Goal: Task Accomplishment & Management: Use online tool/utility

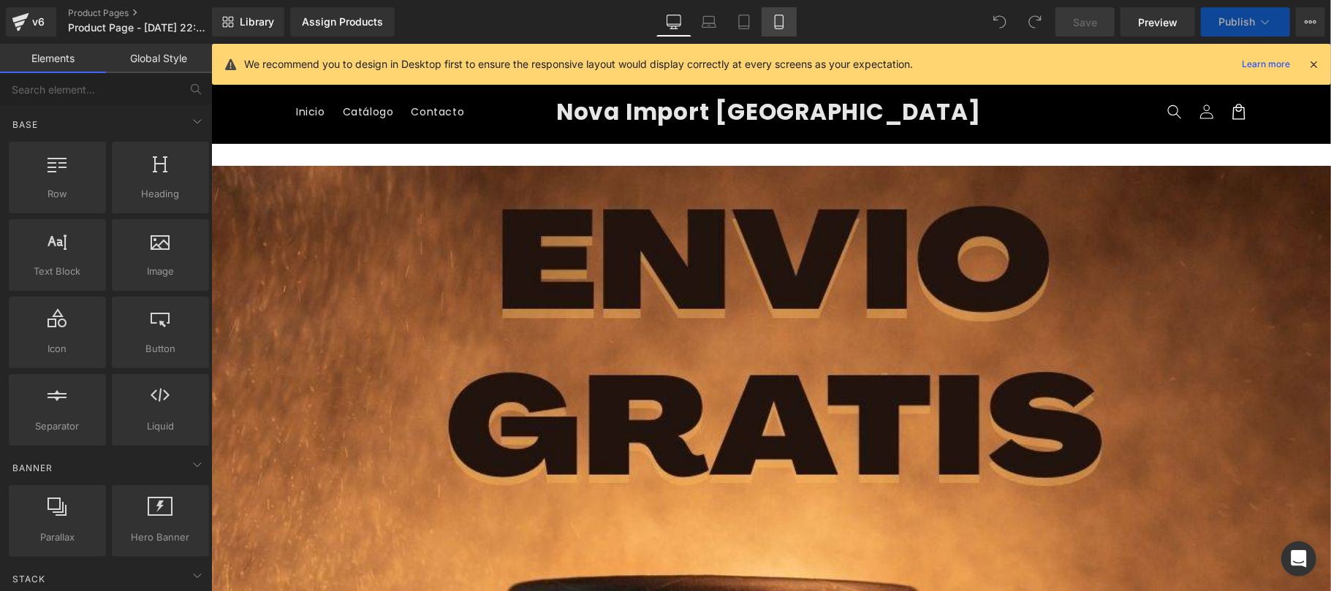
click at [776, 28] on icon at bounding box center [779, 22] width 15 height 15
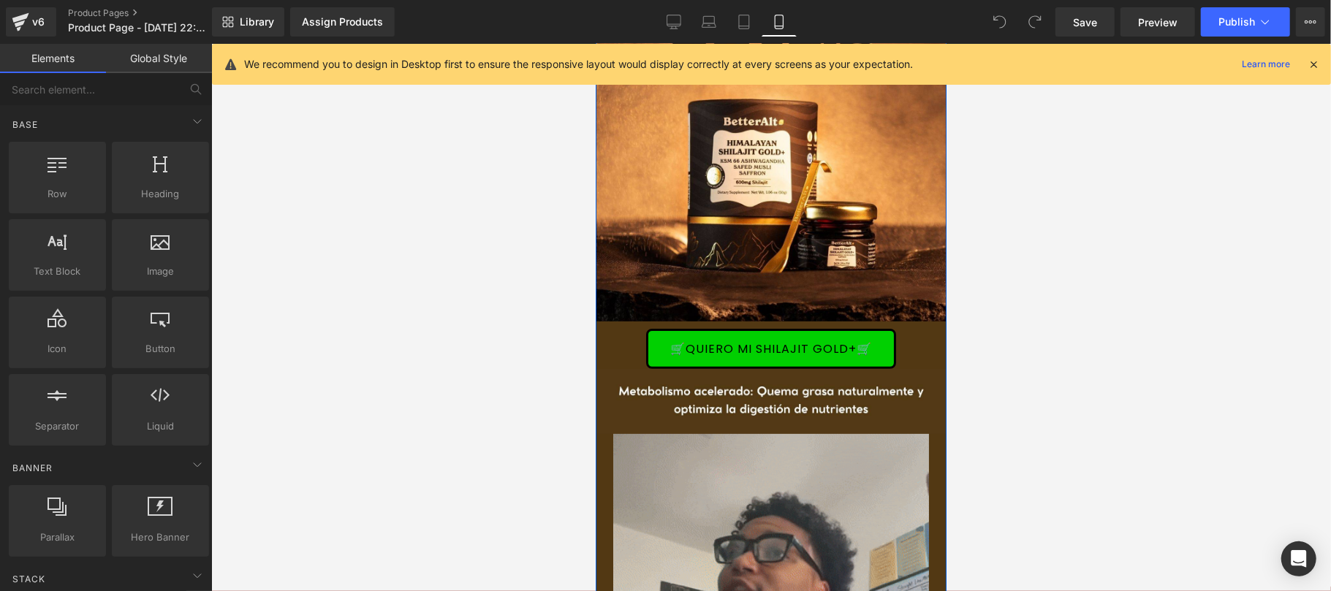
scroll to position [260, 0]
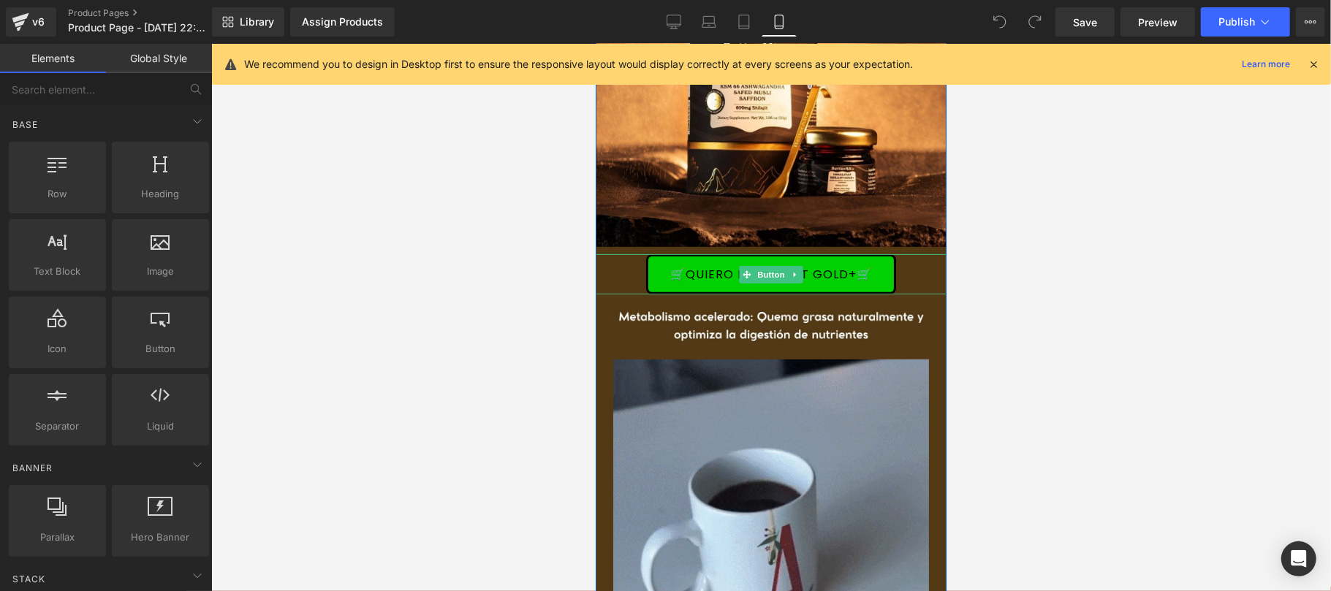
click at [612, 254] on div "🛒QUIERO MI SHILAJIT GOLD+🛒" at bounding box center [770, 274] width 351 height 40
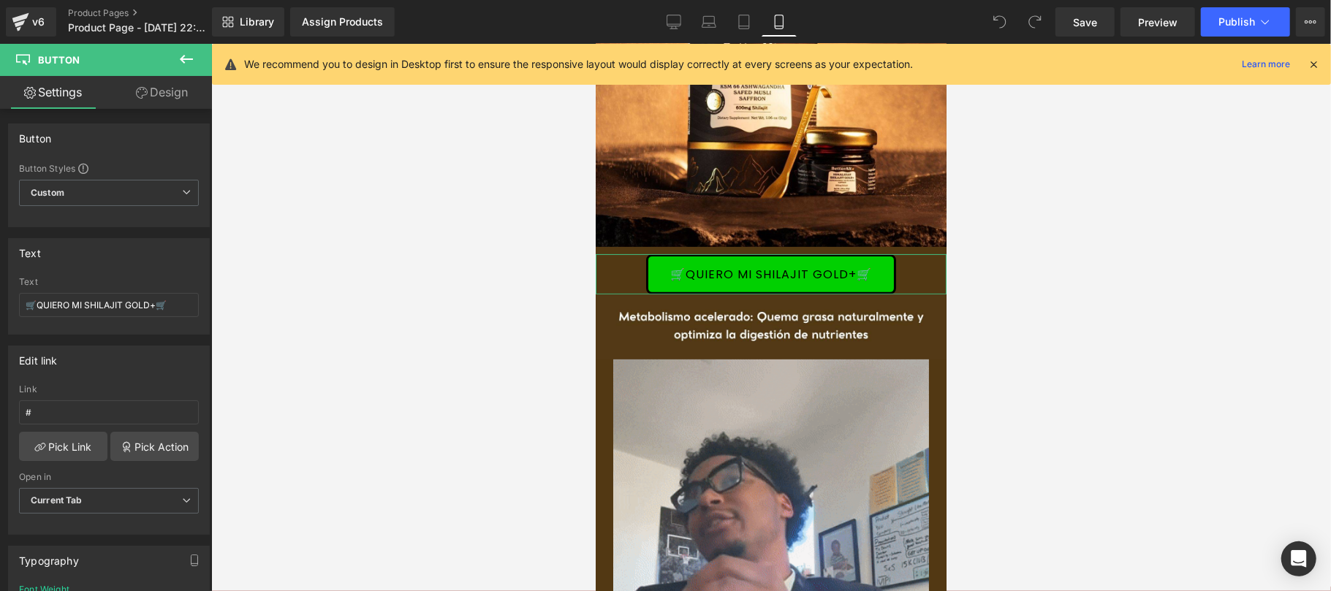
click at [177, 100] on link "Design" at bounding box center [162, 92] width 106 height 33
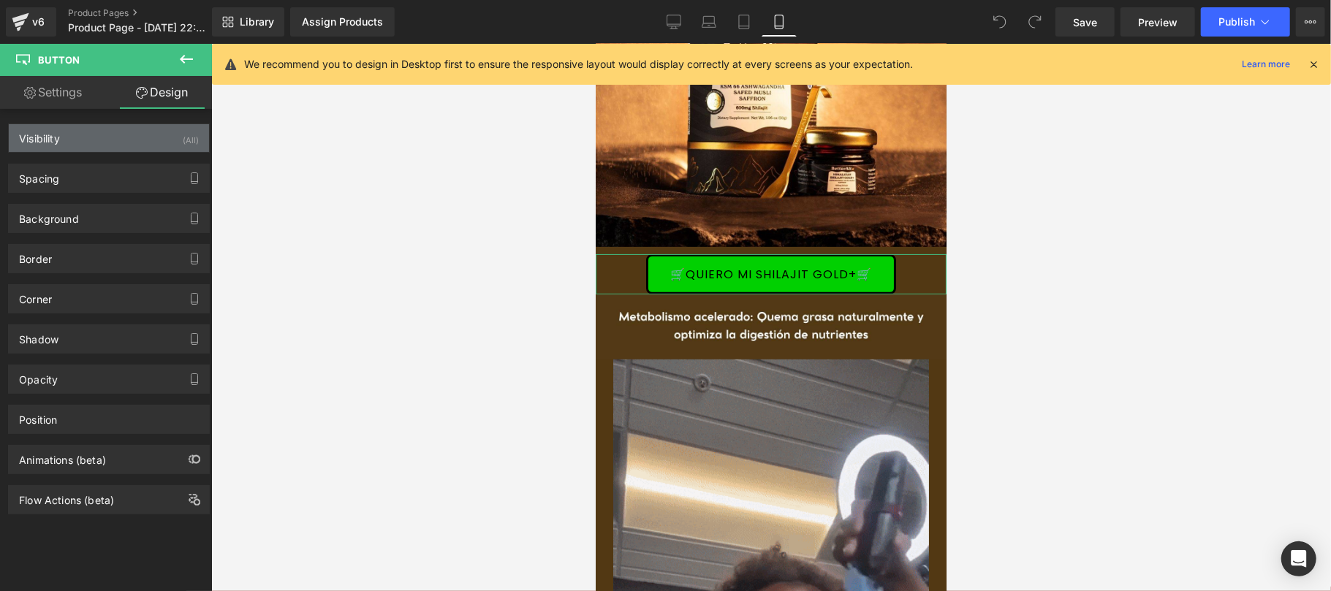
type input "10"
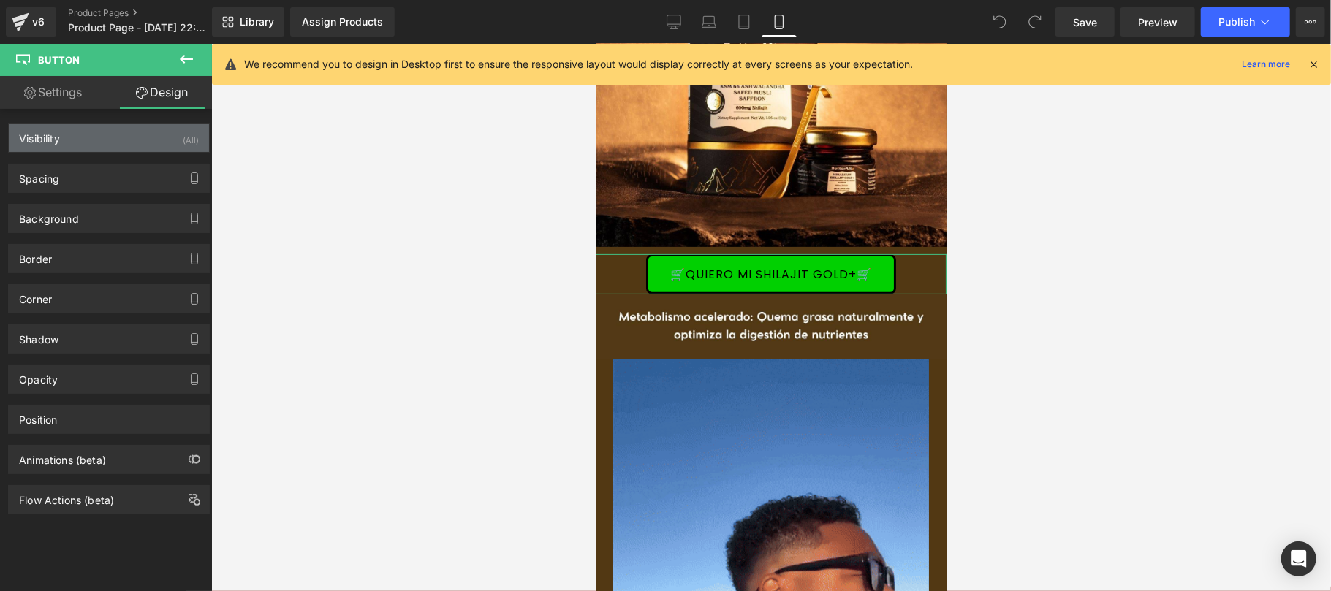
type input "0"
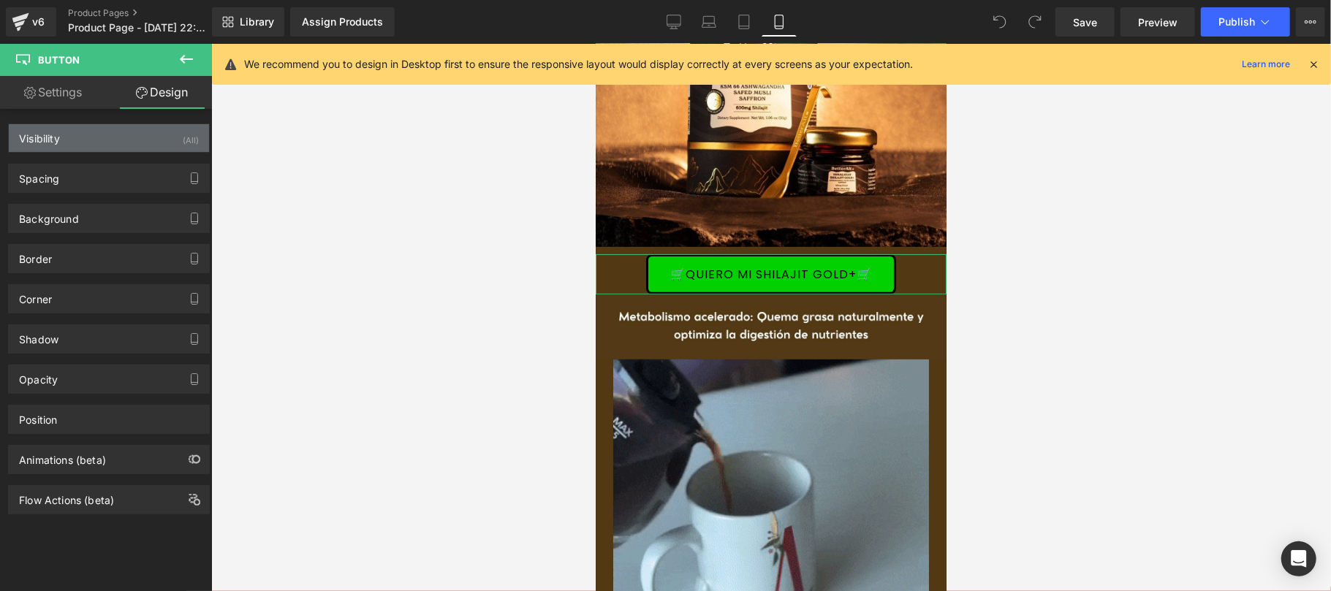
type input "0"
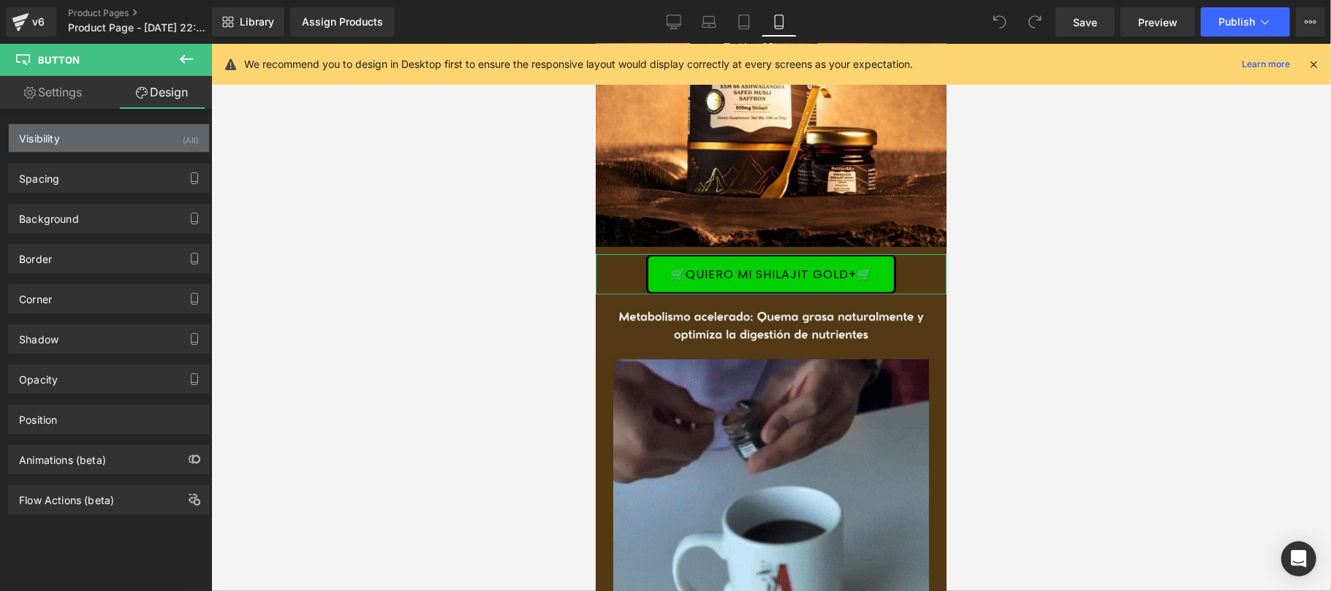
type input "0"
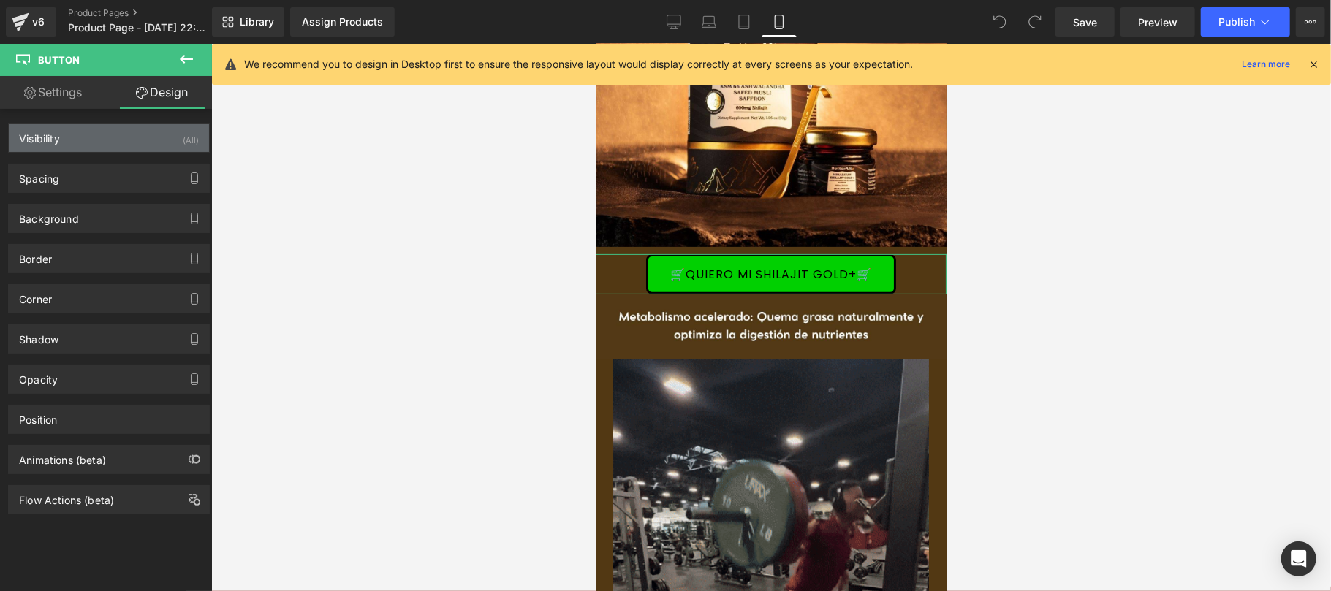
type input "15"
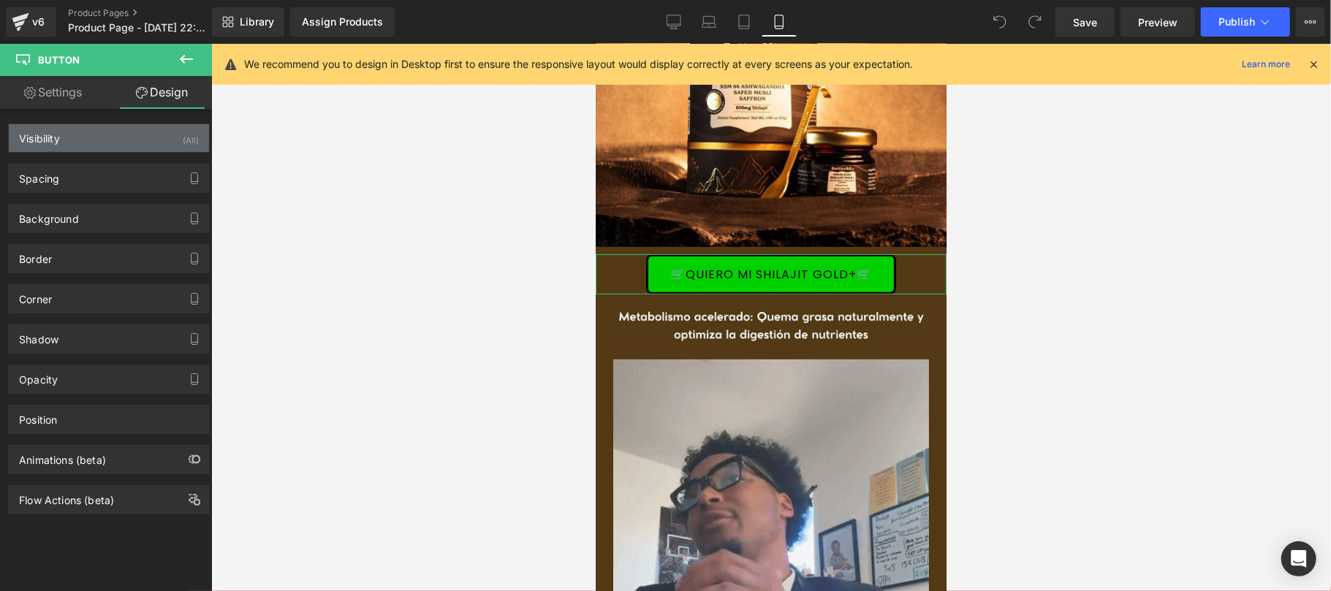
type input "30"
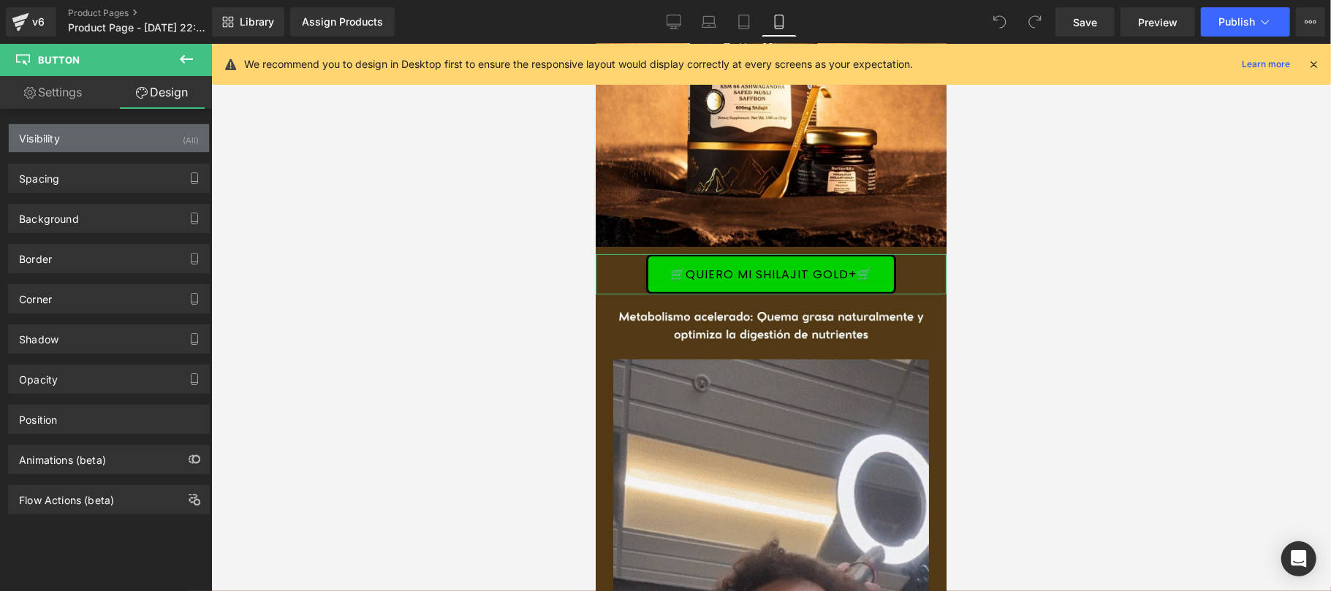
type input "15"
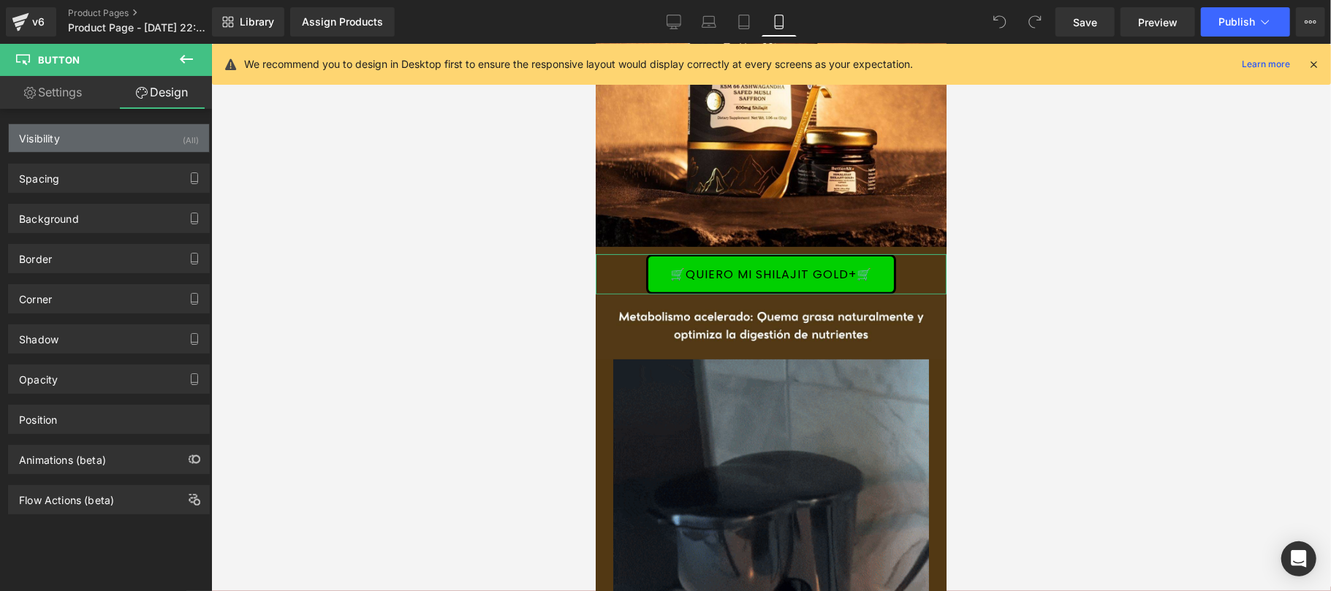
type input "30"
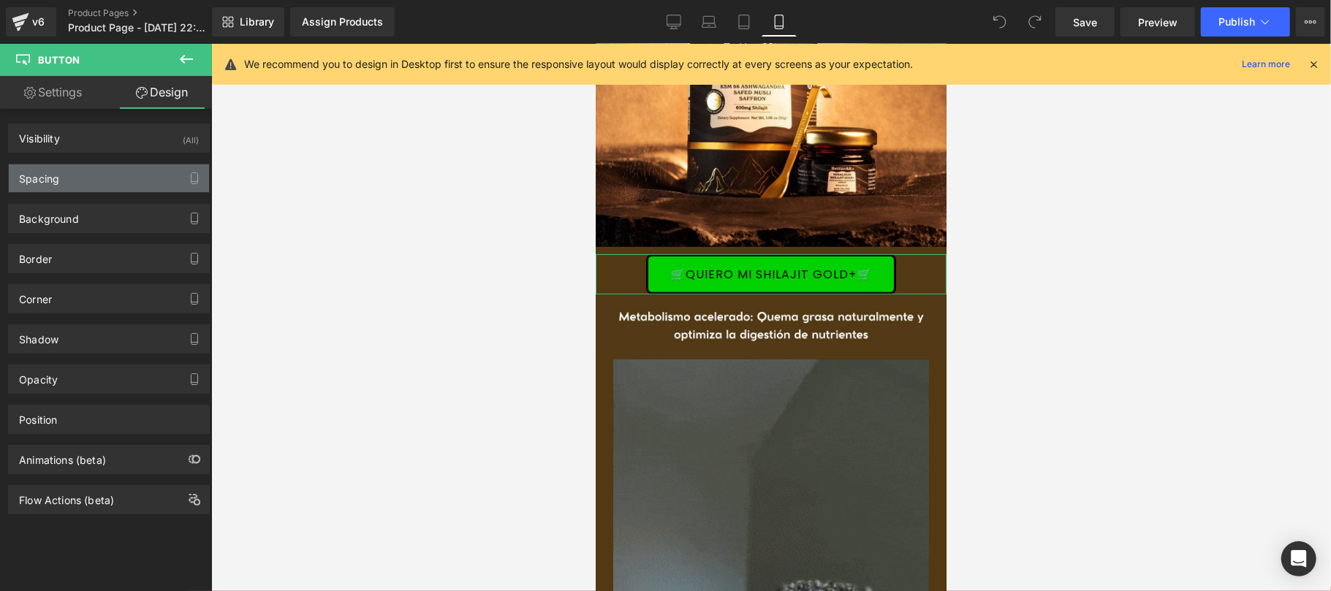
click at [99, 180] on div "Spacing" at bounding box center [109, 178] width 200 height 28
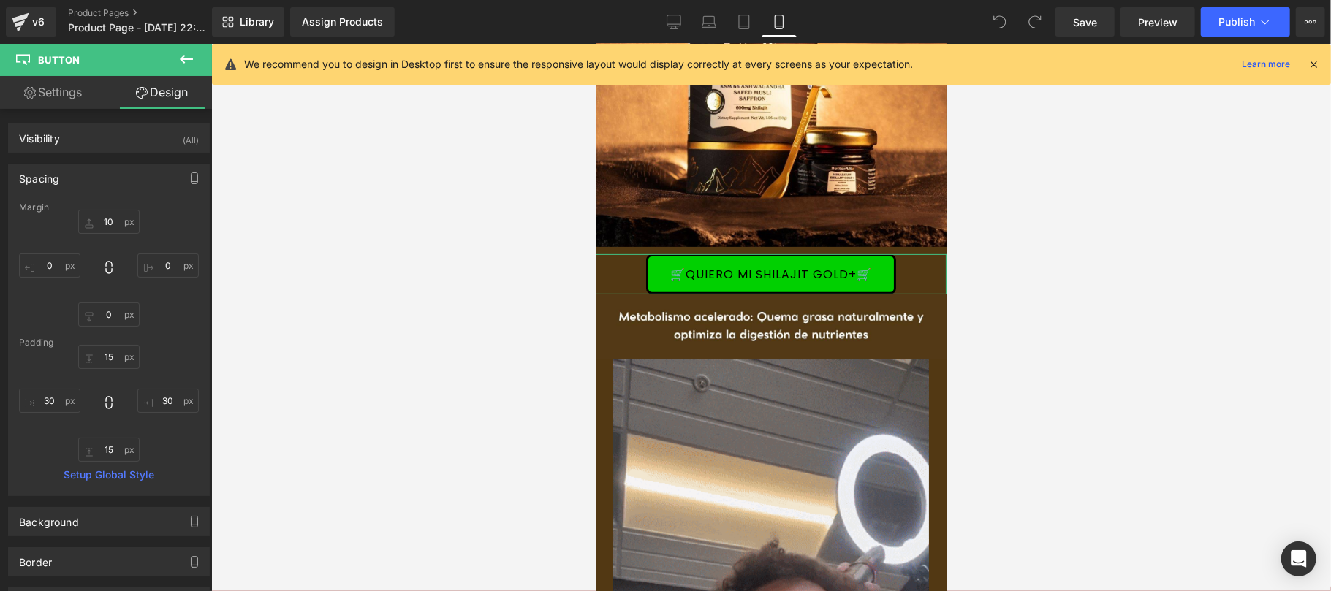
click at [98, 181] on div "Spacing" at bounding box center [109, 178] width 200 height 28
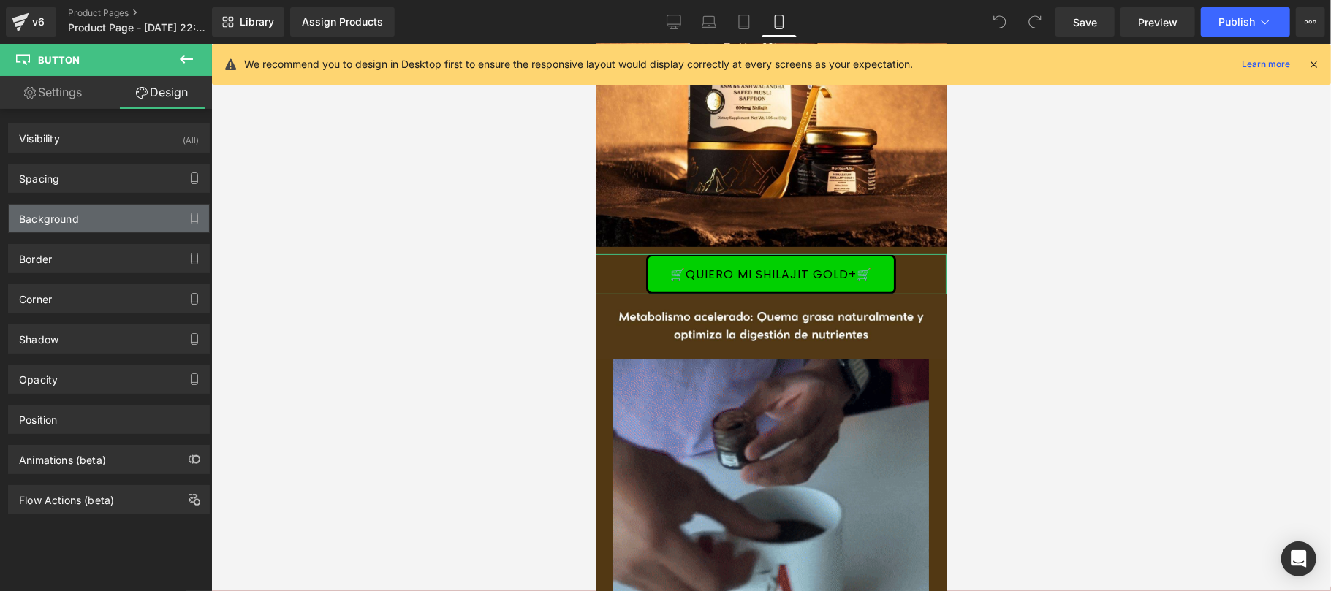
click at [123, 225] on div "Background" at bounding box center [109, 219] width 200 height 28
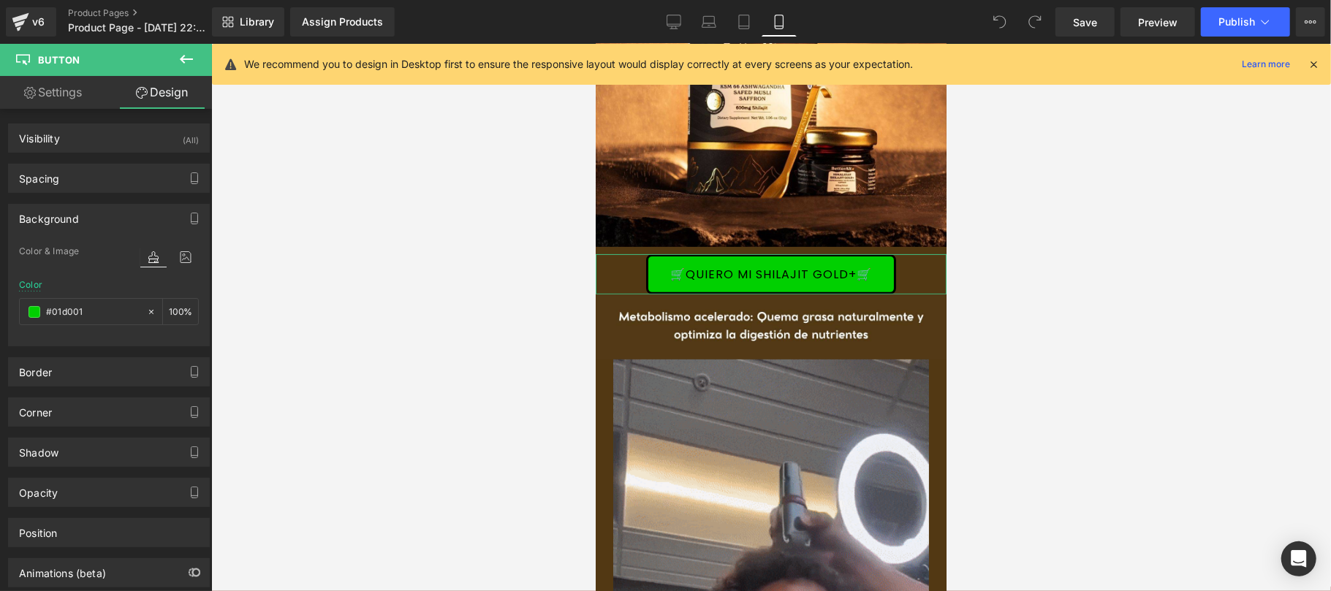
click at [124, 221] on div "Background" at bounding box center [109, 219] width 200 height 28
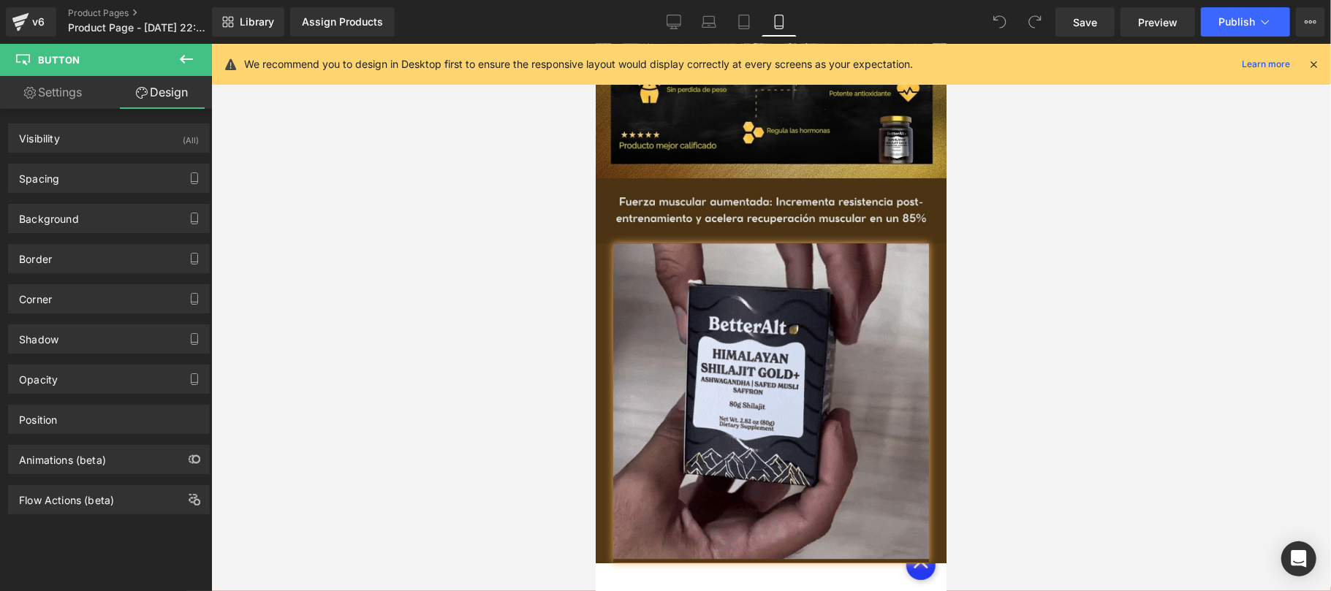
scroll to position [2600, 0]
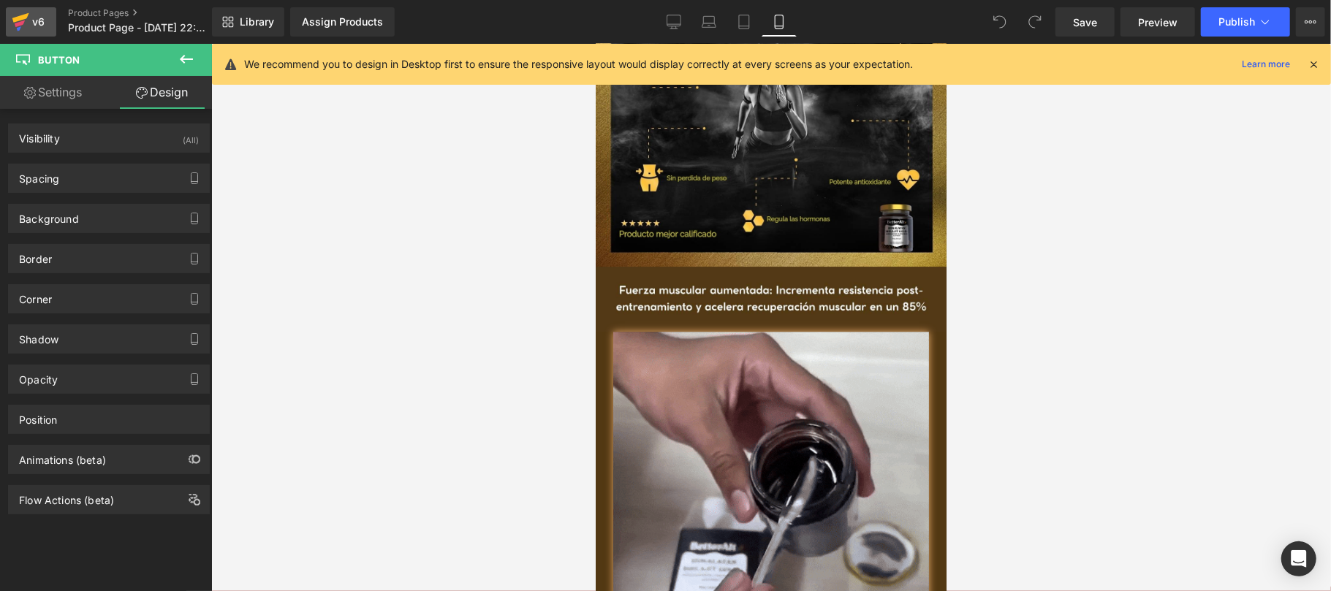
click at [35, 28] on div "v6" at bounding box center [38, 21] width 18 height 19
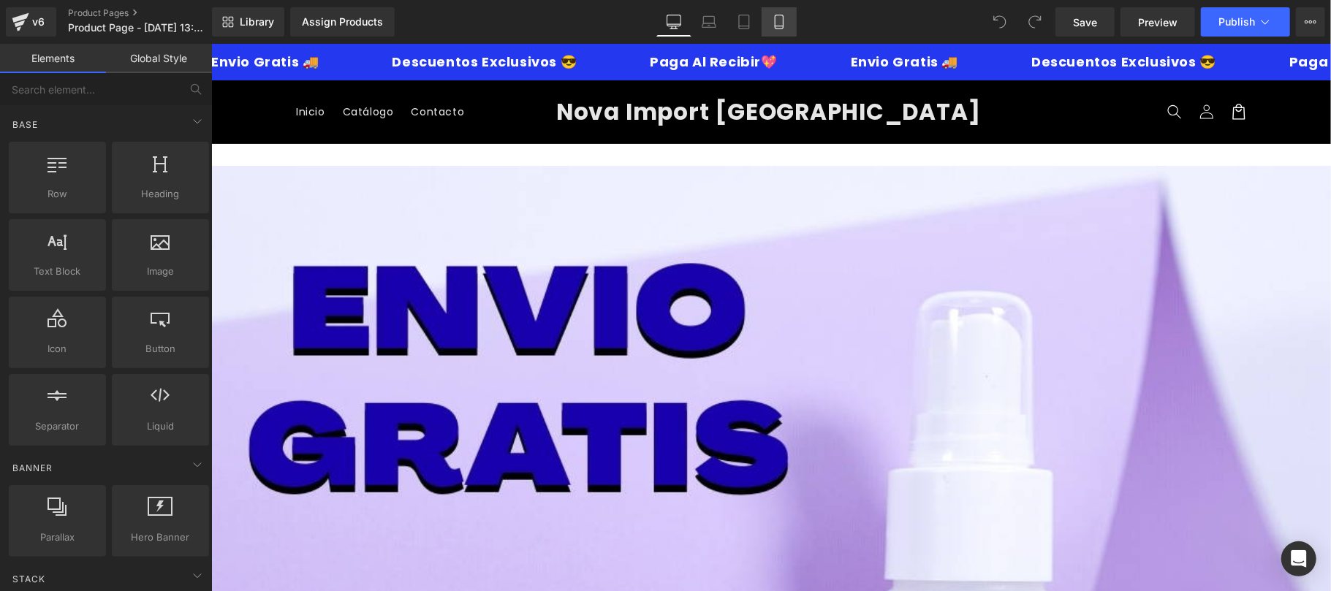
click at [781, 27] on icon at bounding box center [779, 22] width 15 height 15
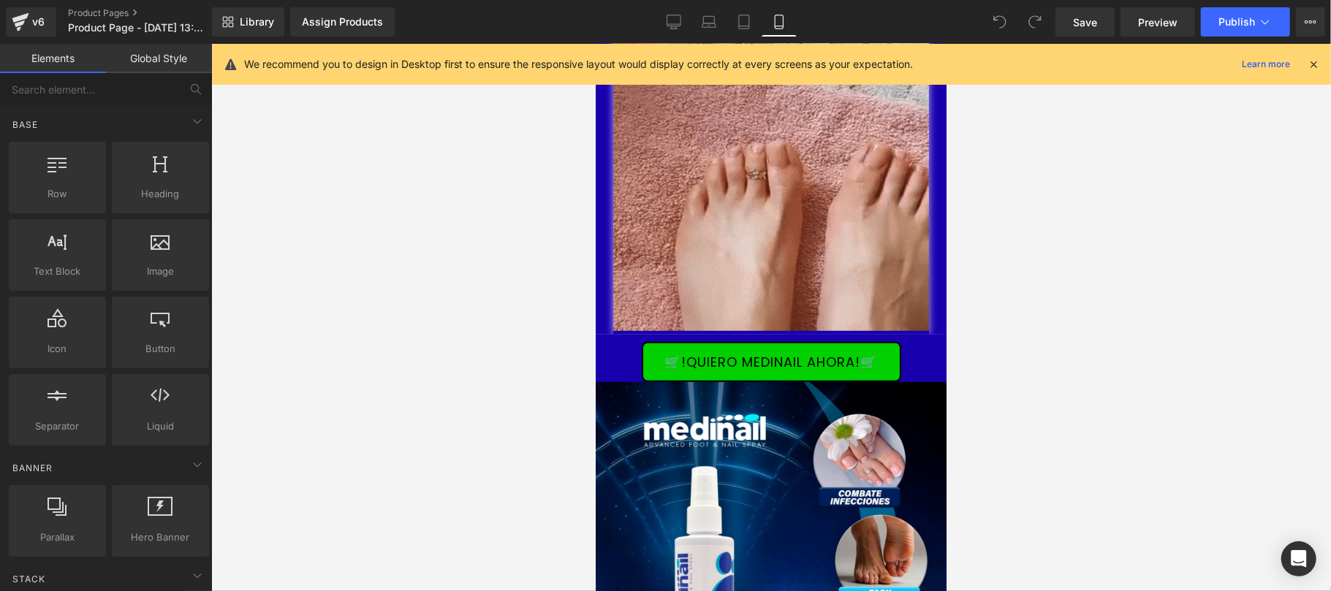
scroll to position [519, 0]
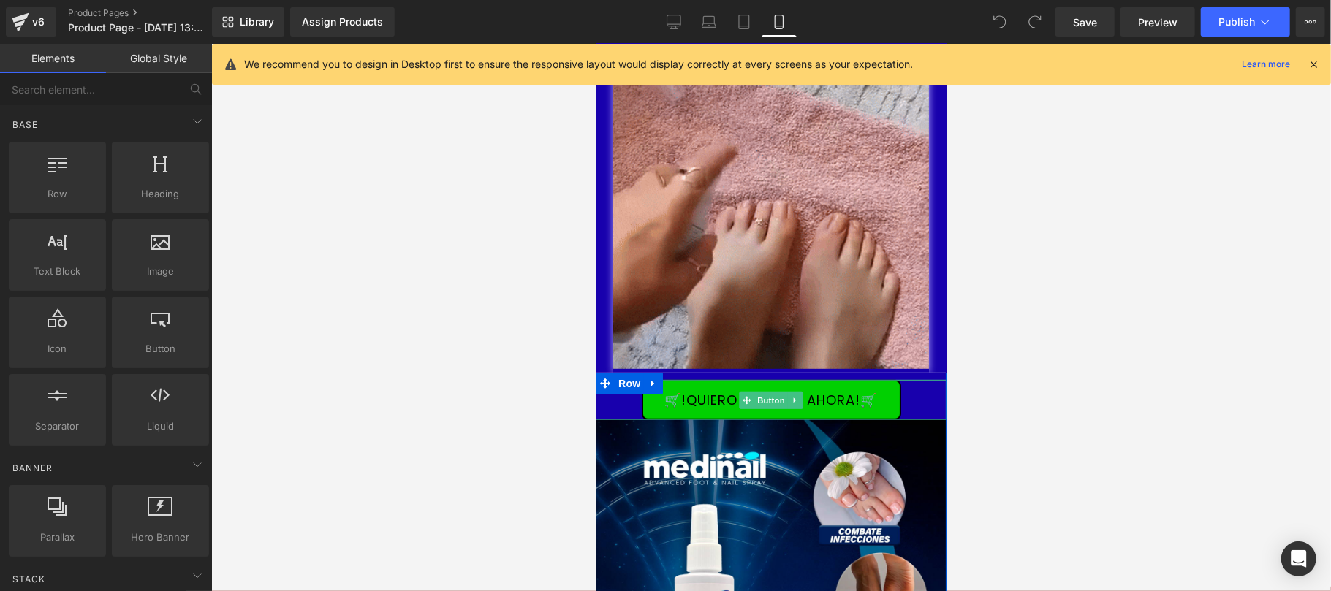
click at [893, 379] on link "🛒!QUIERO MEDINAIL AHORA!🛒" at bounding box center [771, 399] width 260 height 41
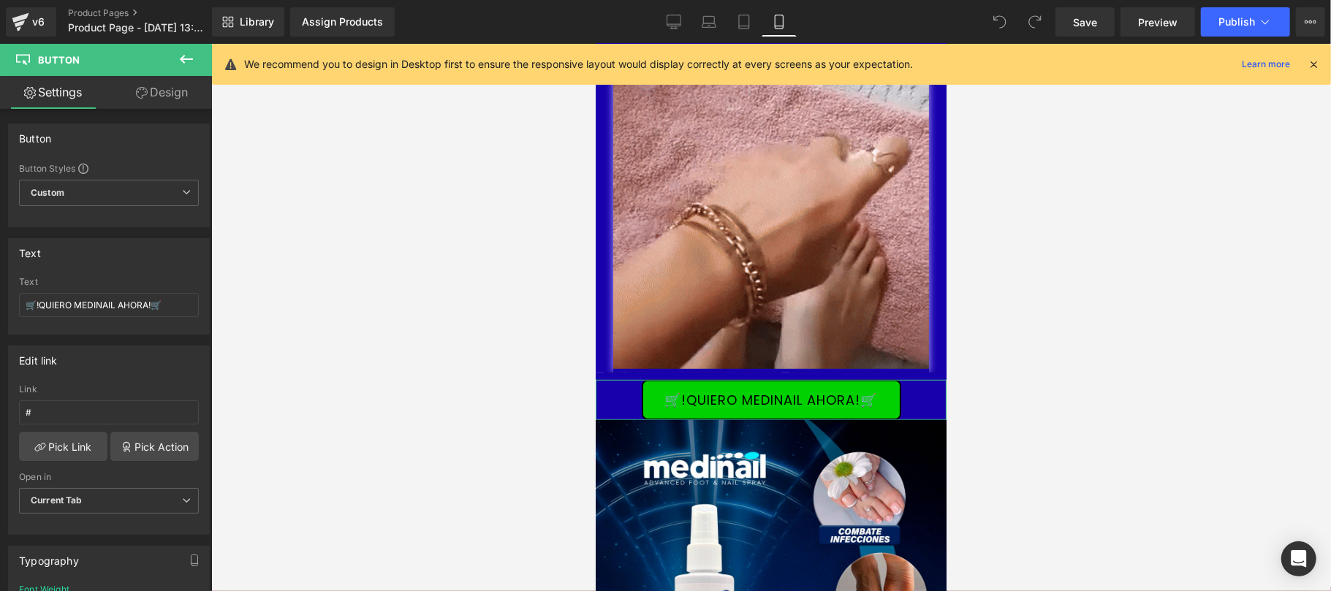
click at [152, 91] on link "Design" at bounding box center [162, 92] width 106 height 33
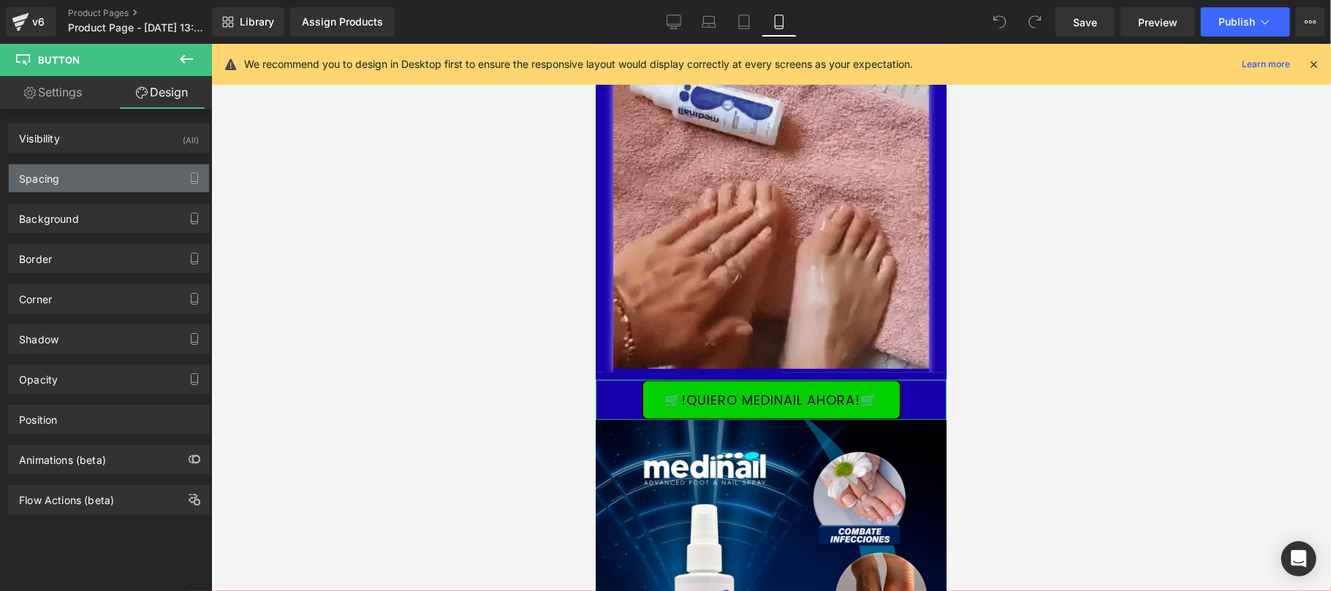
click at [77, 183] on div "Spacing" at bounding box center [109, 178] width 200 height 28
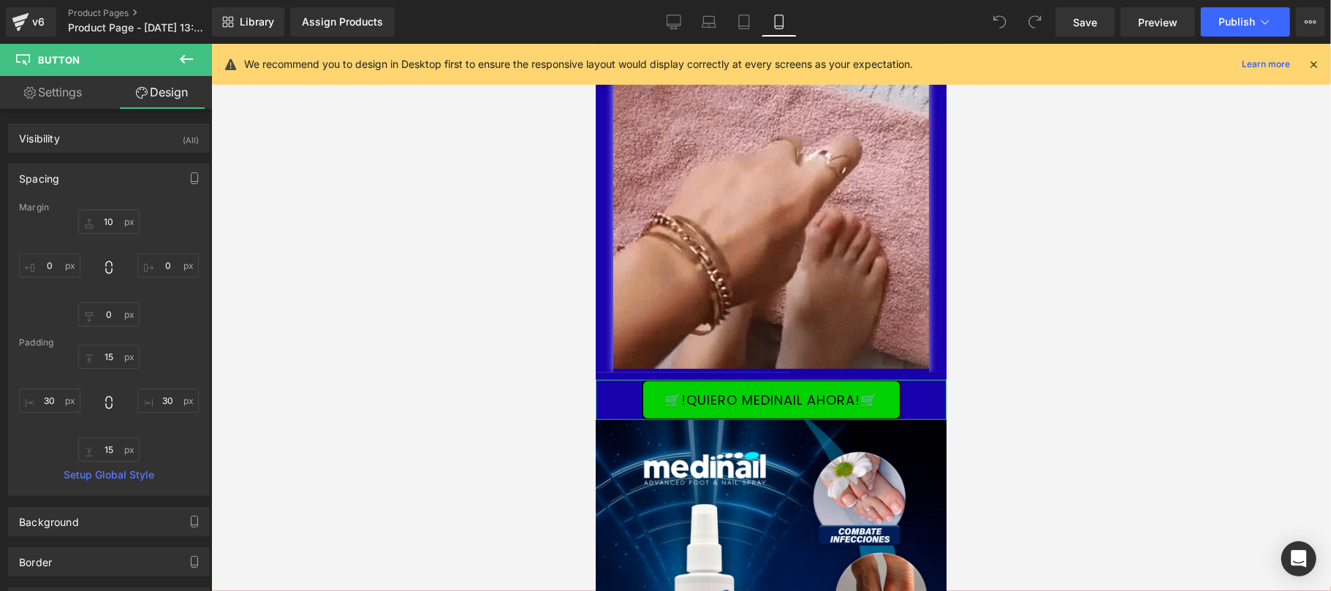
click at [135, 177] on div "Spacing" at bounding box center [109, 178] width 200 height 28
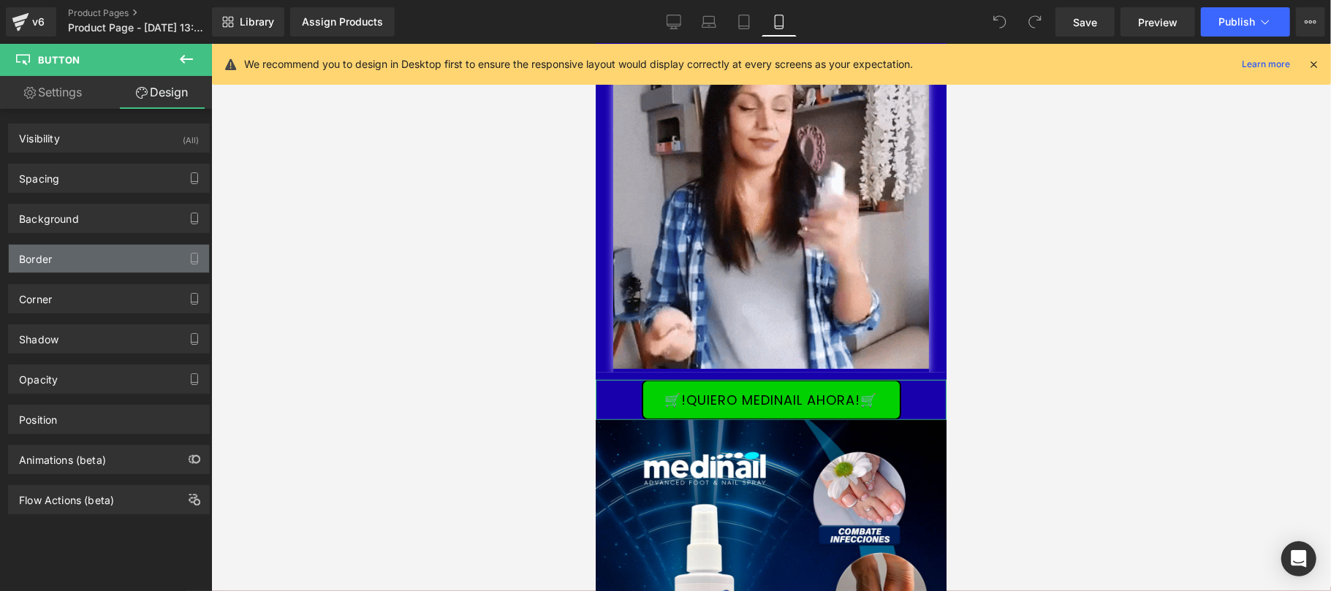
click at [104, 258] on div "Border" at bounding box center [109, 259] width 200 height 28
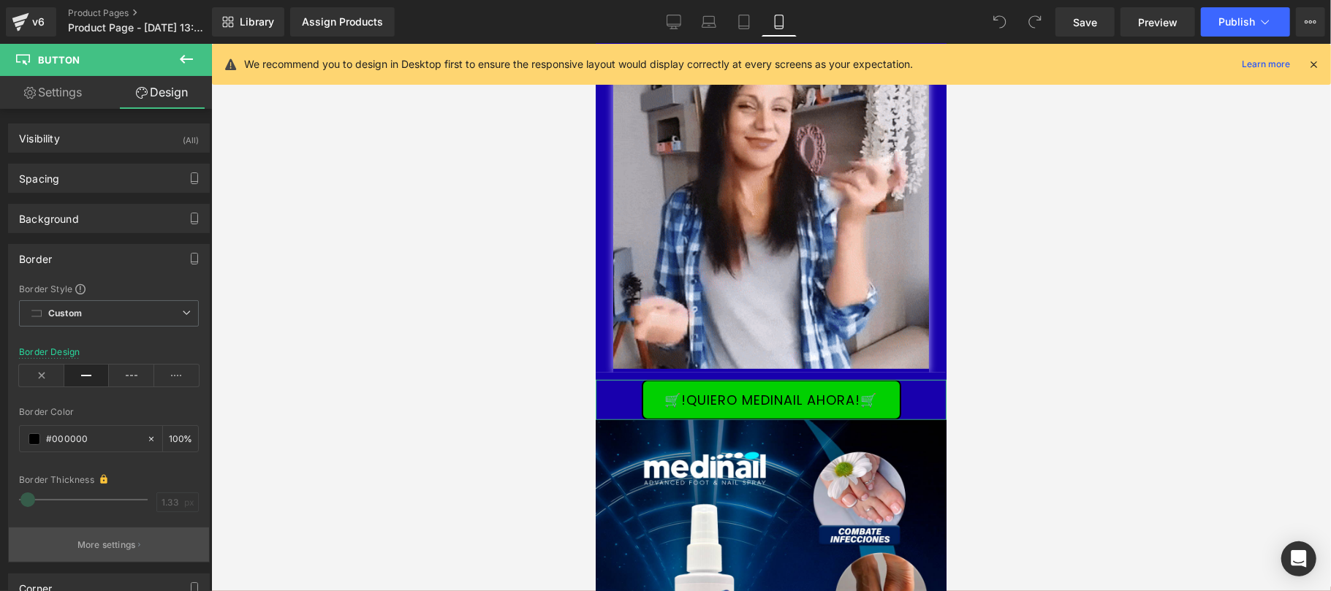
click at [129, 545] on p "More settings" at bounding box center [106, 545] width 58 height 13
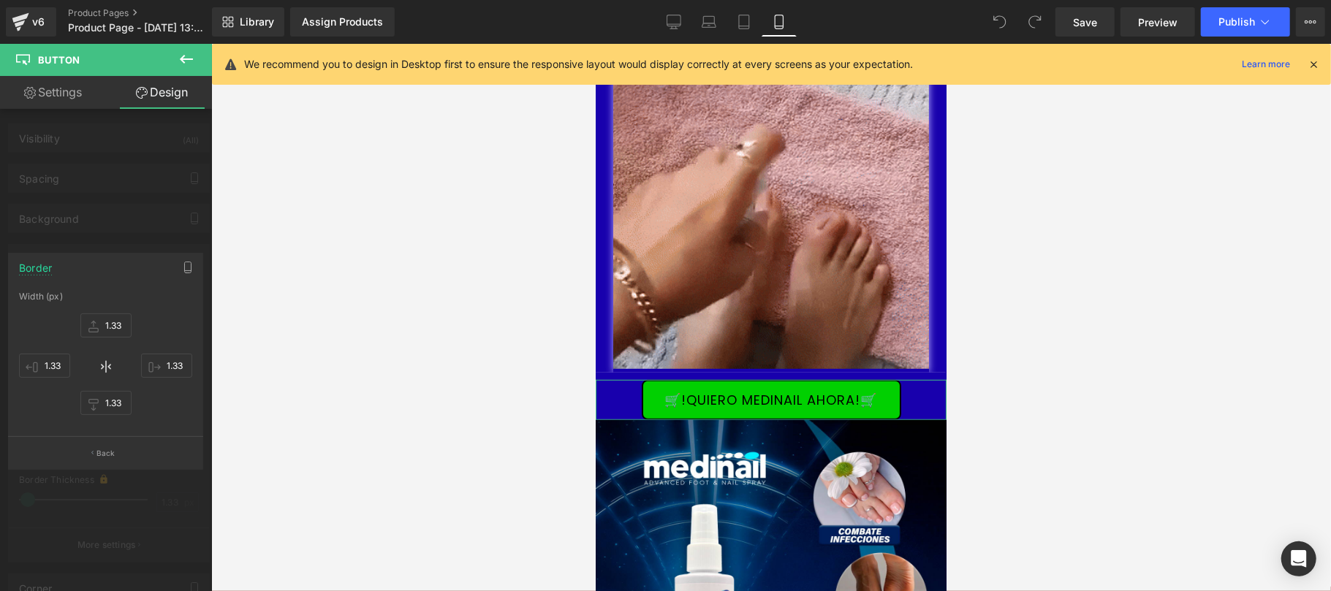
click at [135, 231] on div at bounding box center [106, 321] width 212 height 555
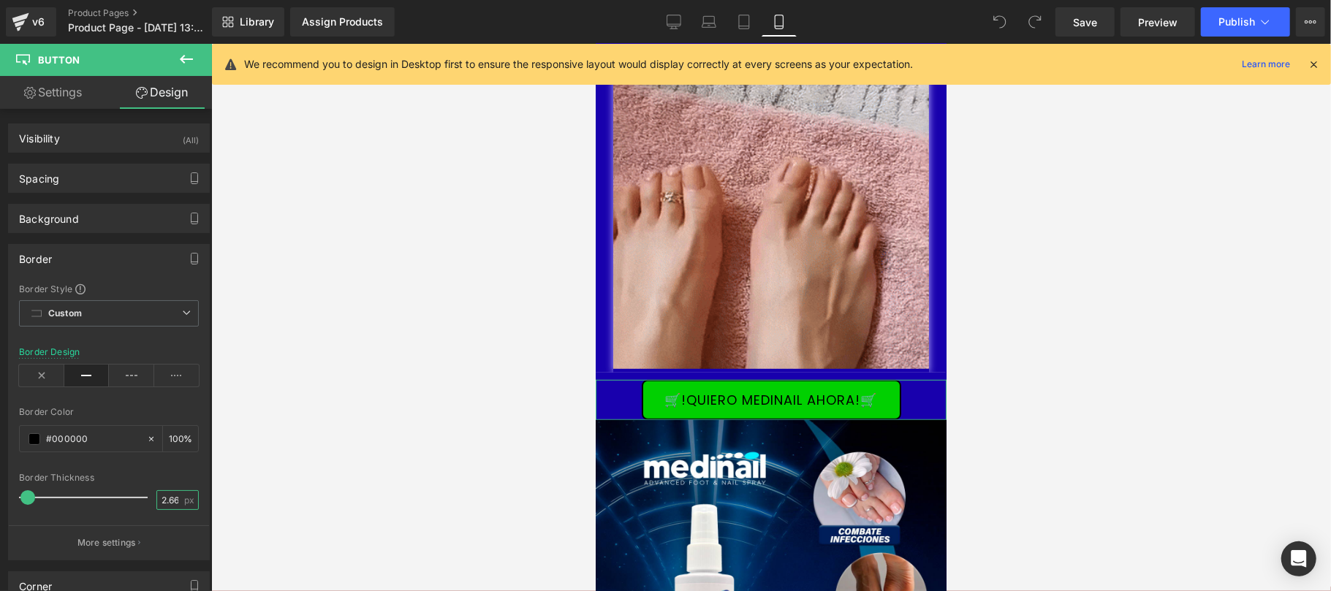
scroll to position [0, 1]
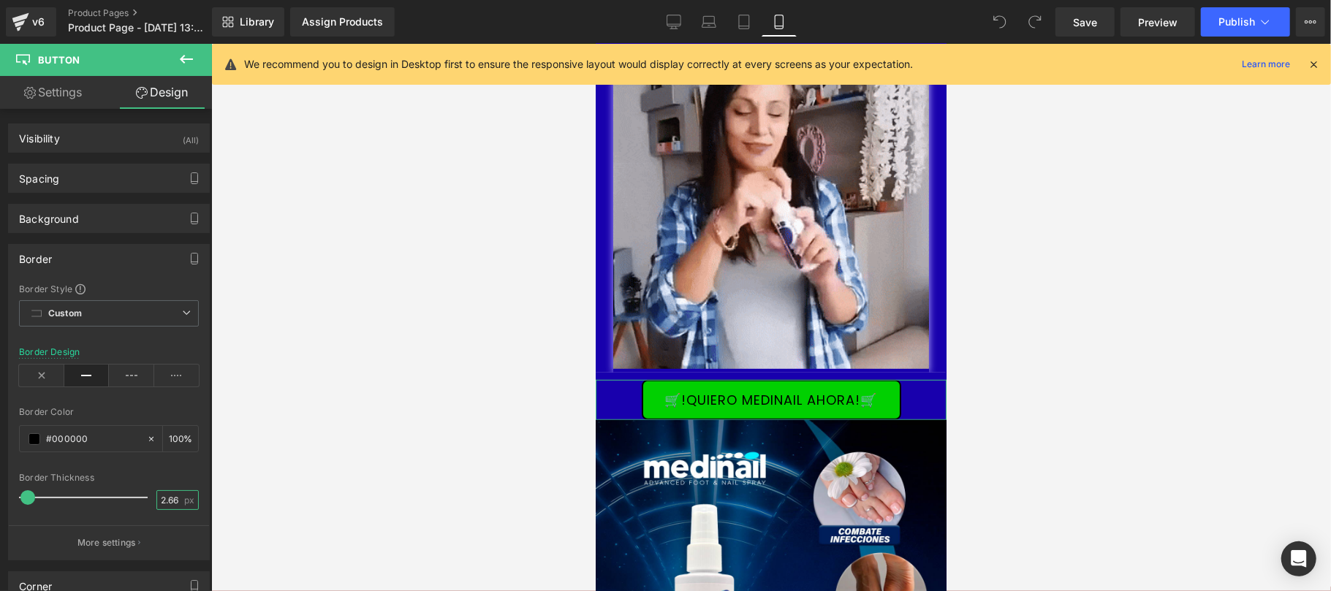
type input "2.66"
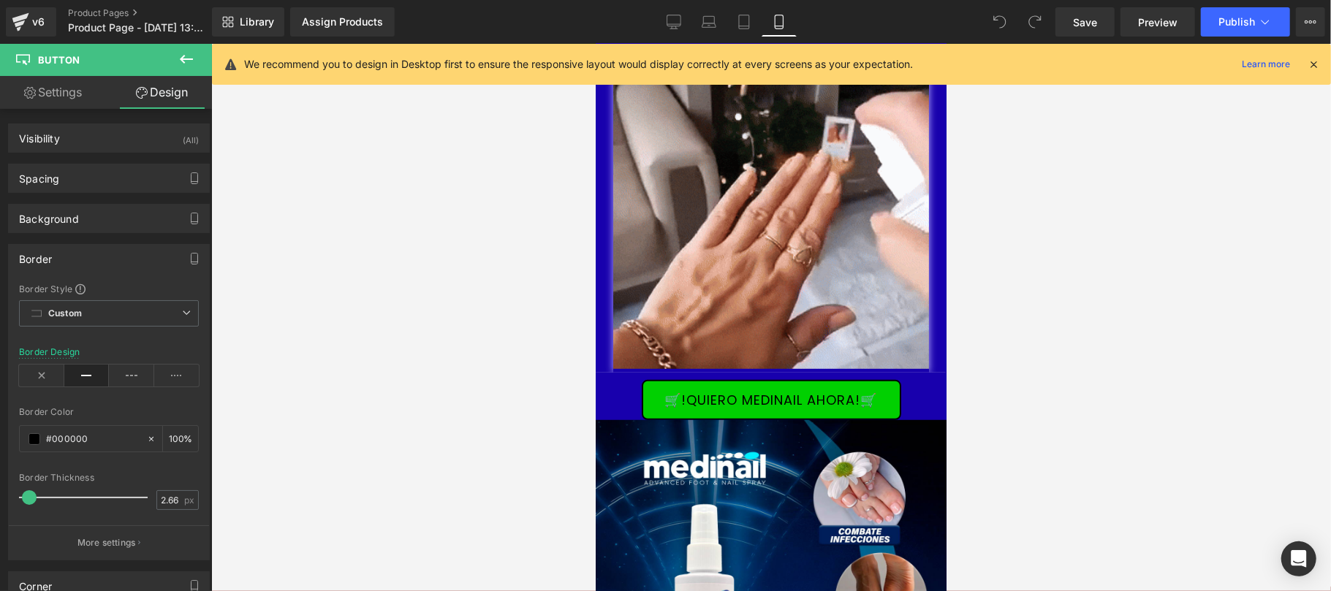
click at [304, 387] on div at bounding box center [771, 318] width 1120 height 548
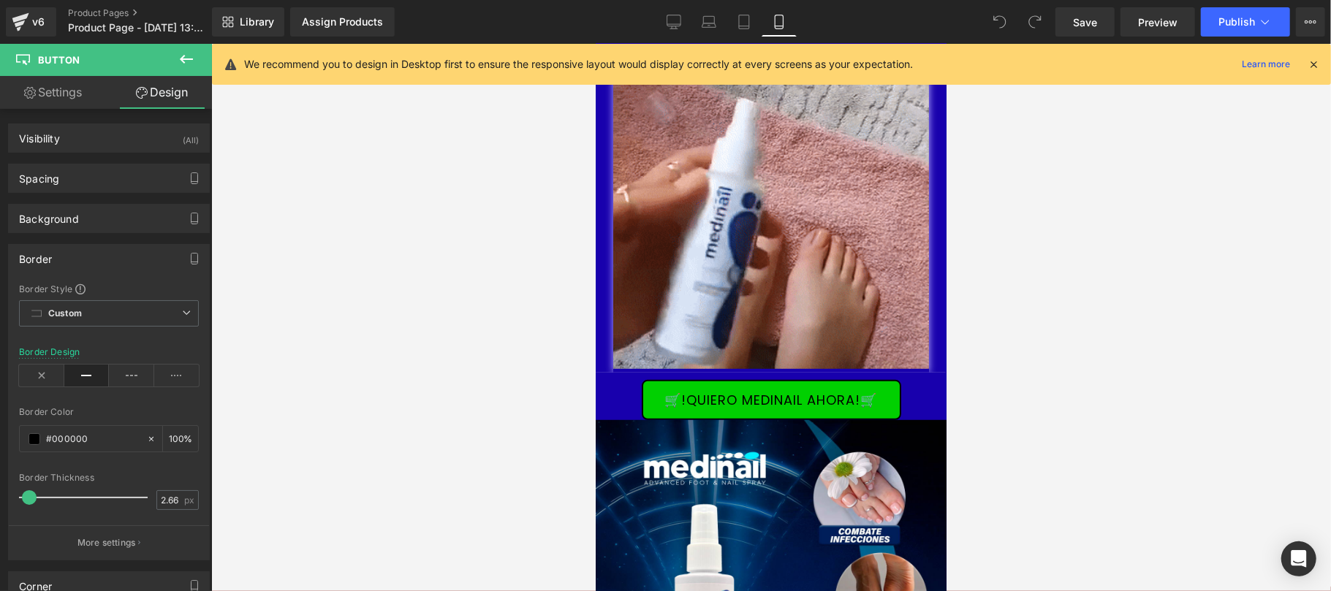
scroll to position [0, 0]
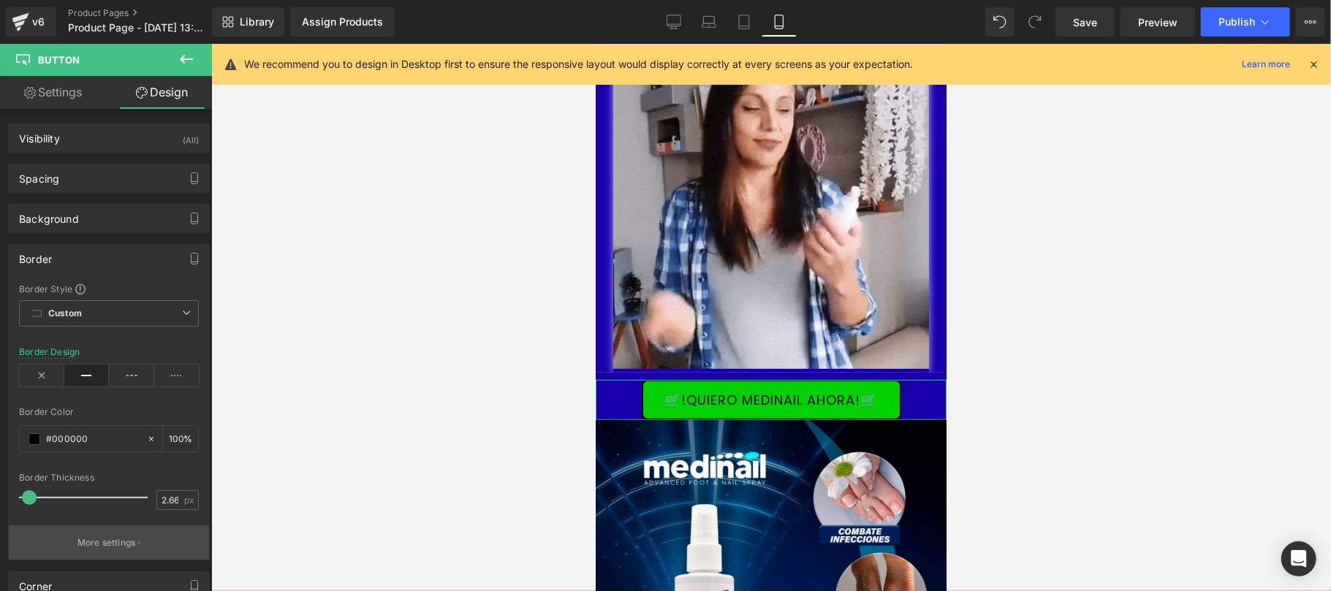
click at [112, 537] on button "More settings" at bounding box center [109, 543] width 200 height 34
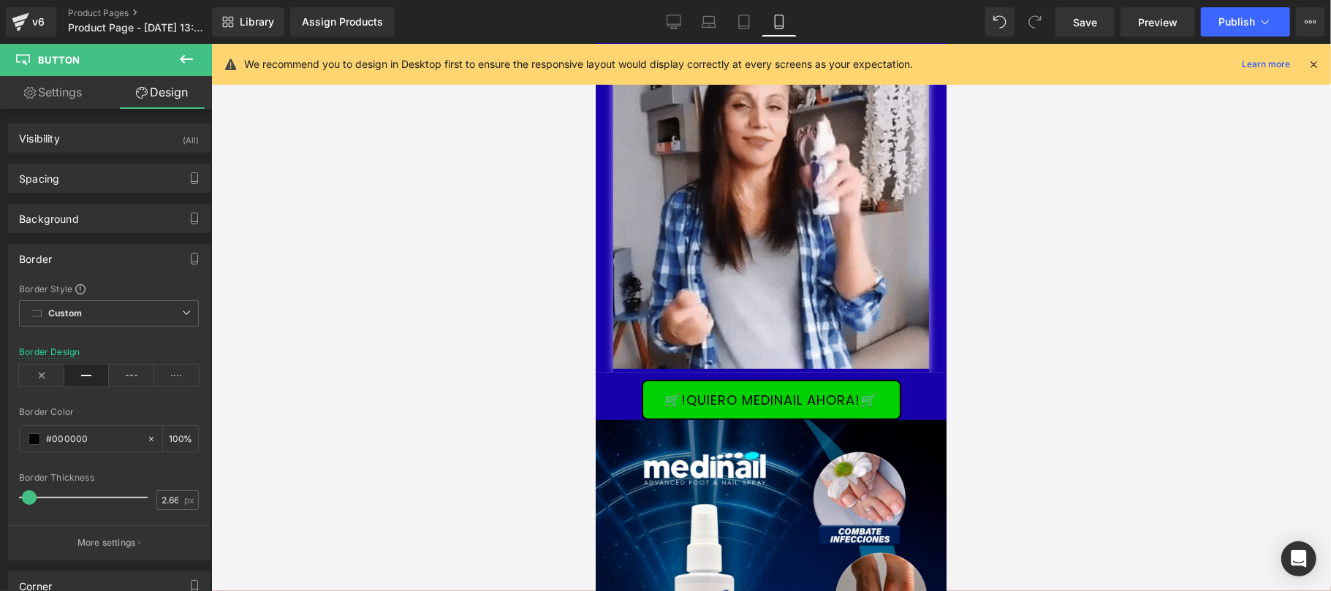
click at [289, 376] on div at bounding box center [771, 318] width 1120 height 548
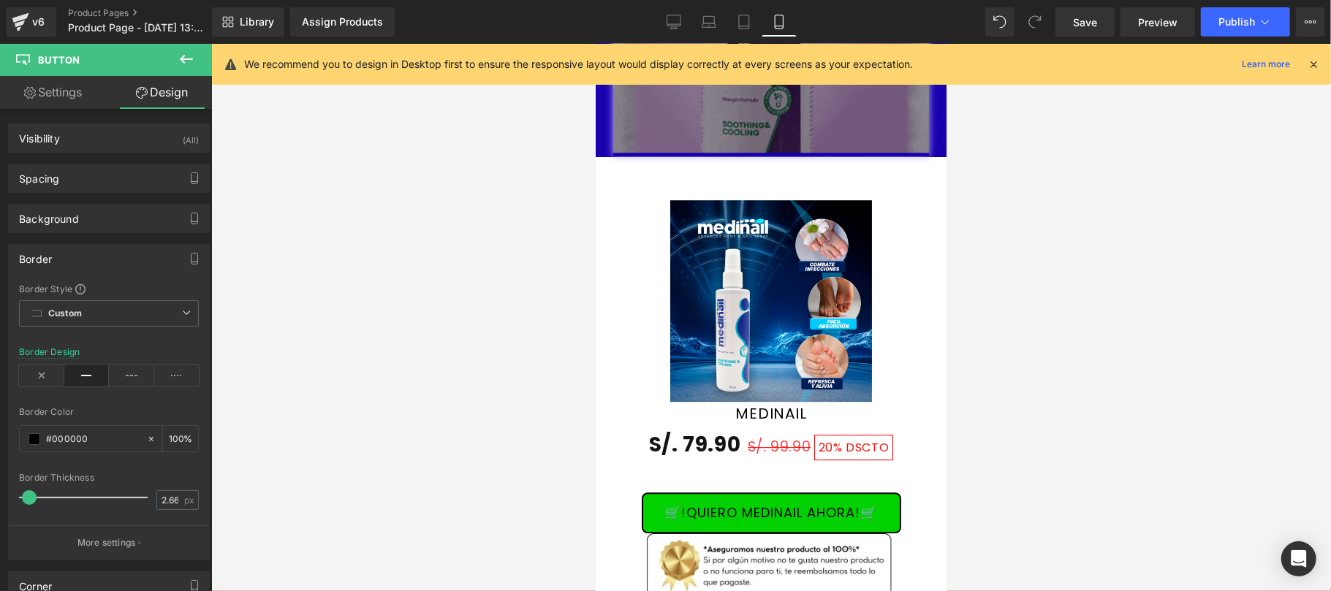
scroll to position [3119, 0]
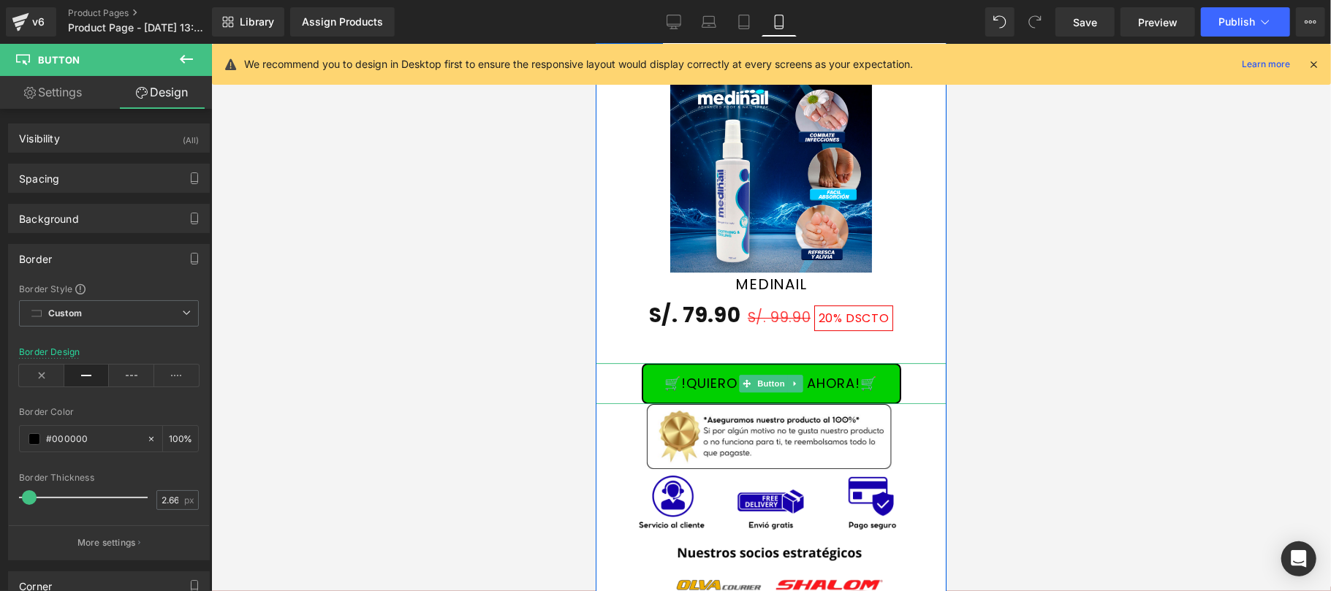
click at [791, 374] on link at bounding box center [794, 383] width 15 height 18
click at [855, 371] on link "🛒!QUIERO MEDINAIL AHORA!🛒" at bounding box center [771, 383] width 260 height 41
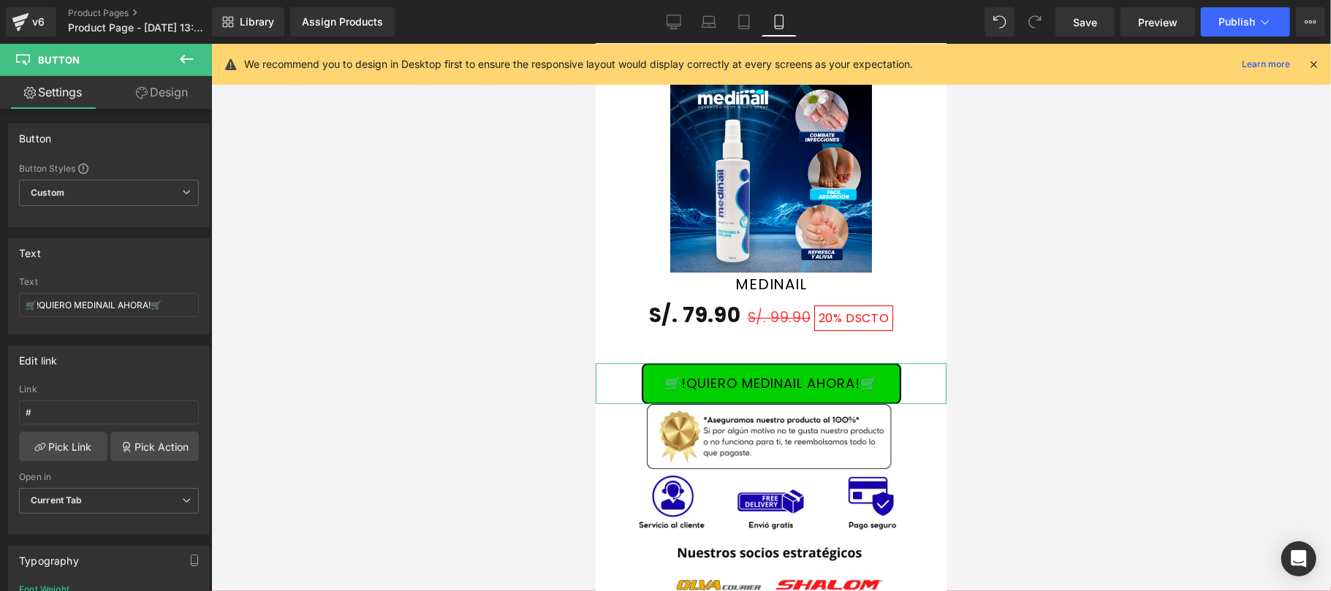
click at [162, 94] on link "Design" at bounding box center [162, 92] width 106 height 33
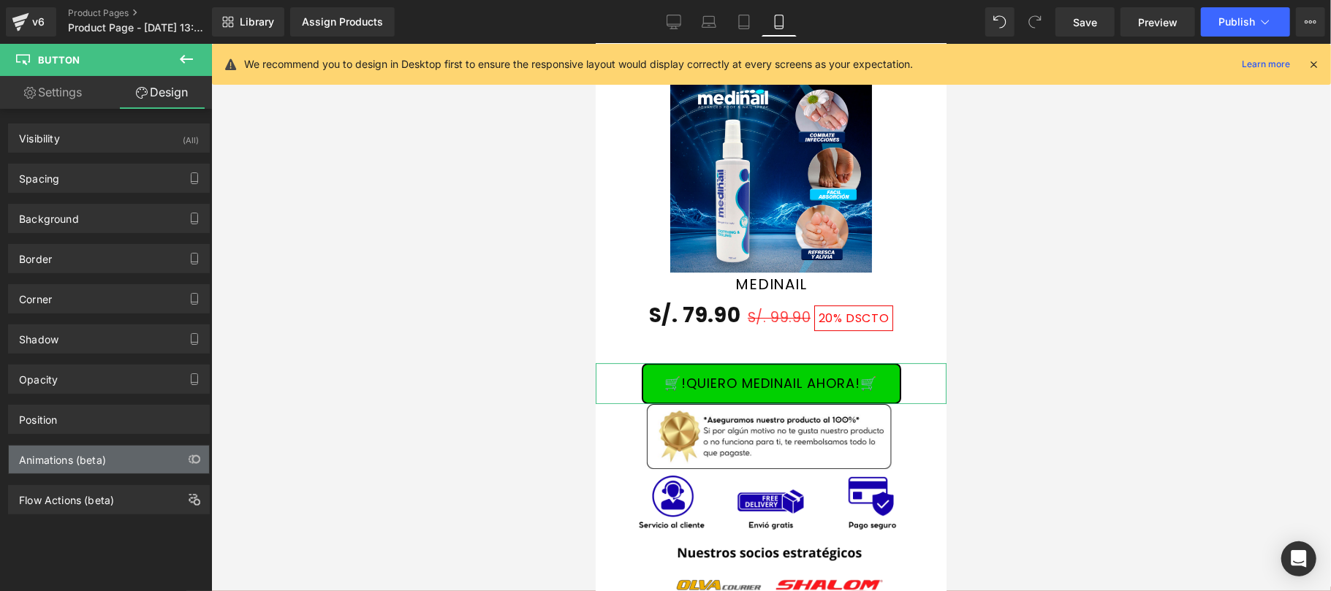
type input "#000000"
type input "100"
type input "1.33"
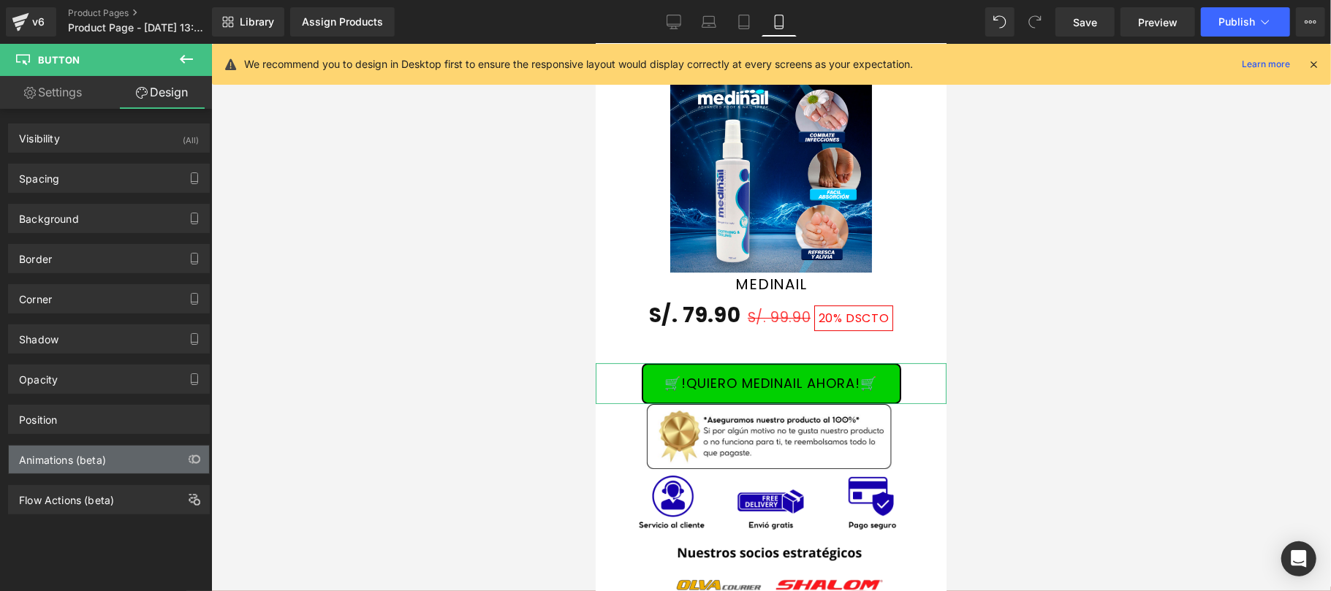
type input "1.33"
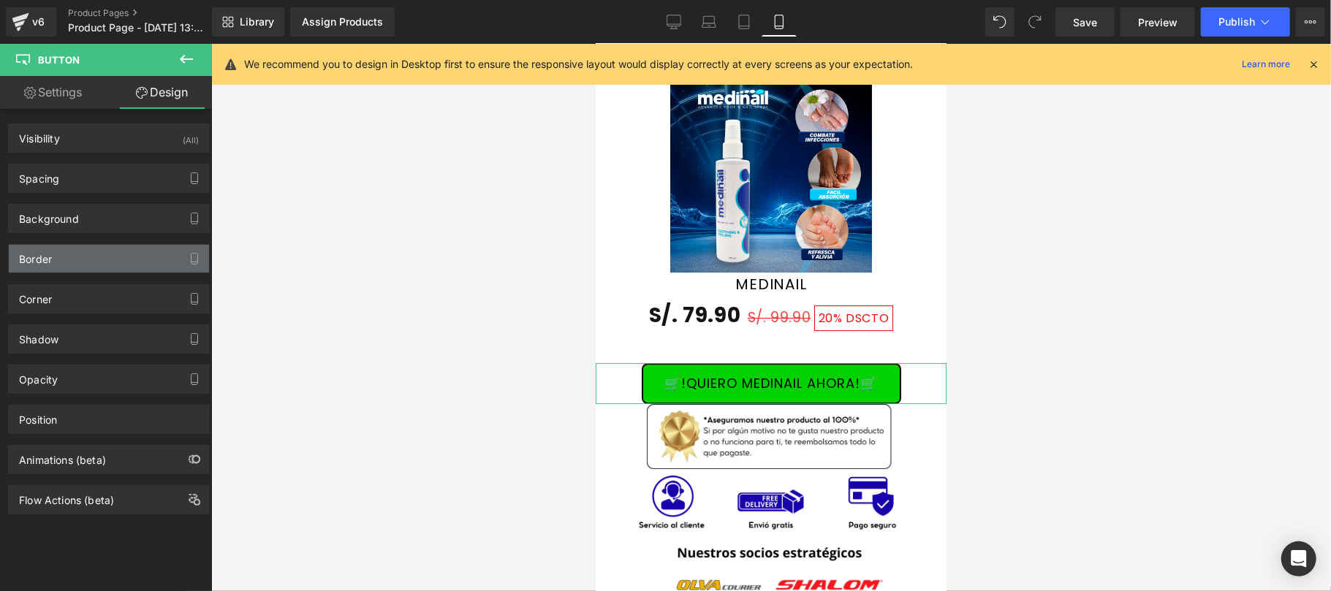
click at [115, 261] on div "Border" at bounding box center [109, 259] width 200 height 28
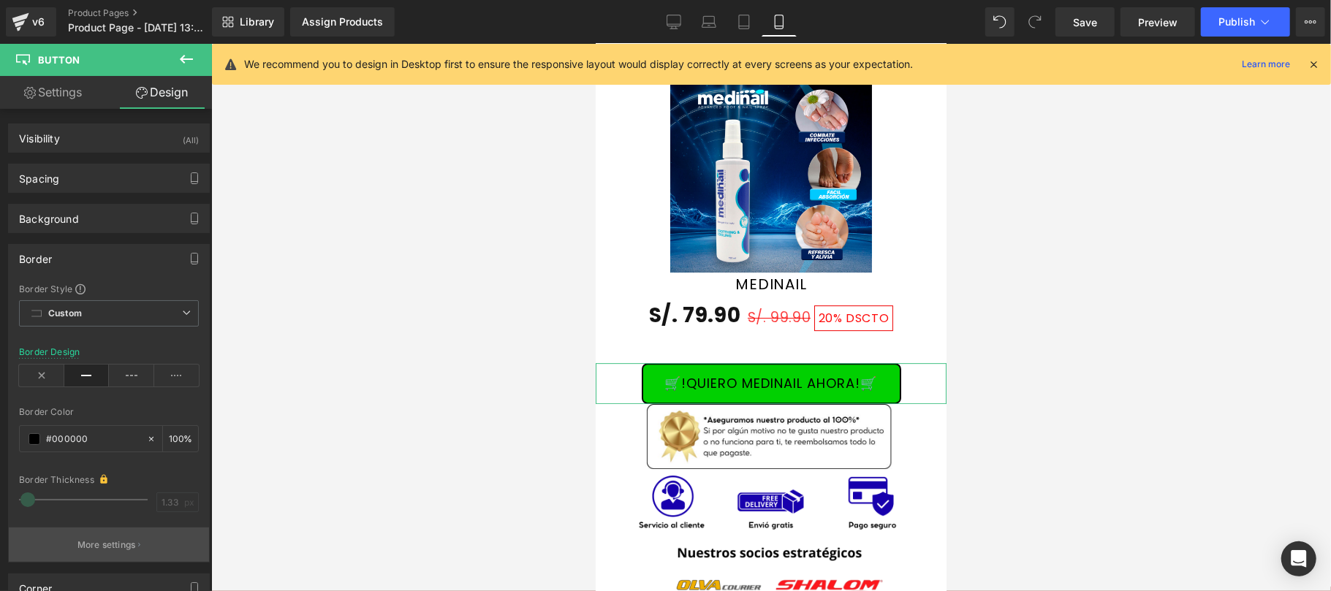
click at [142, 550] on button "More settings" at bounding box center [109, 545] width 200 height 34
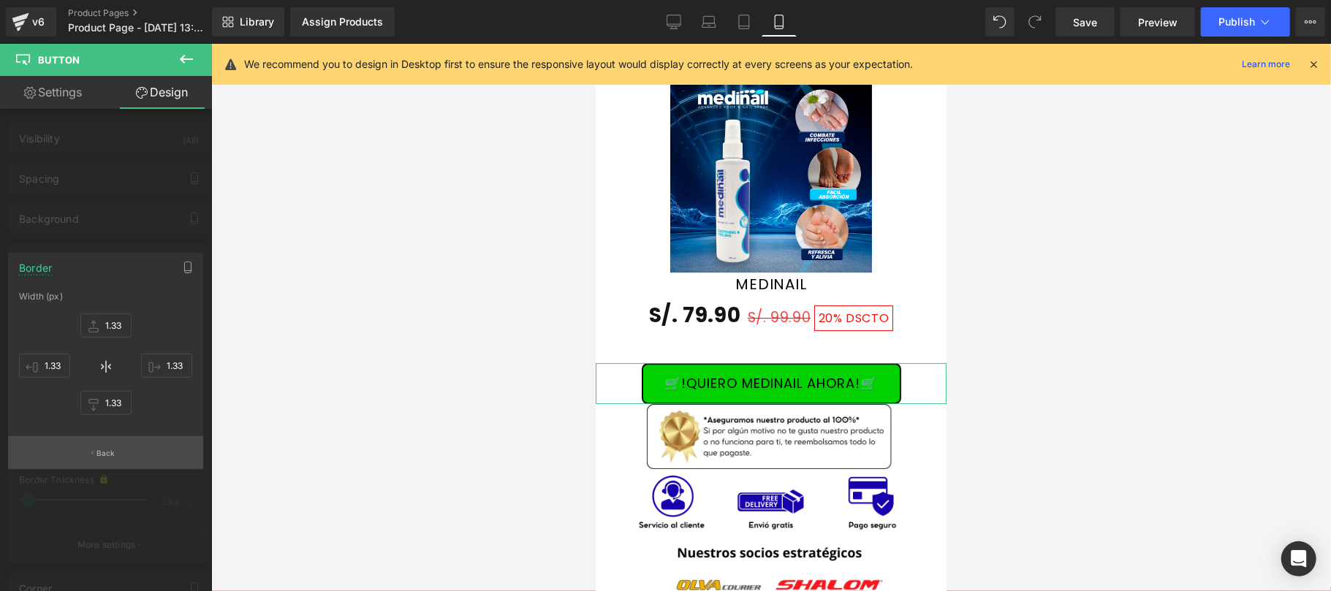
click at [106, 445] on button "Back" at bounding box center [105, 452] width 195 height 33
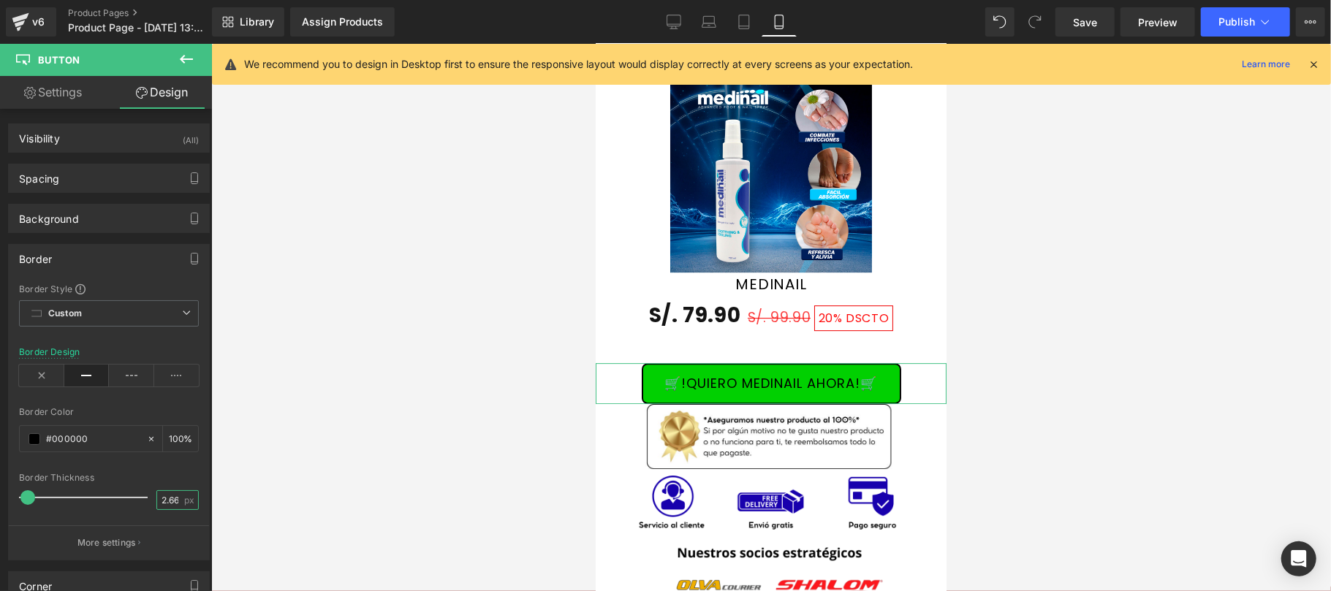
scroll to position [0, 1]
type input "2.66"
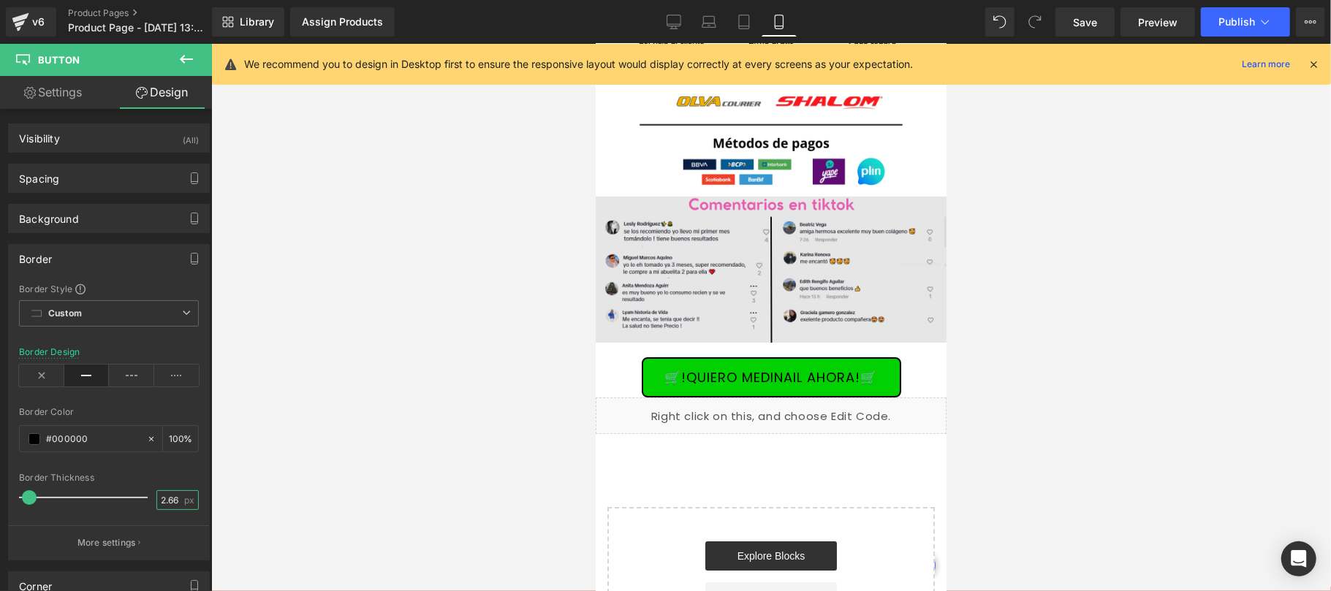
scroll to position [3638, 0]
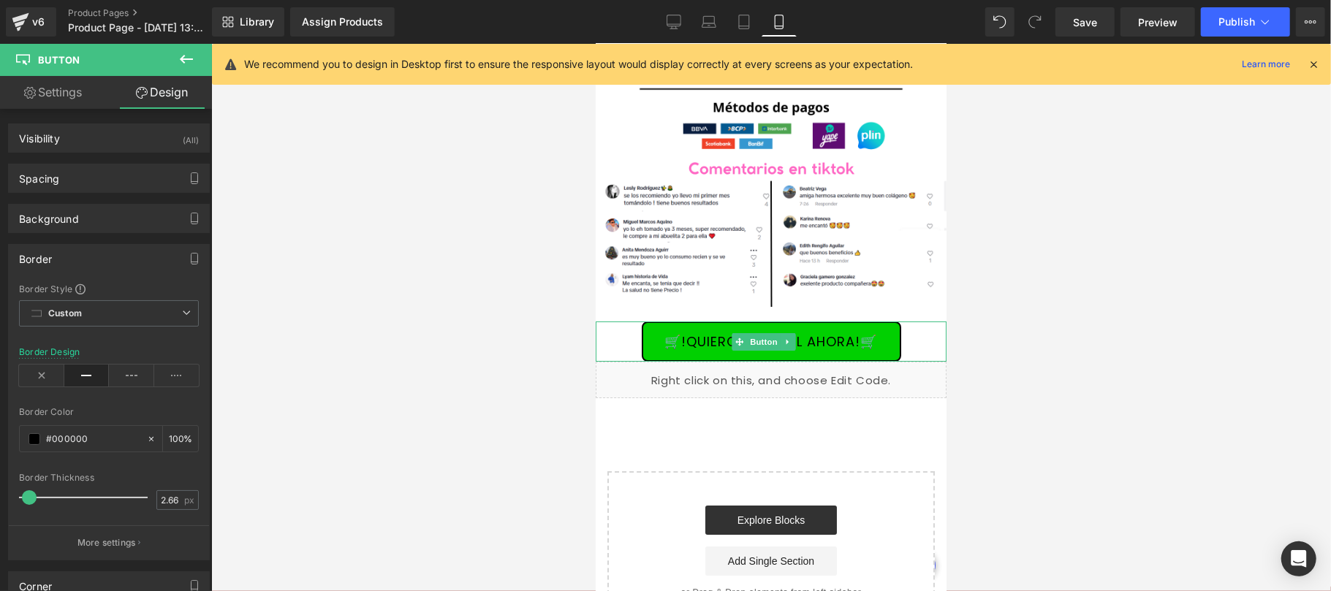
click at [886, 330] on link "🛒!QUIERO MEDINAIL AHORA!🛒" at bounding box center [771, 341] width 260 height 41
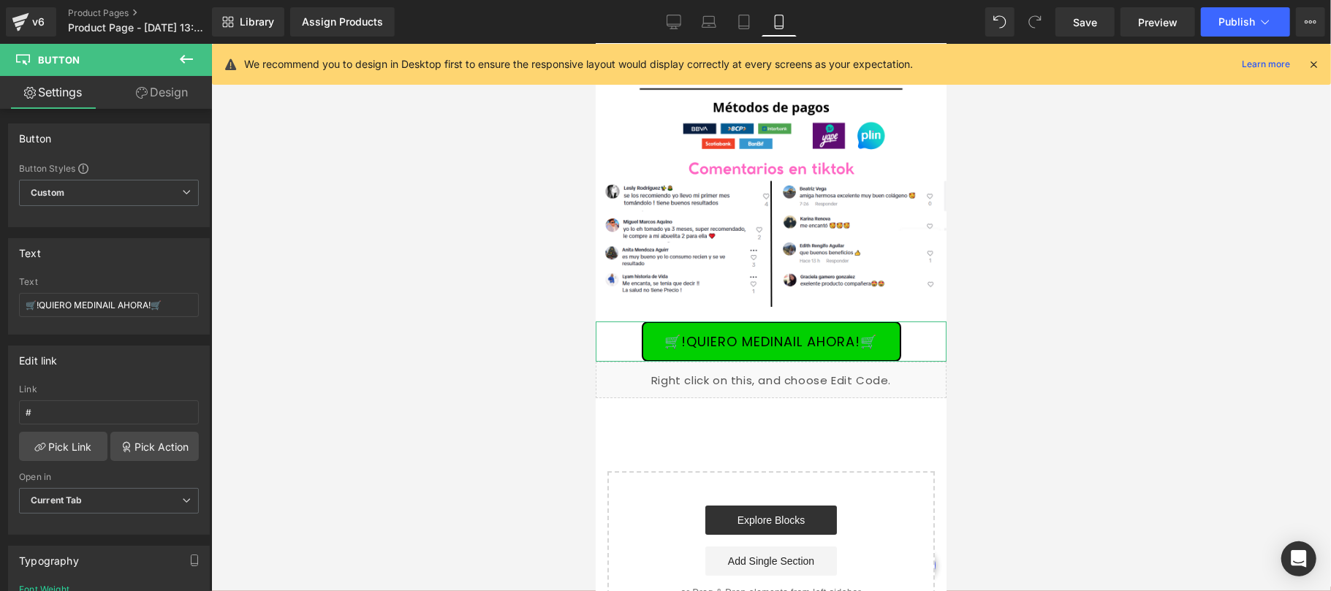
click at [161, 94] on link "Design" at bounding box center [162, 92] width 106 height 33
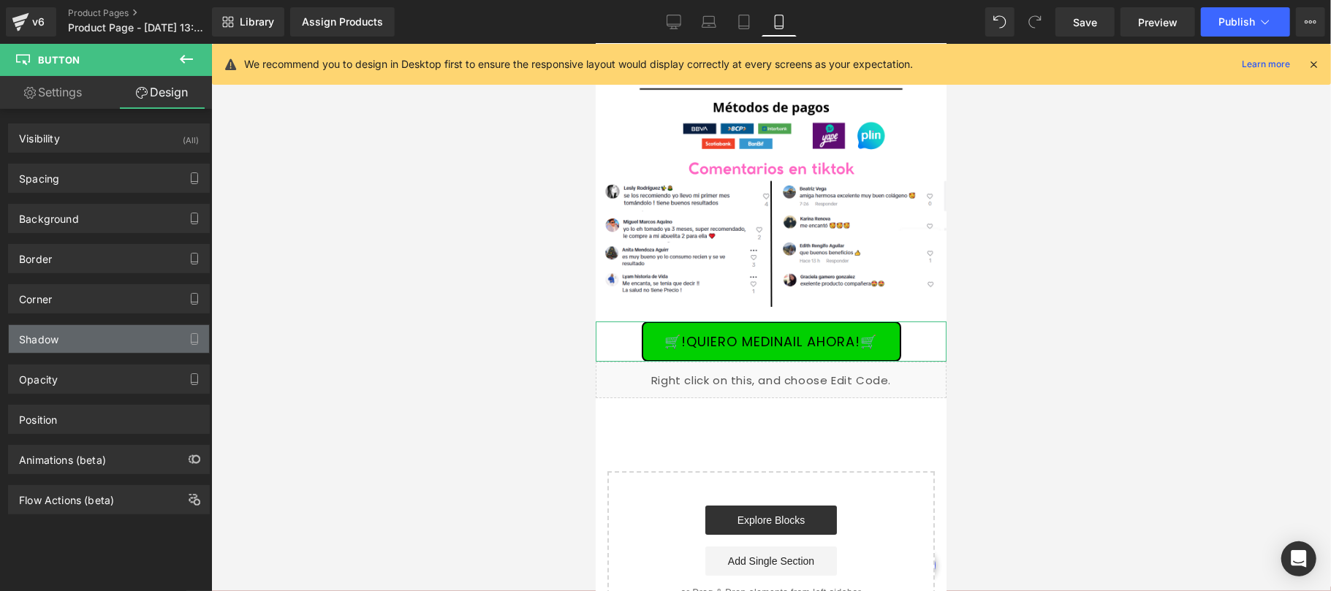
type input "#000000"
type input "100"
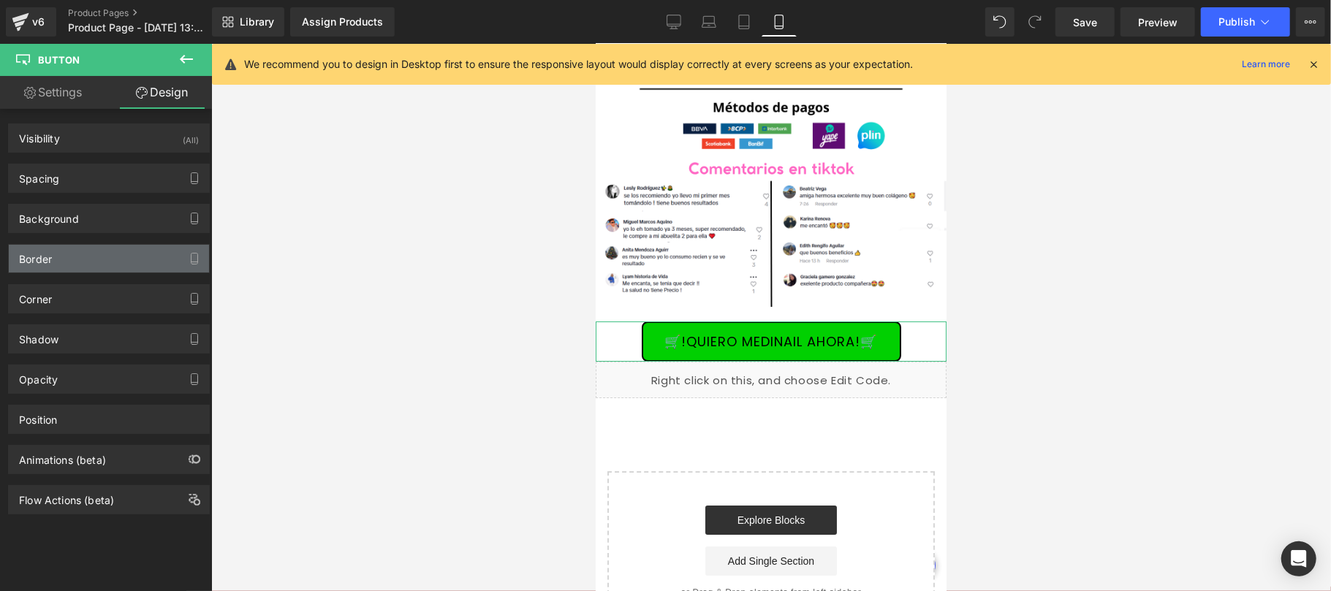
drag, startPoint x: 103, startPoint y: 252, endPoint x: 104, endPoint y: 270, distance: 18.3
click at [103, 252] on div "Border" at bounding box center [109, 259] width 200 height 28
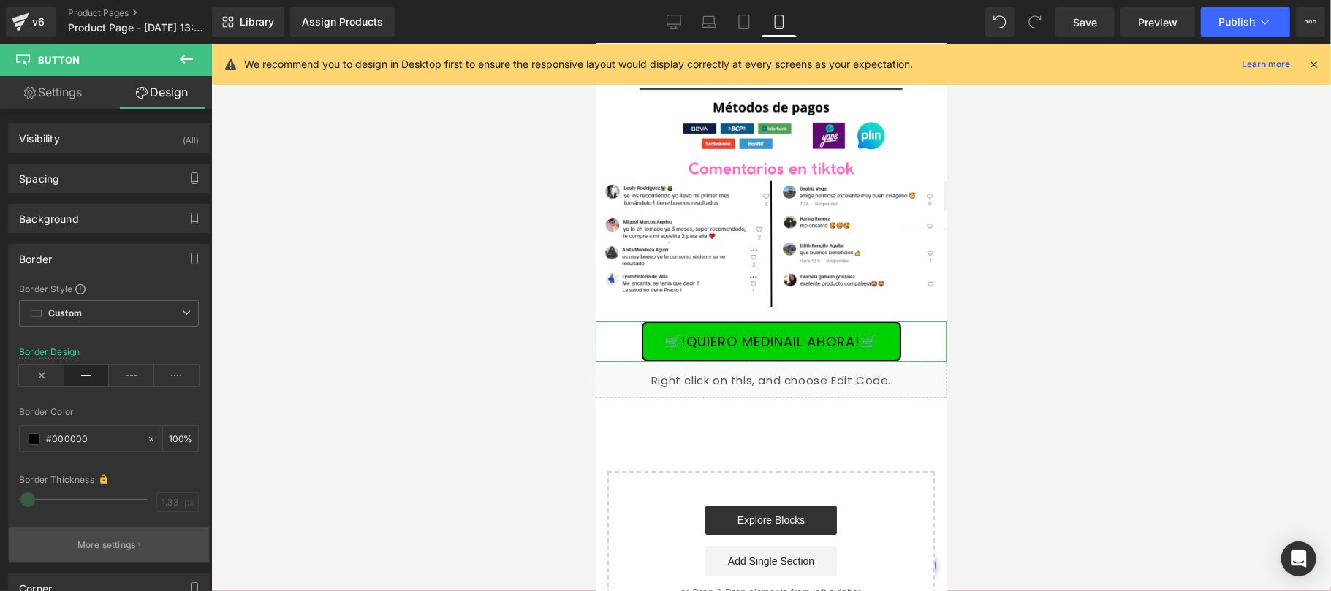
click at [164, 544] on button "More settings" at bounding box center [109, 545] width 200 height 34
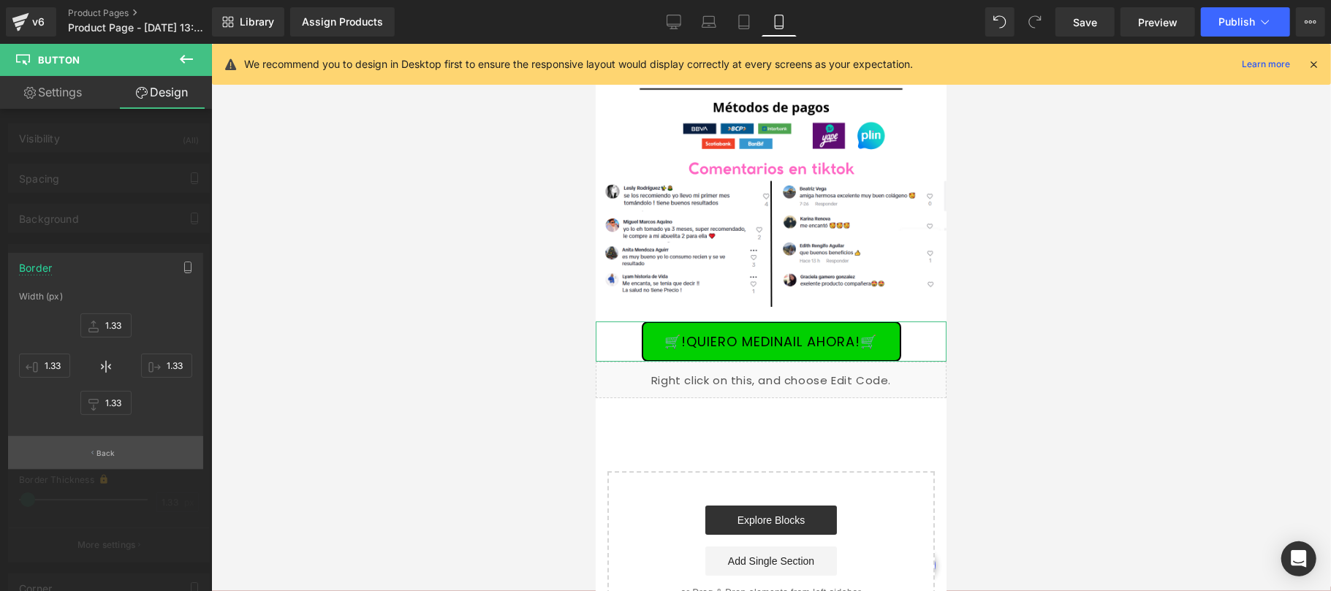
click at [121, 463] on button "Back" at bounding box center [105, 452] width 195 height 33
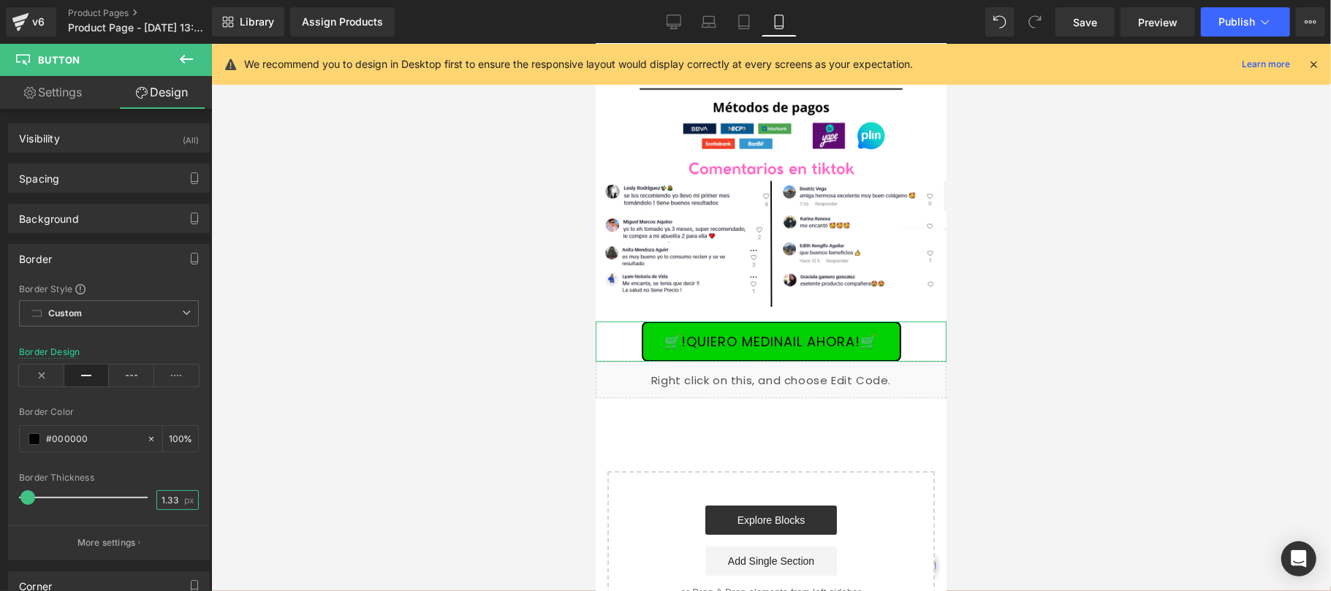
click at [173, 501] on input "1.33" at bounding box center [170, 500] width 26 height 18
type input "2.66"
click at [415, 413] on div at bounding box center [771, 318] width 1120 height 548
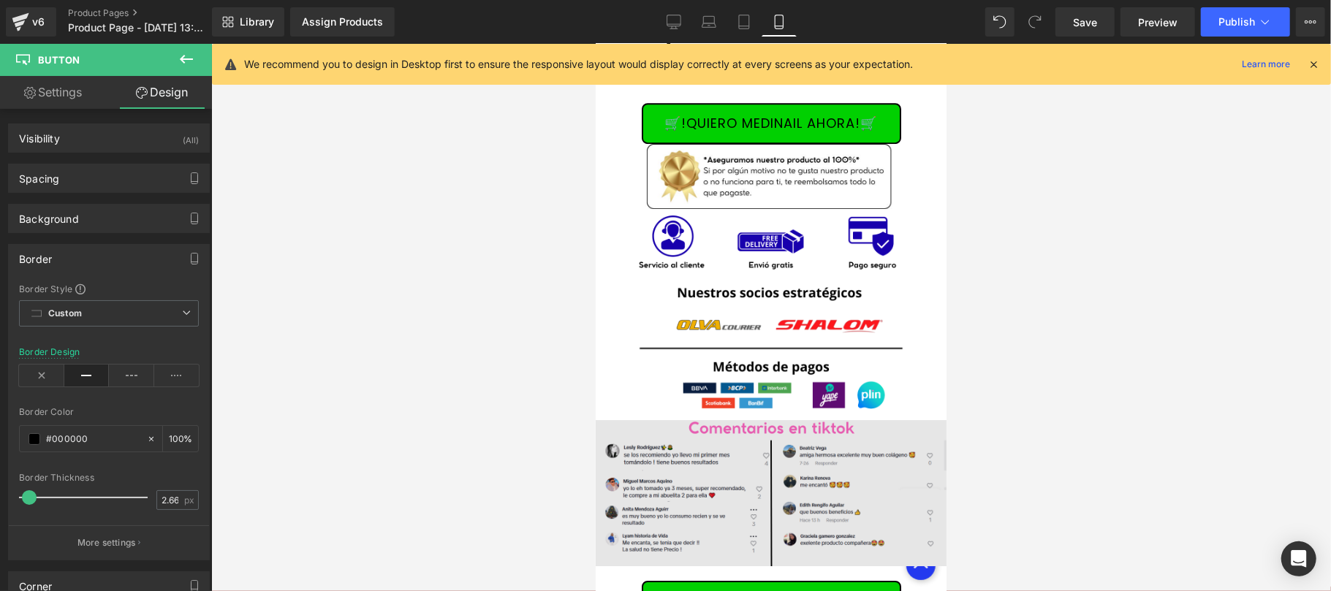
scroll to position [3119, 0]
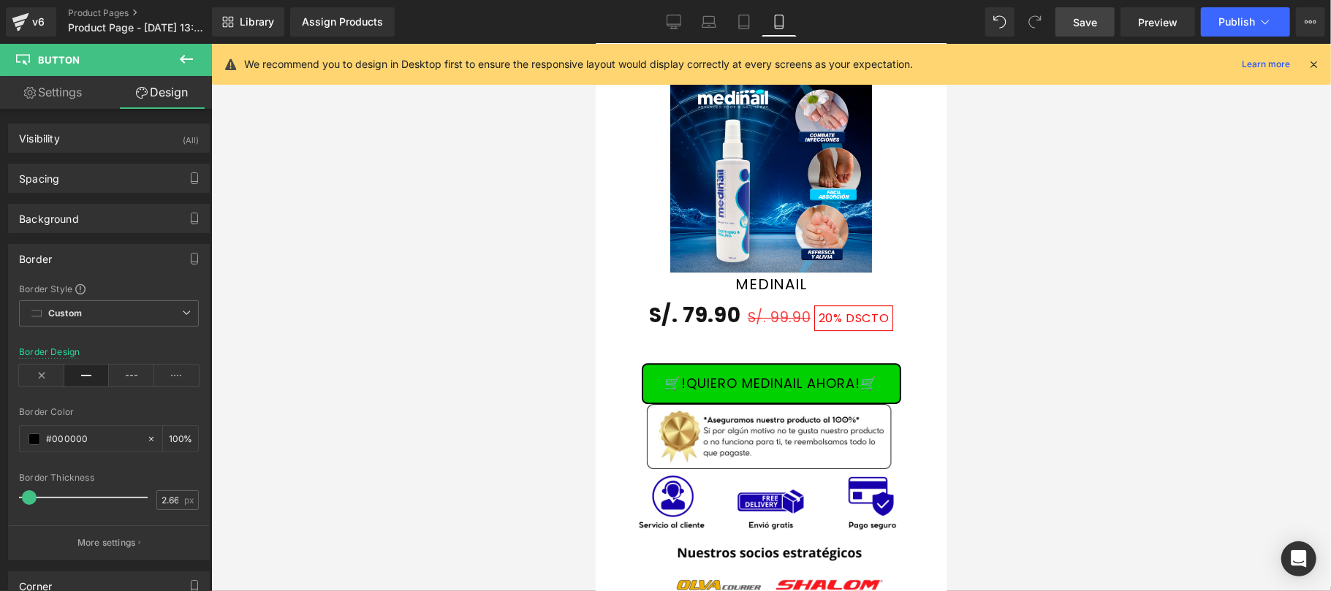
click at [1089, 18] on span "Save" at bounding box center [1085, 22] width 24 height 15
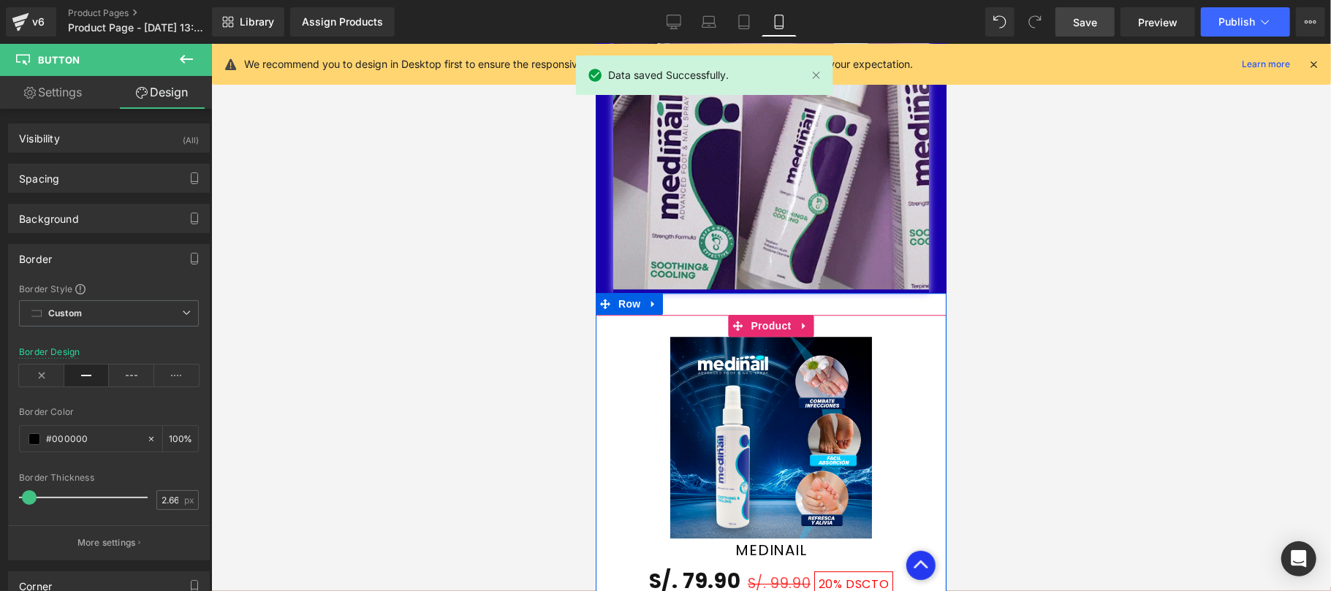
scroll to position [2600, 0]
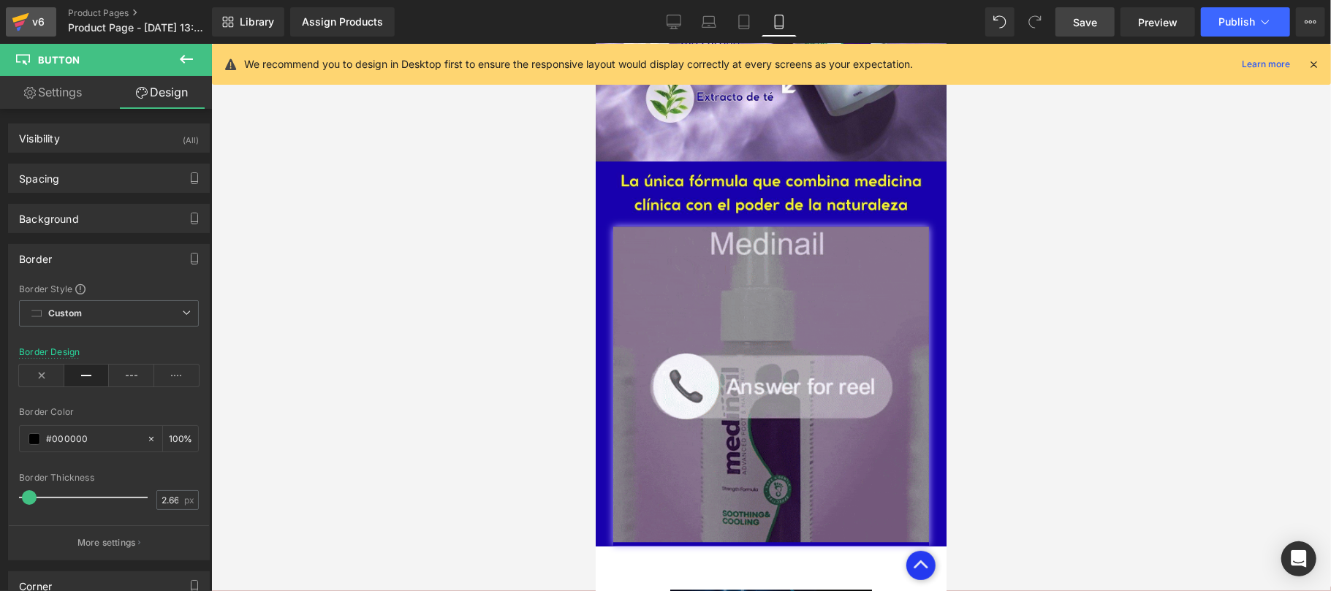
click at [45, 20] on div "v6" at bounding box center [38, 21] width 18 height 19
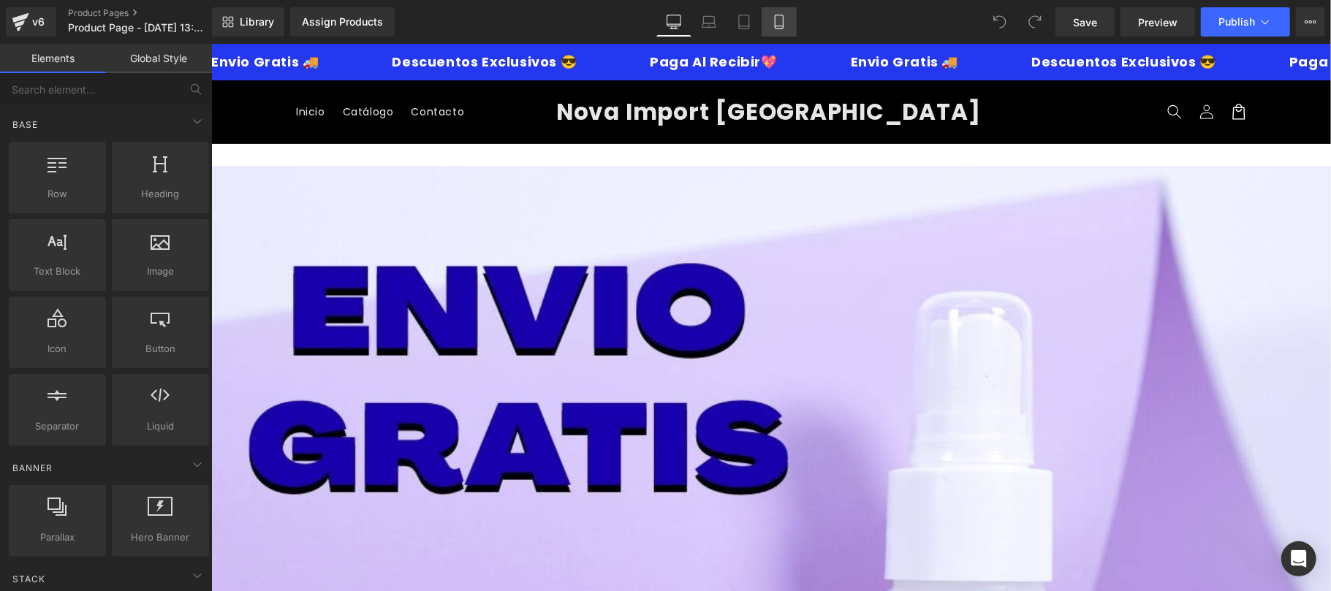
drag, startPoint x: 0, startPoint y: 0, endPoint x: 785, endPoint y: 15, distance: 785.3
click at [785, 15] on link "Mobile" at bounding box center [779, 21] width 35 height 29
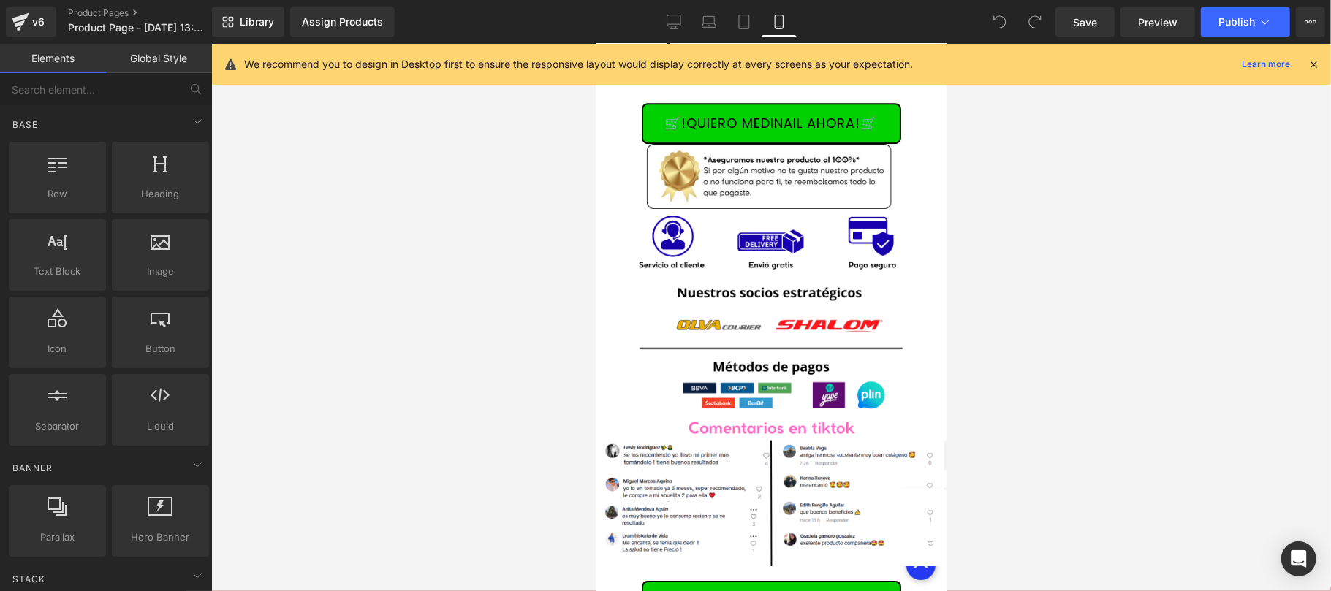
scroll to position [3638, 0]
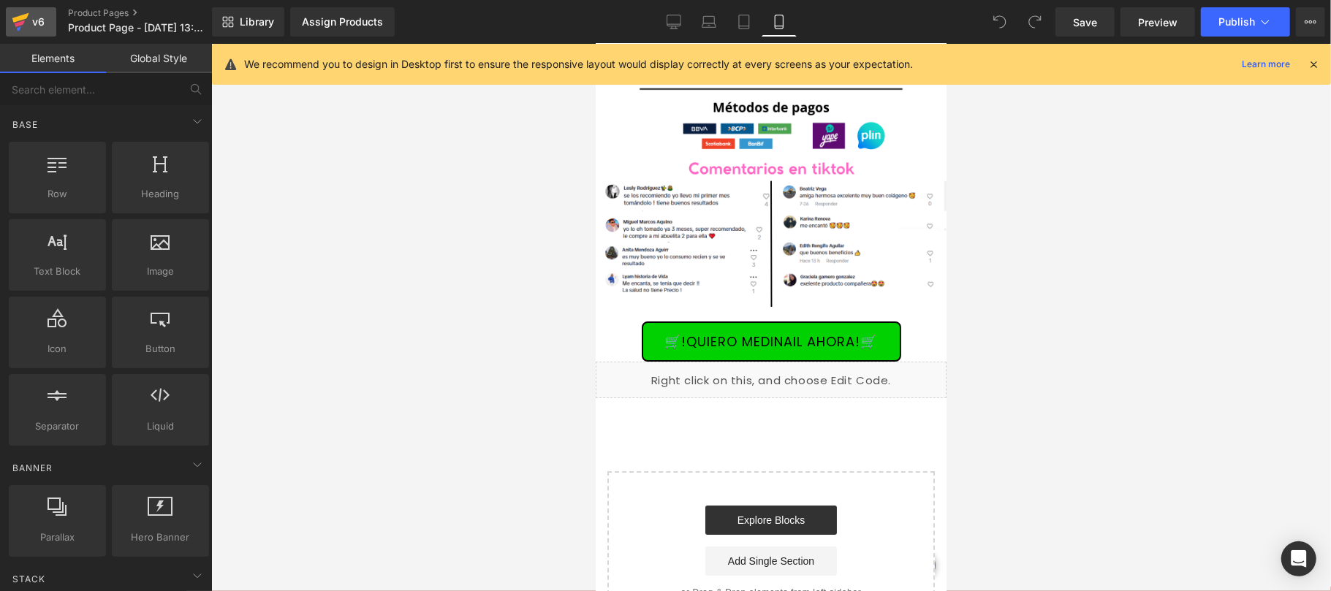
click at [39, 15] on div "v6" at bounding box center [38, 21] width 18 height 19
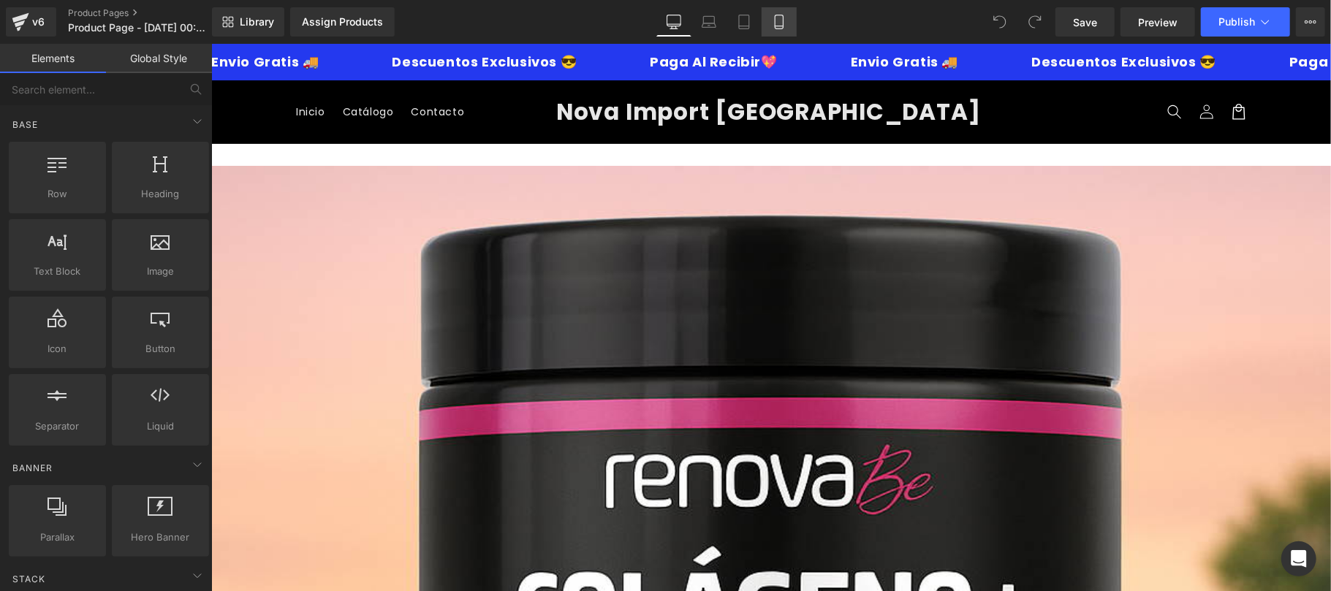
click at [779, 27] on icon at bounding box center [779, 22] width 15 height 15
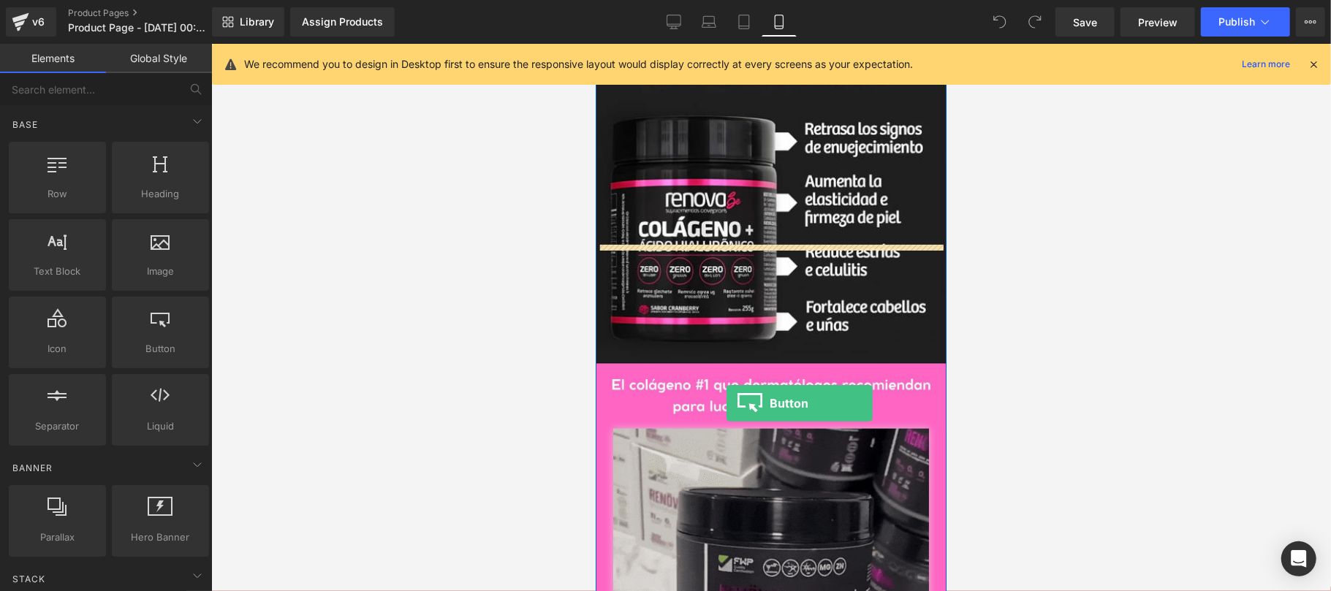
scroll to position [1133, 0]
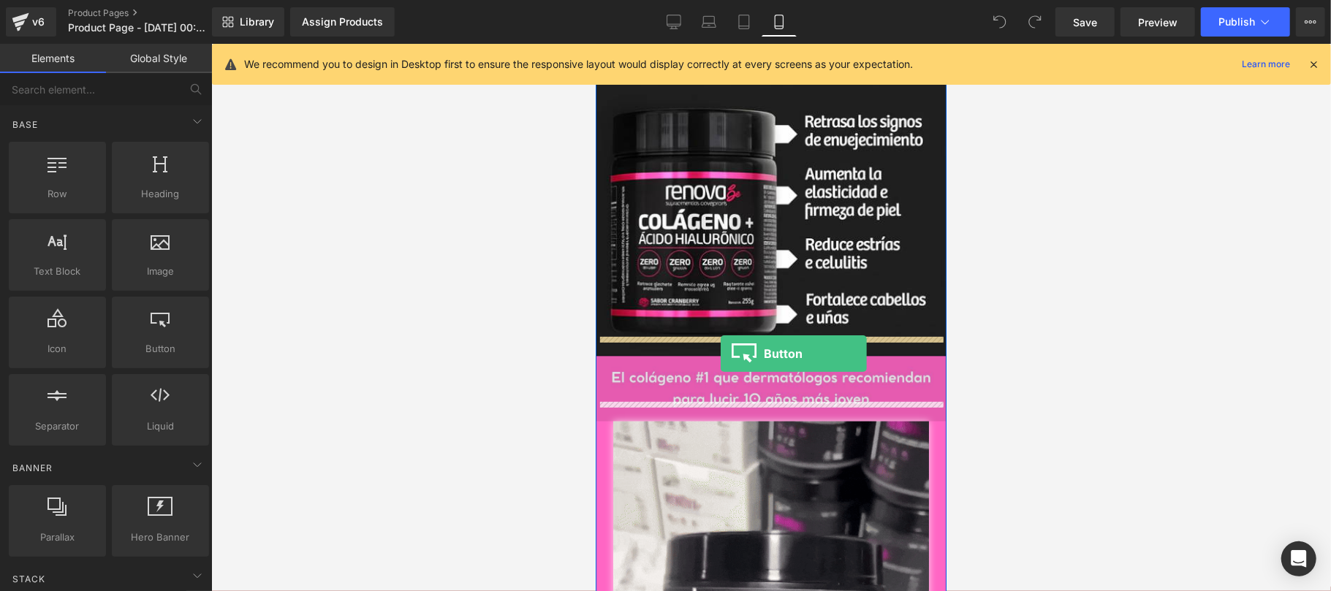
drag, startPoint x: 718, startPoint y: 518, endPoint x: 720, endPoint y: 354, distance: 163.8
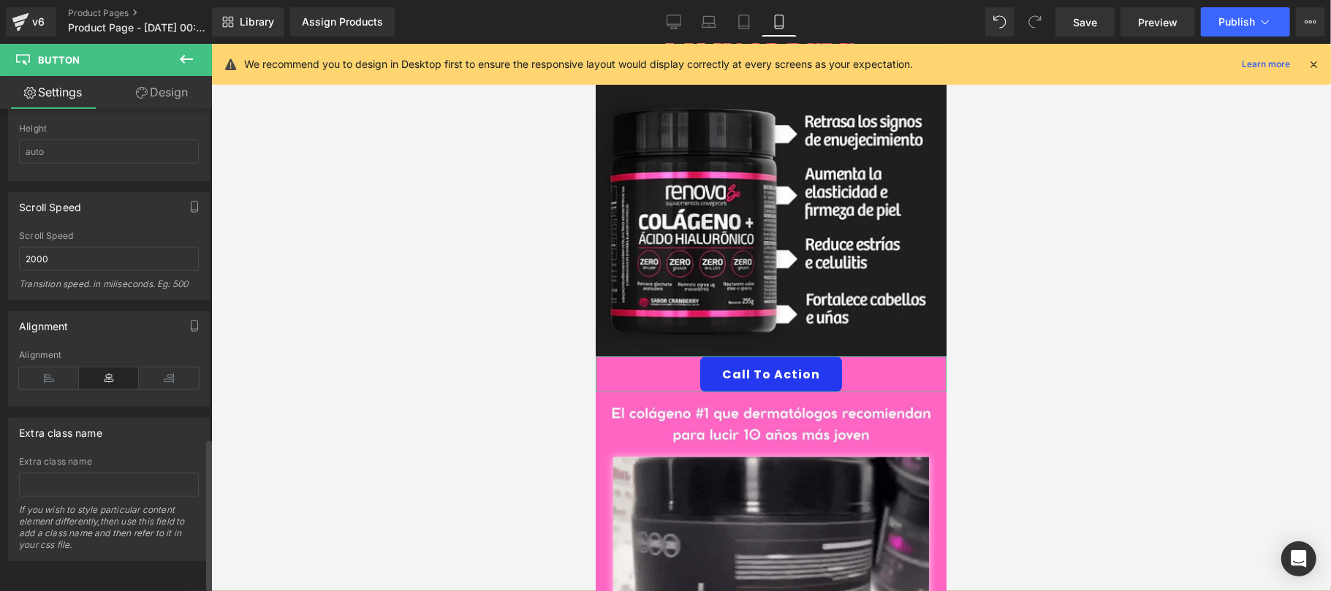
scroll to position [1057, 0]
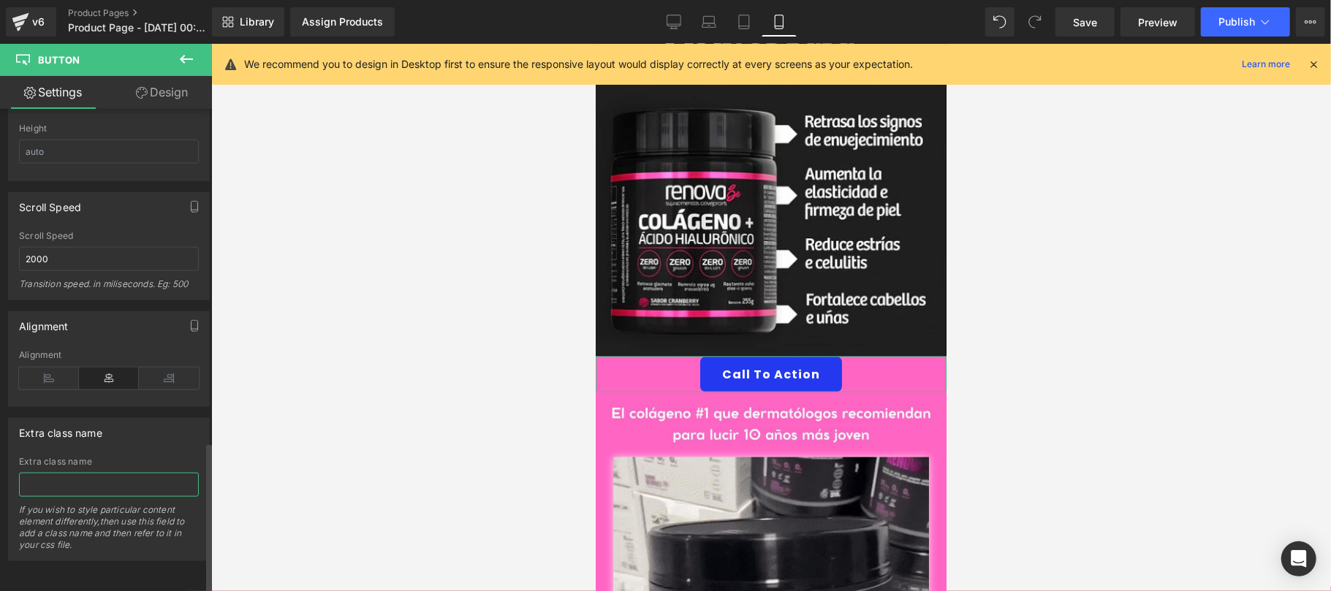
click at [117, 473] on input "text" at bounding box center [109, 485] width 180 height 24
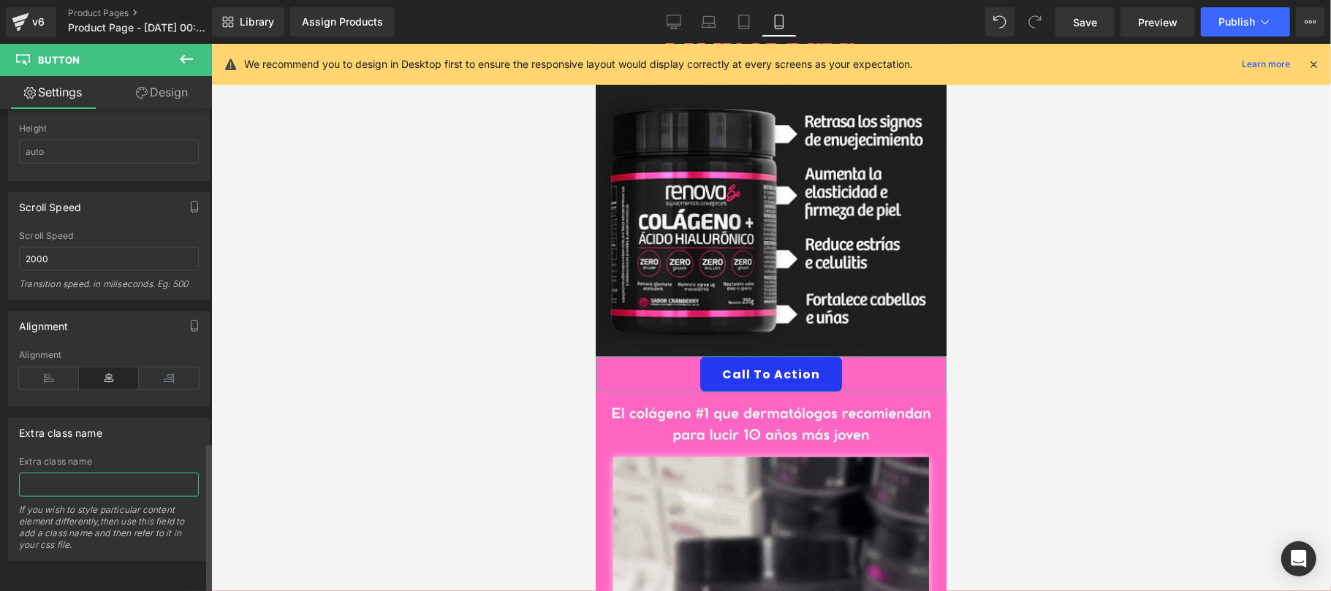
paste input "_rsi-cod-form-gempages-button-overwrite _rsi-cod-form-is-gempage"
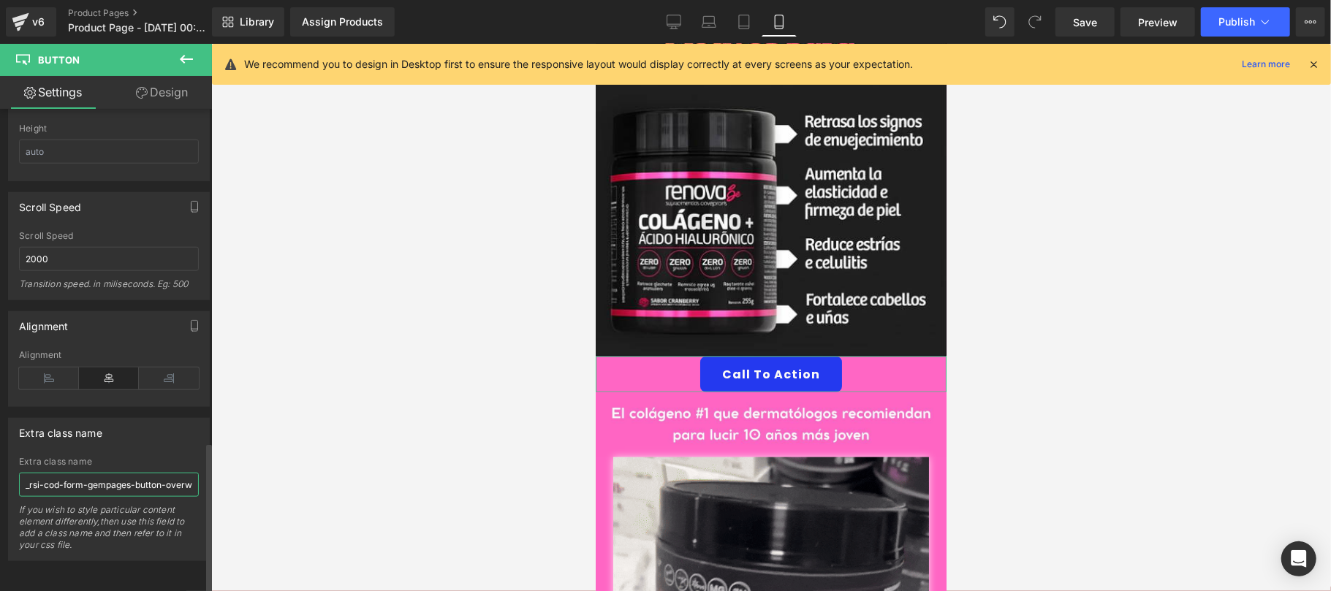
scroll to position [0, 132]
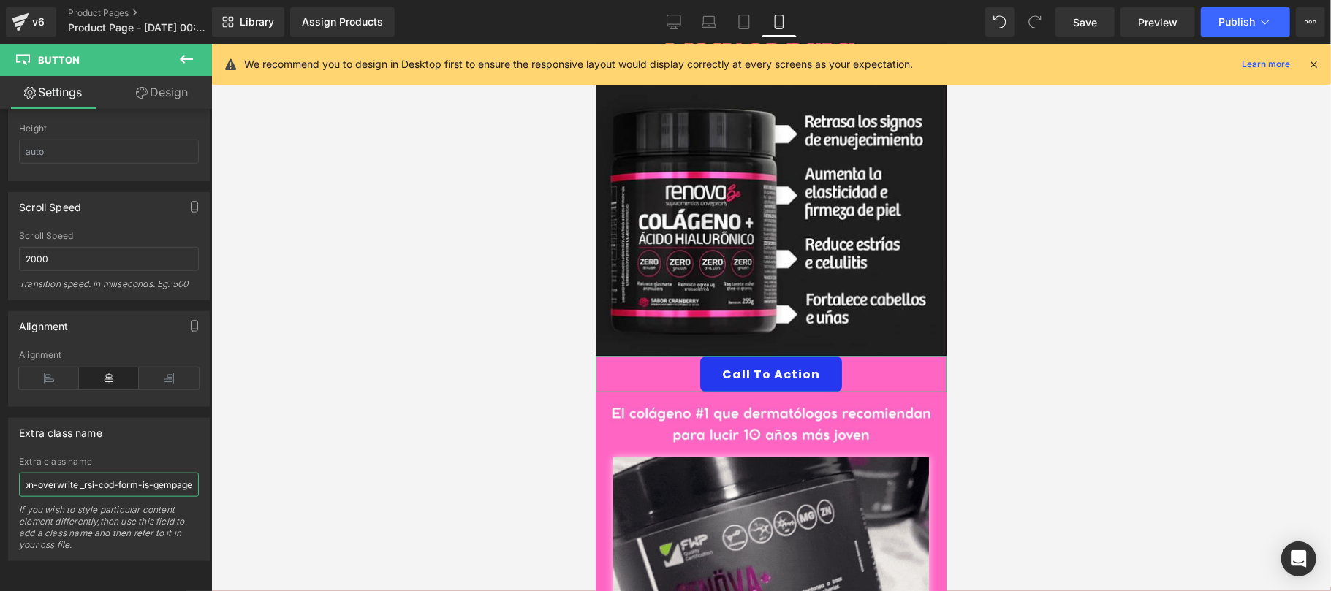
type input "_rsi-cod-form-gempages-button-overwrite _rsi-cod-form-is-gempage"
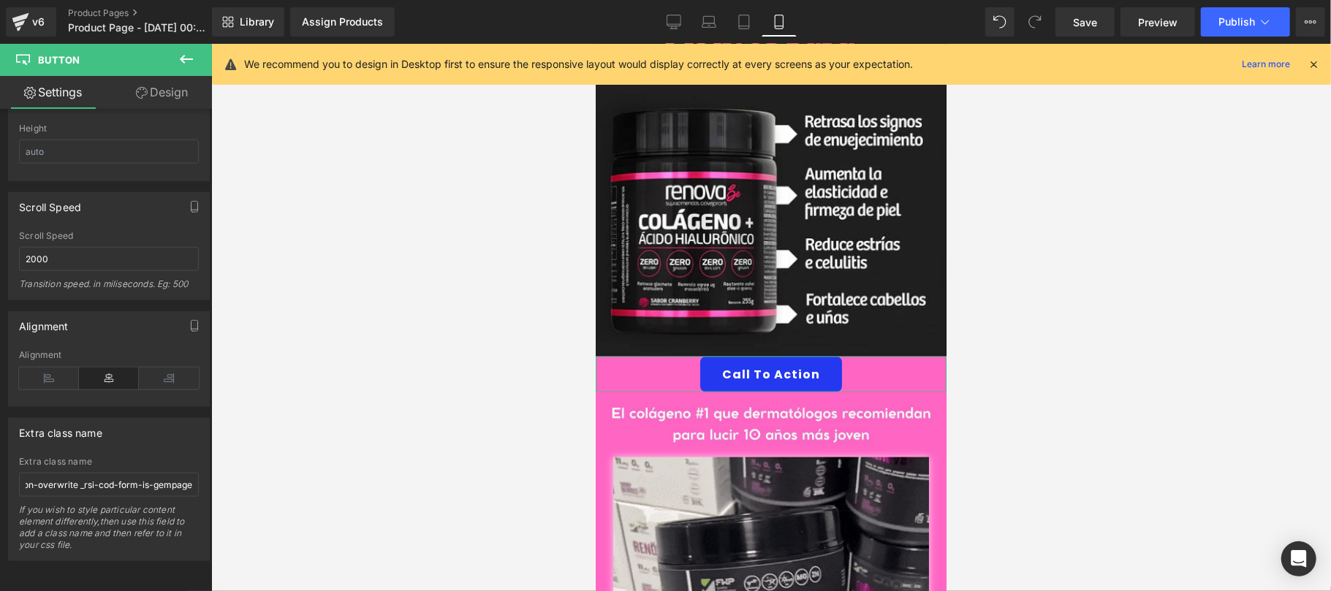
scroll to position [0, 0]
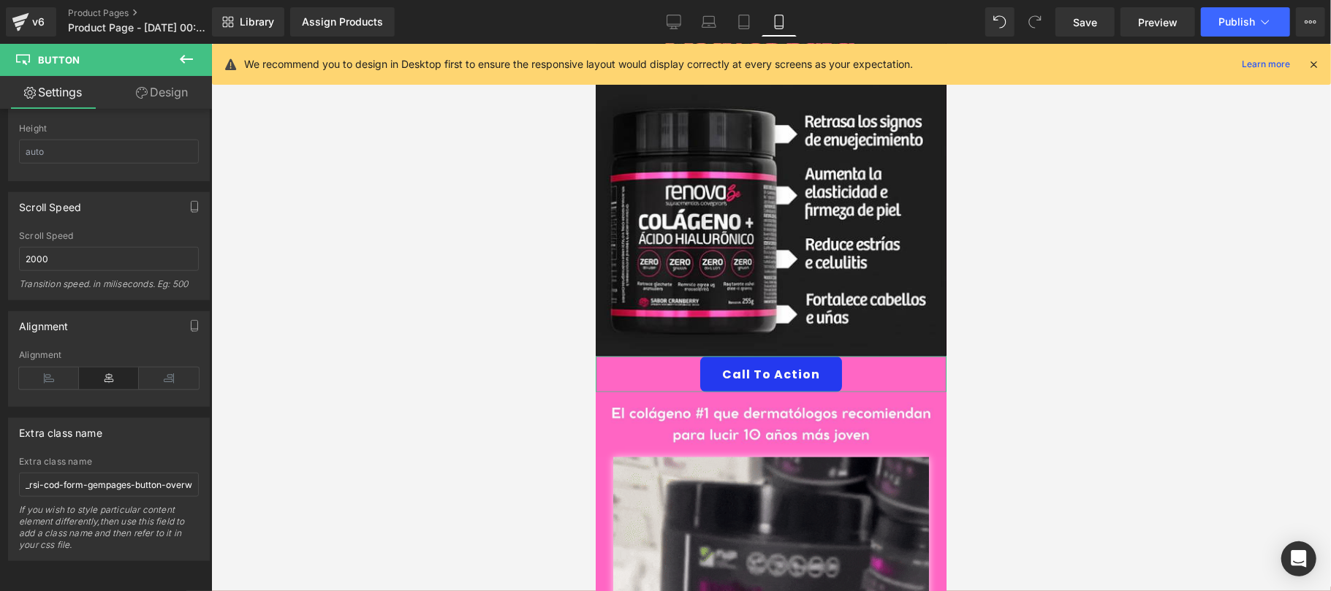
click at [161, 100] on link "Design" at bounding box center [162, 92] width 106 height 33
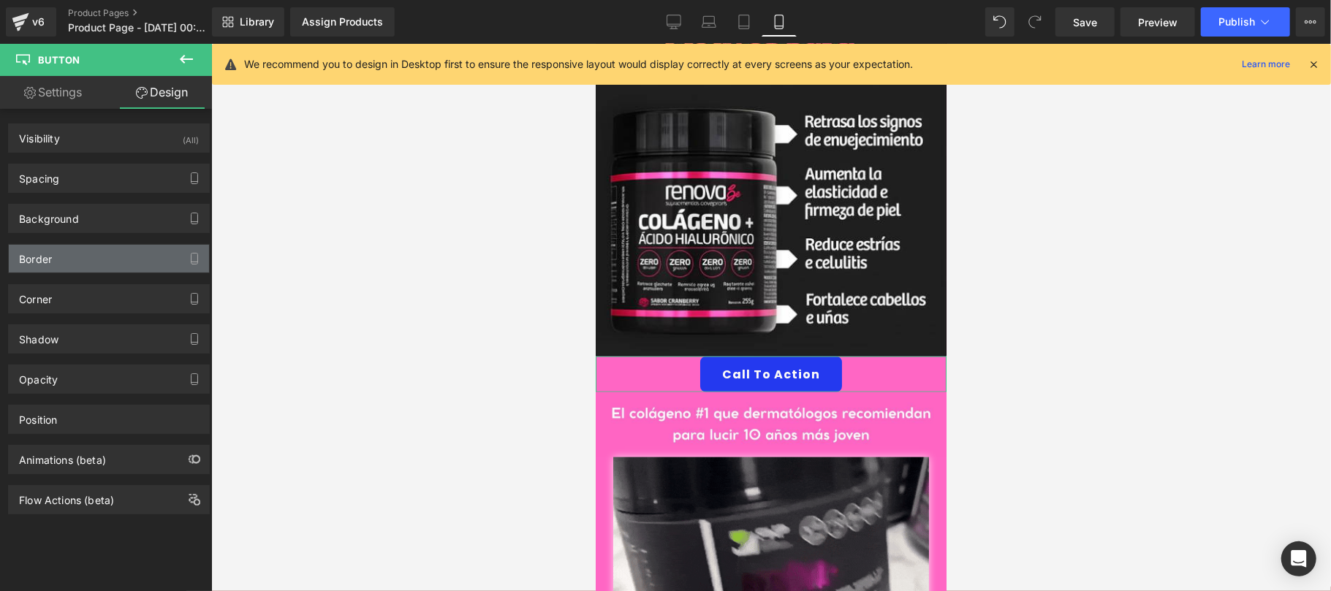
type input "#fdfbf7"
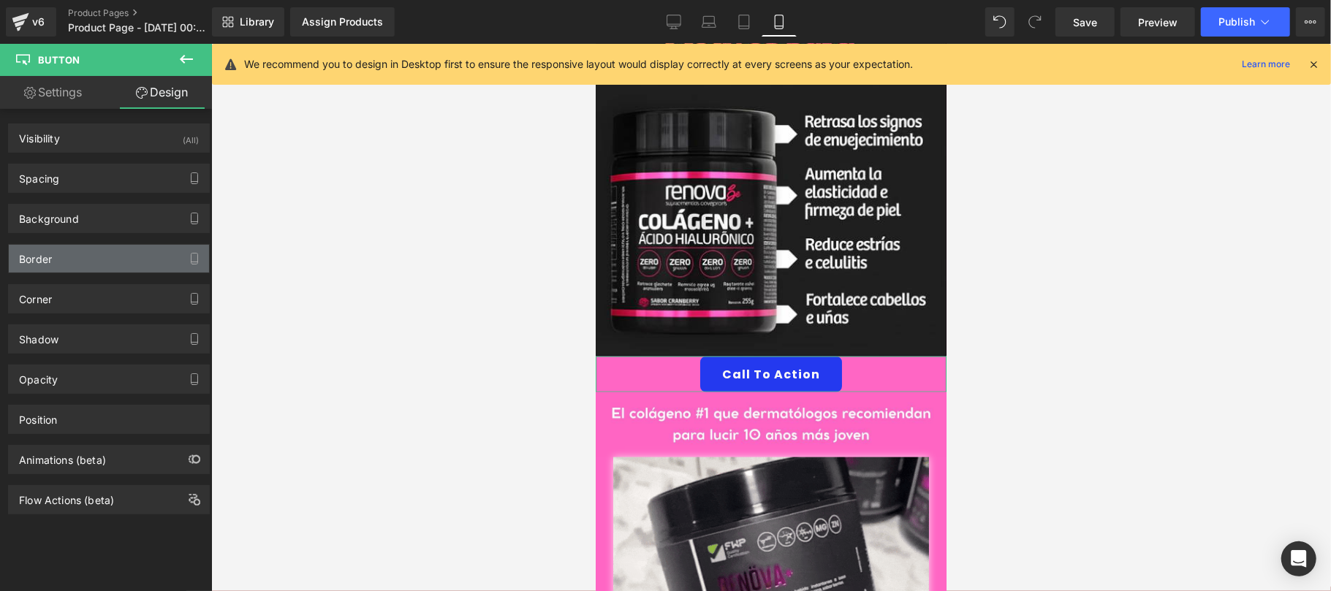
type input "100"
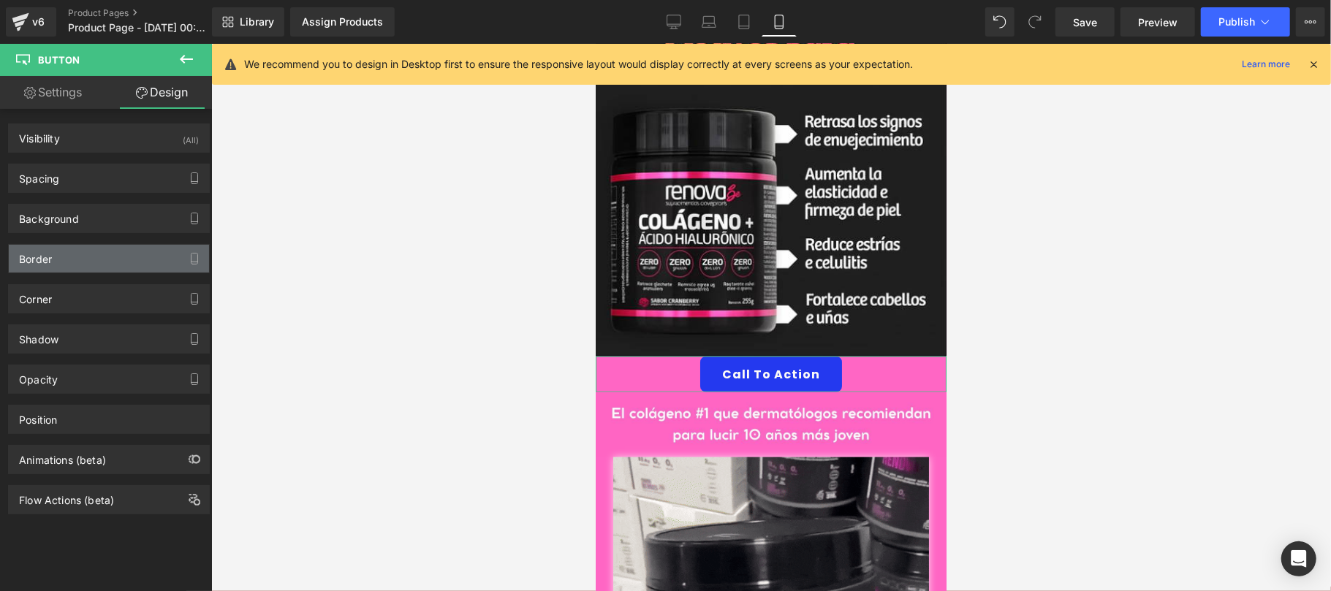
click at [115, 273] on div "Border" at bounding box center [109, 259] width 200 height 28
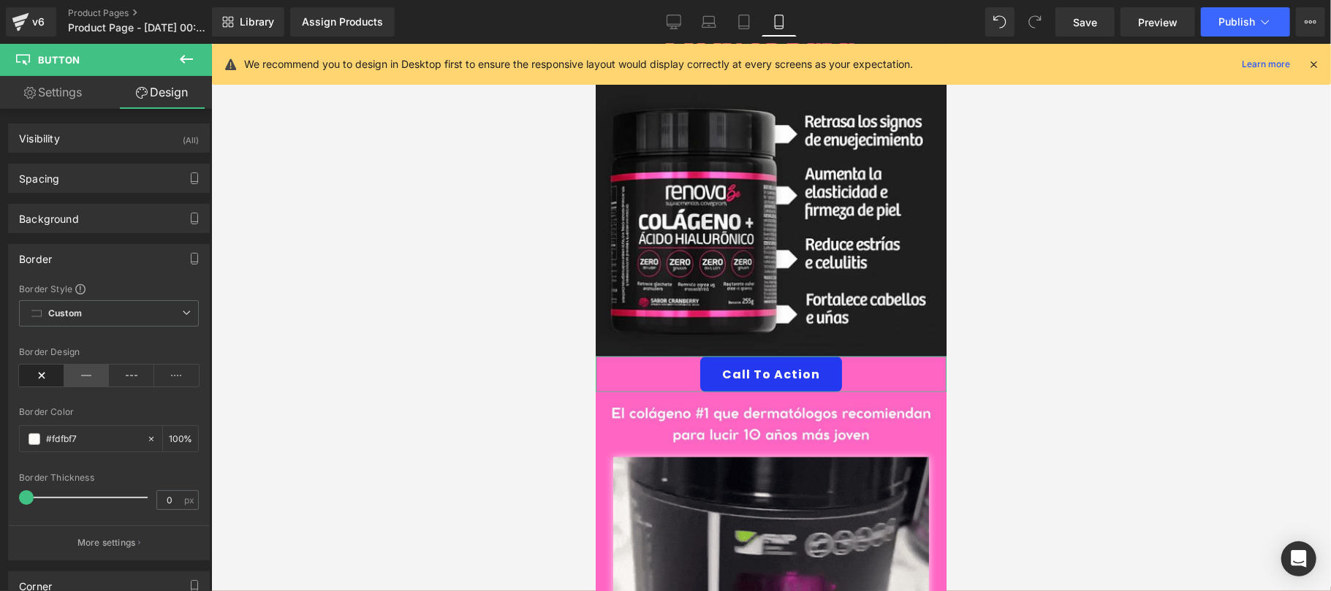
click at [99, 372] on icon at bounding box center [86, 376] width 45 height 22
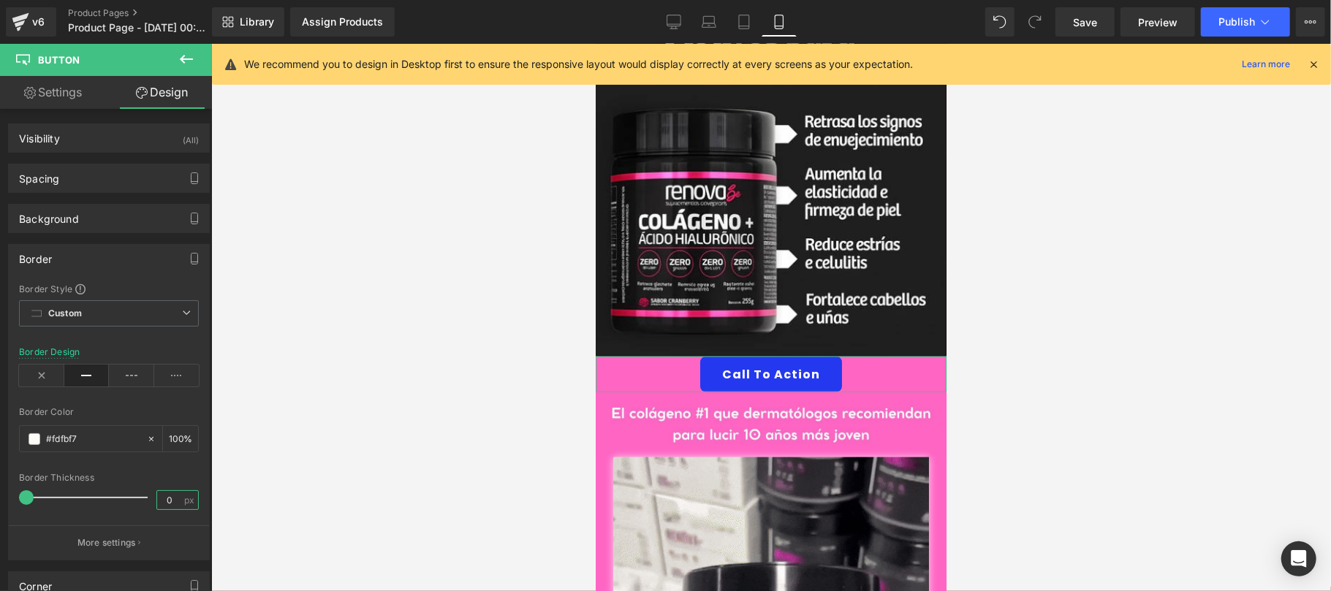
click at [174, 510] on input "0" at bounding box center [170, 500] width 26 height 18
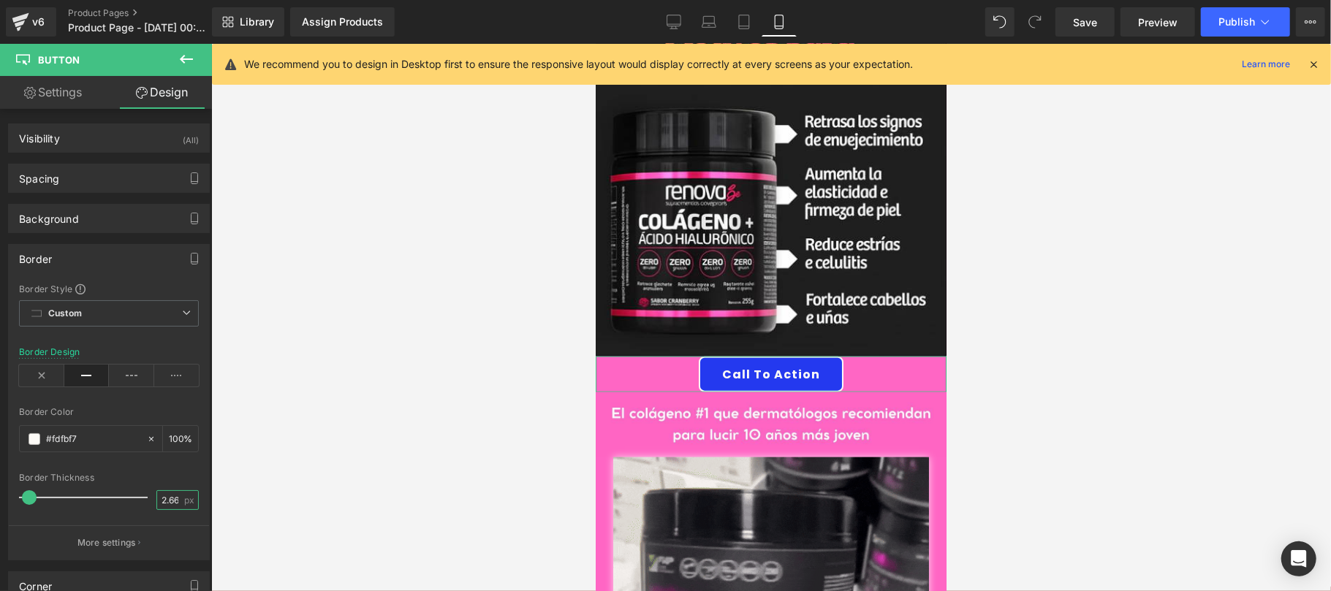
scroll to position [0, 1]
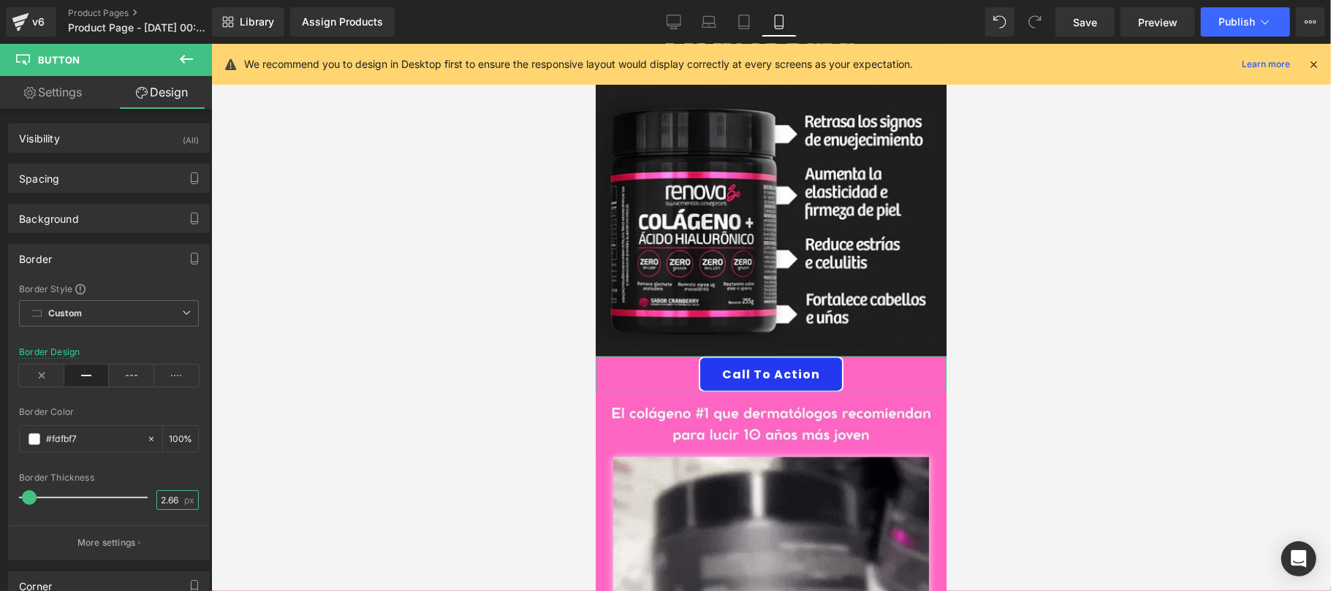
type input "2.66"
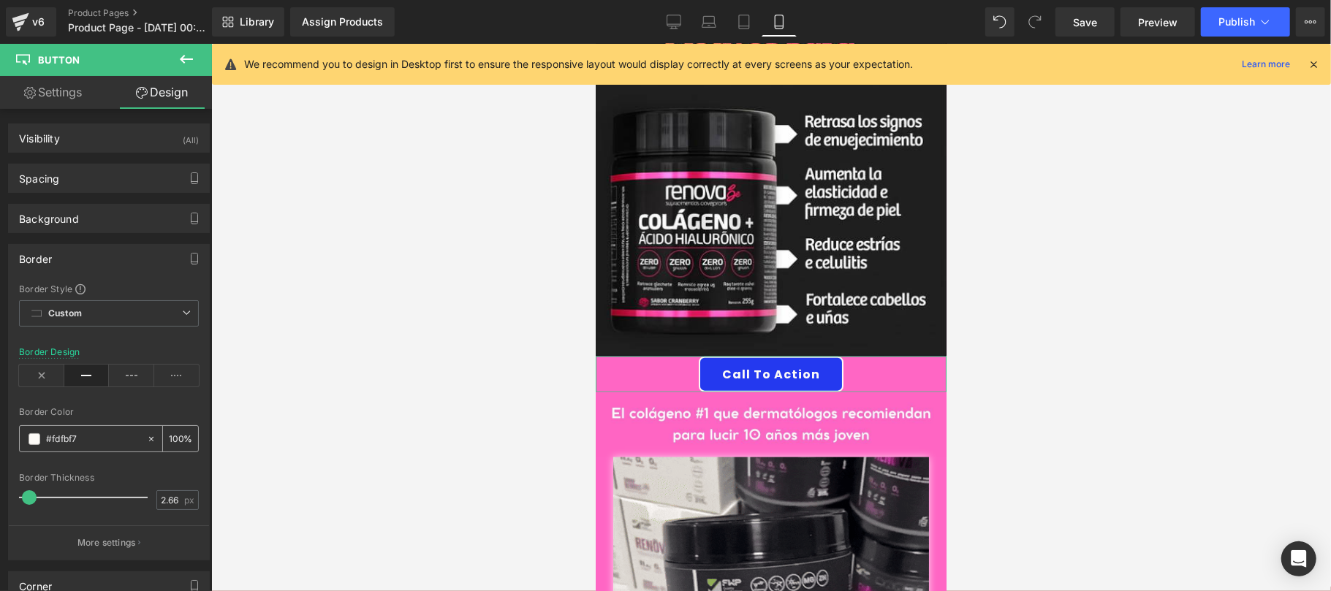
click at [146, 444] on icon at bounding box center [151, 439] width 10 height 10
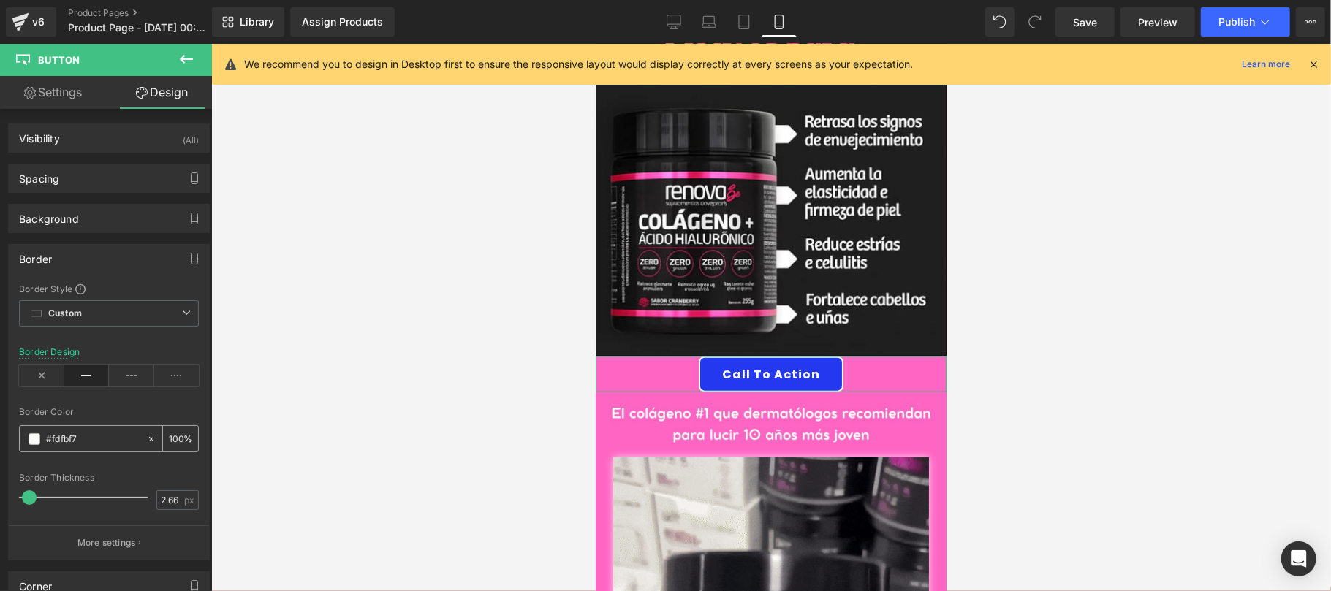
type input "none"
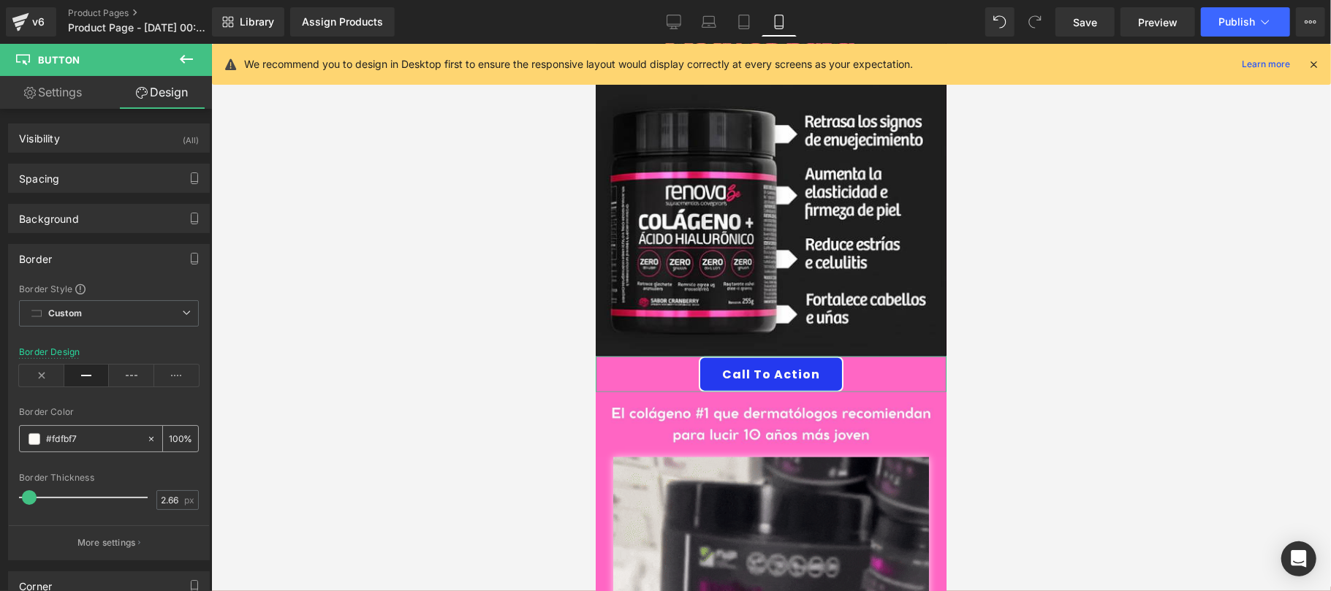
type input "0"
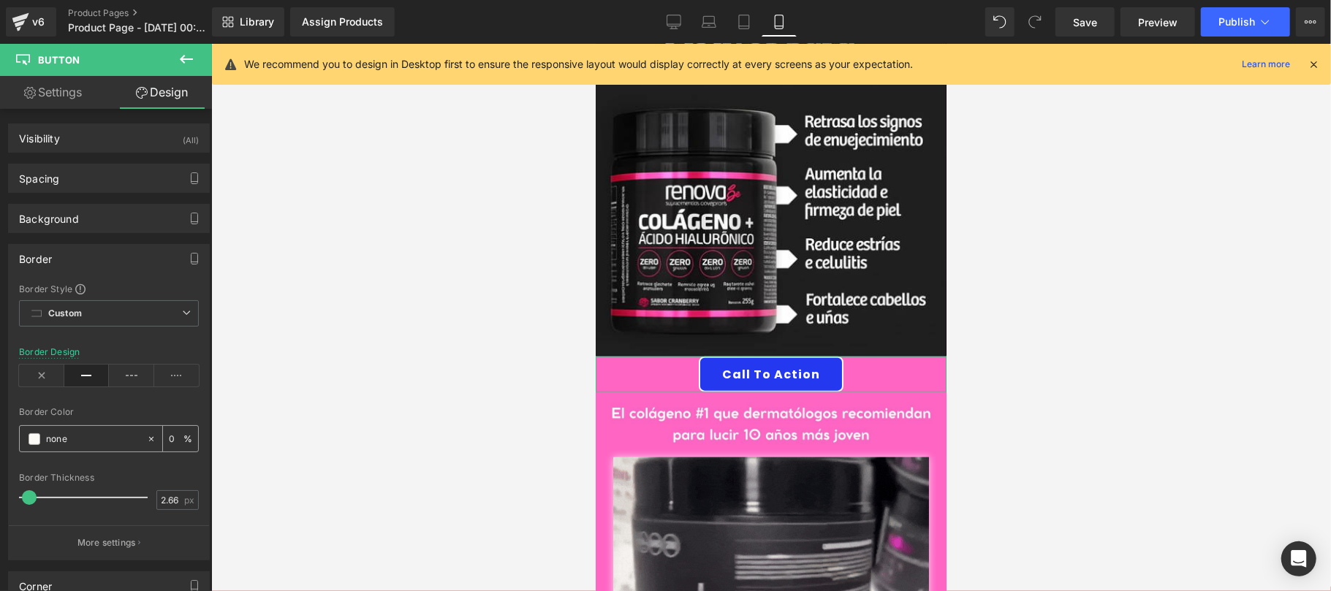
scroll to position [0, 0]
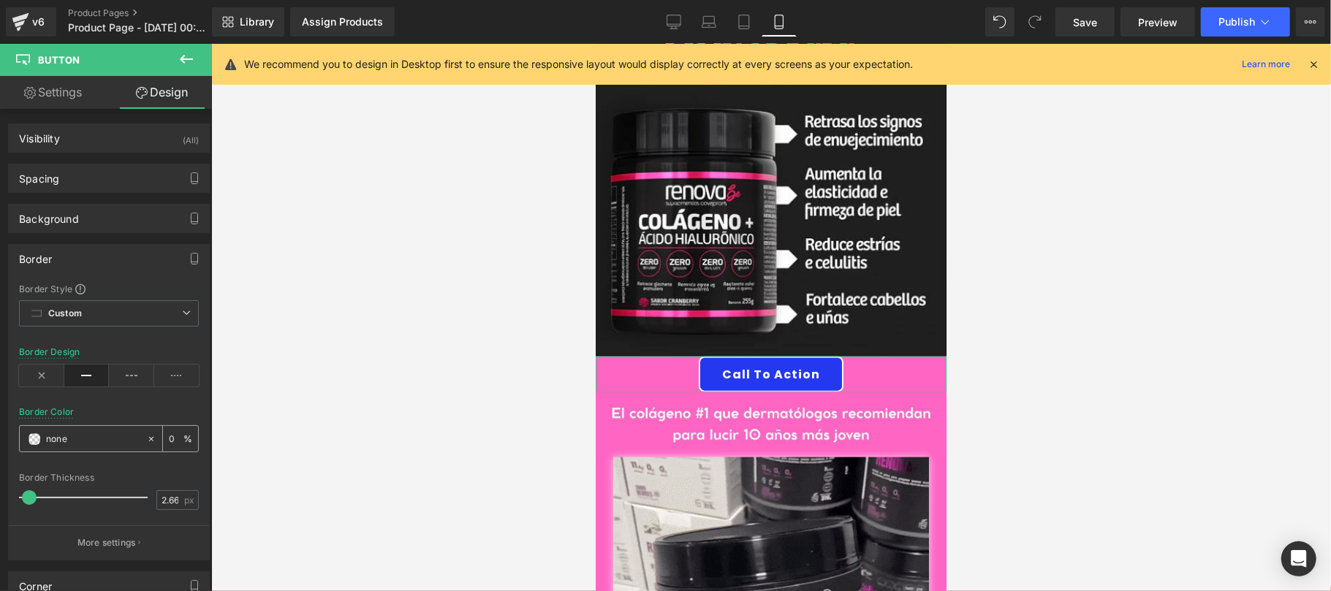
click at [39, 439] on span at bounding box center [35, 440] width 12 height 12
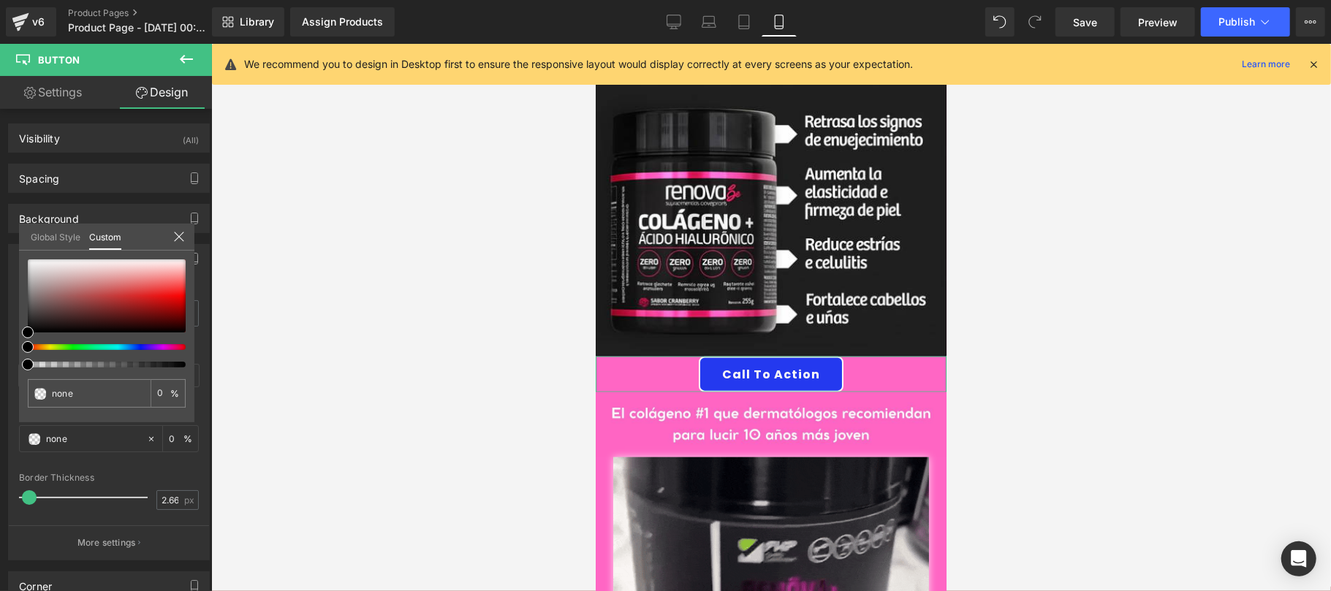
type input "#000000"
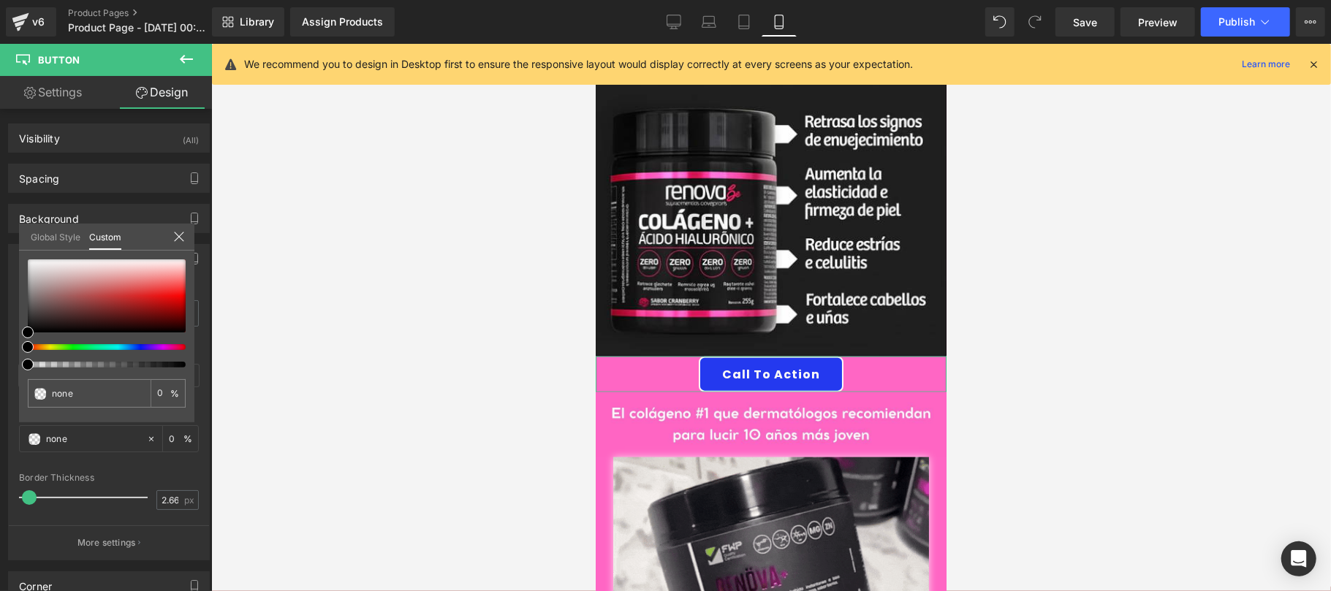
type input "2"
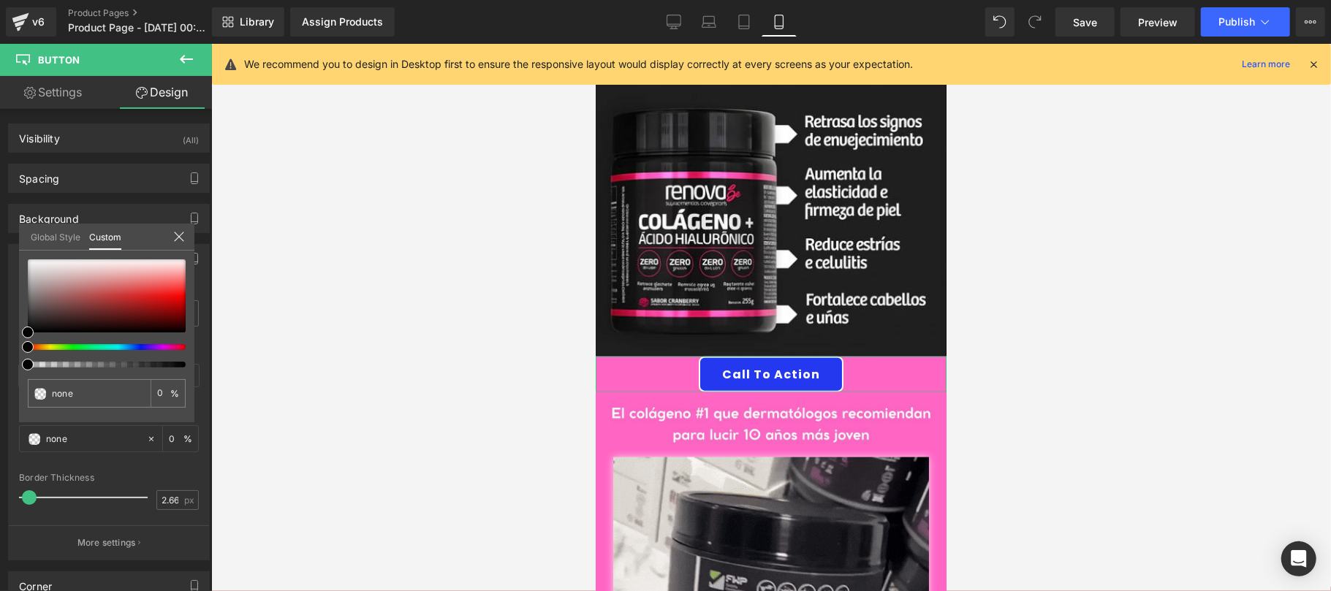
type input "#000000"
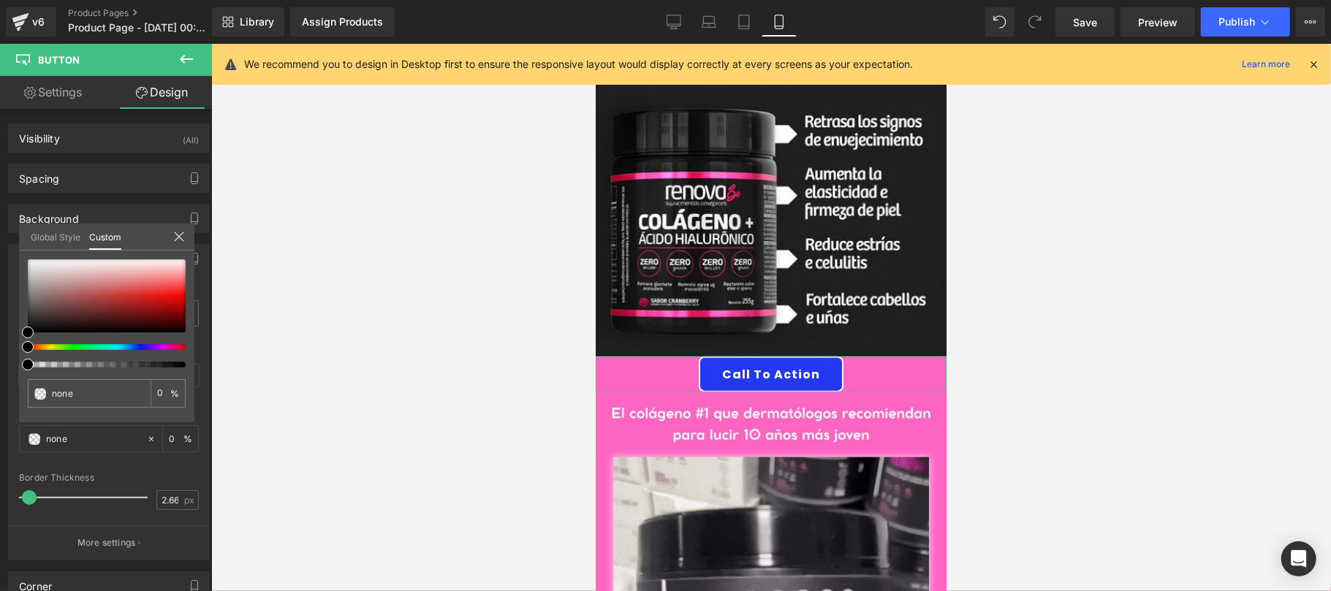
type input "2"
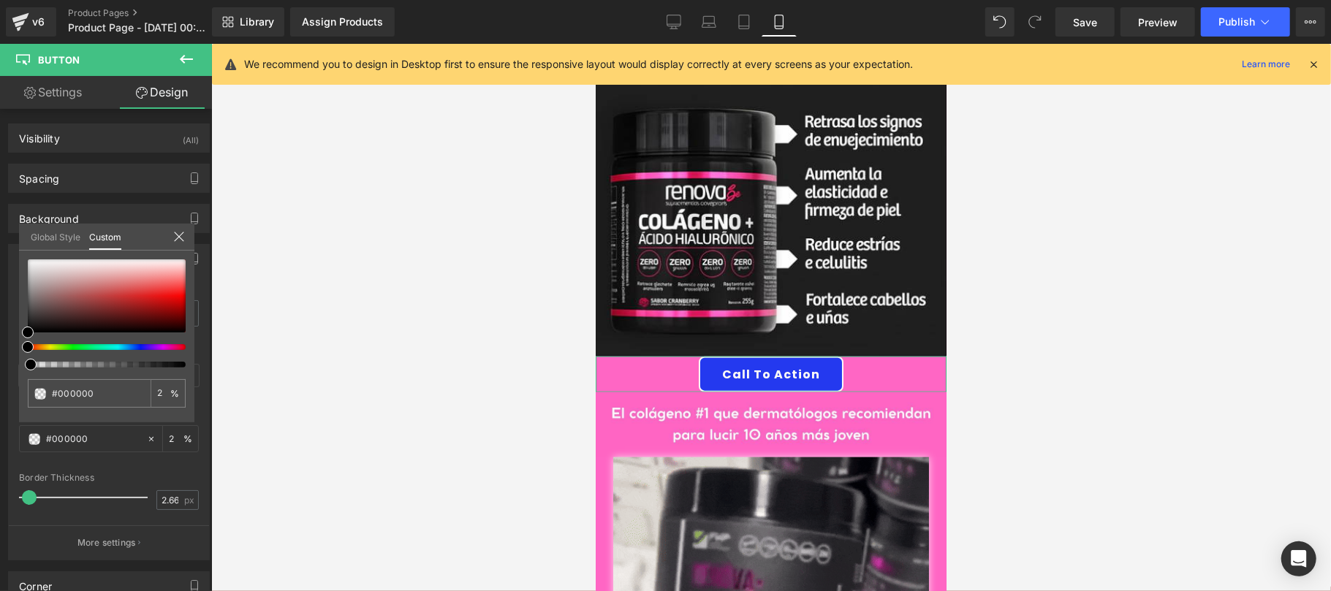
type input "4"
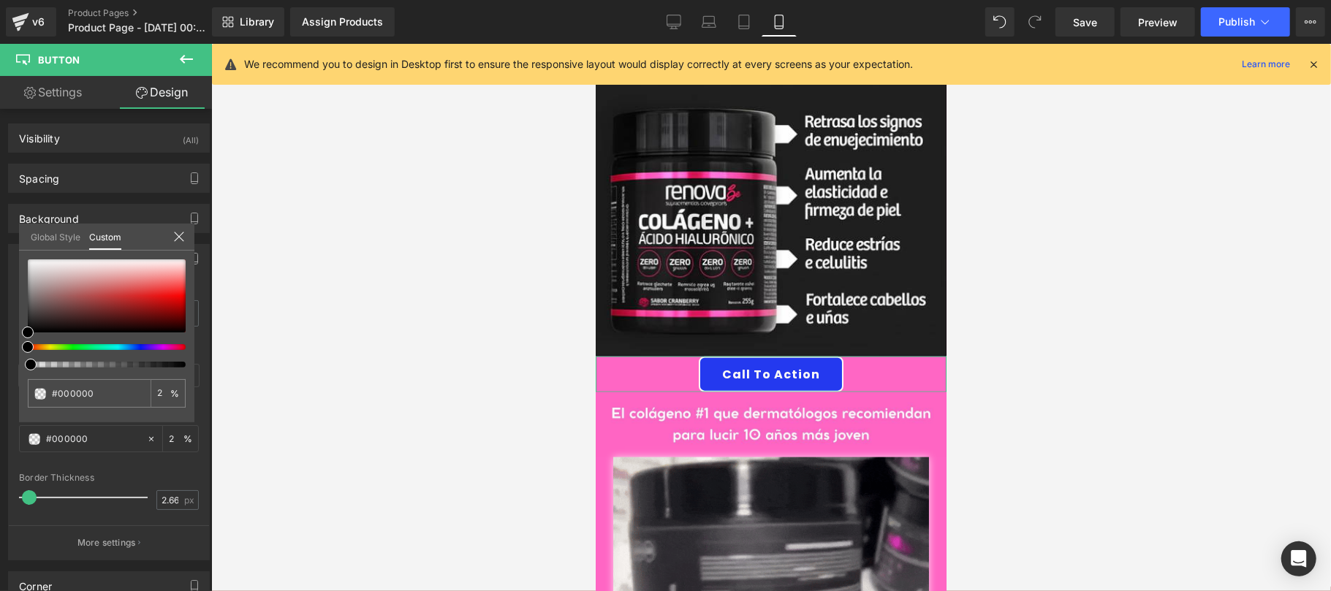
type input "4"
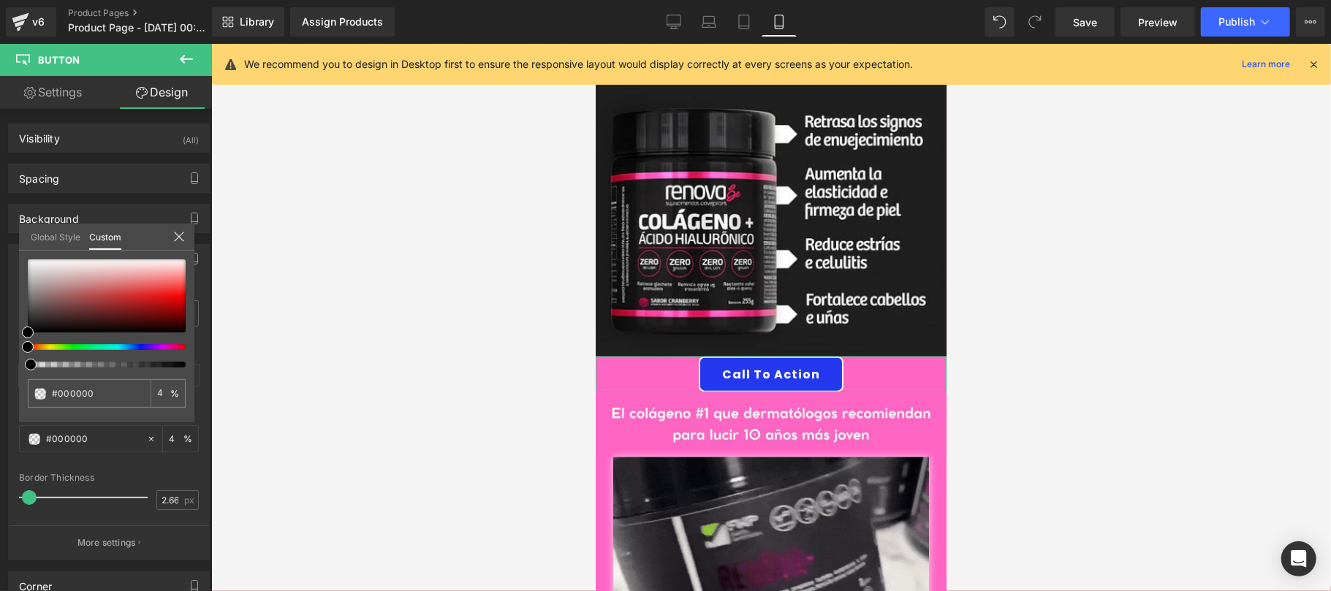
type input "37"
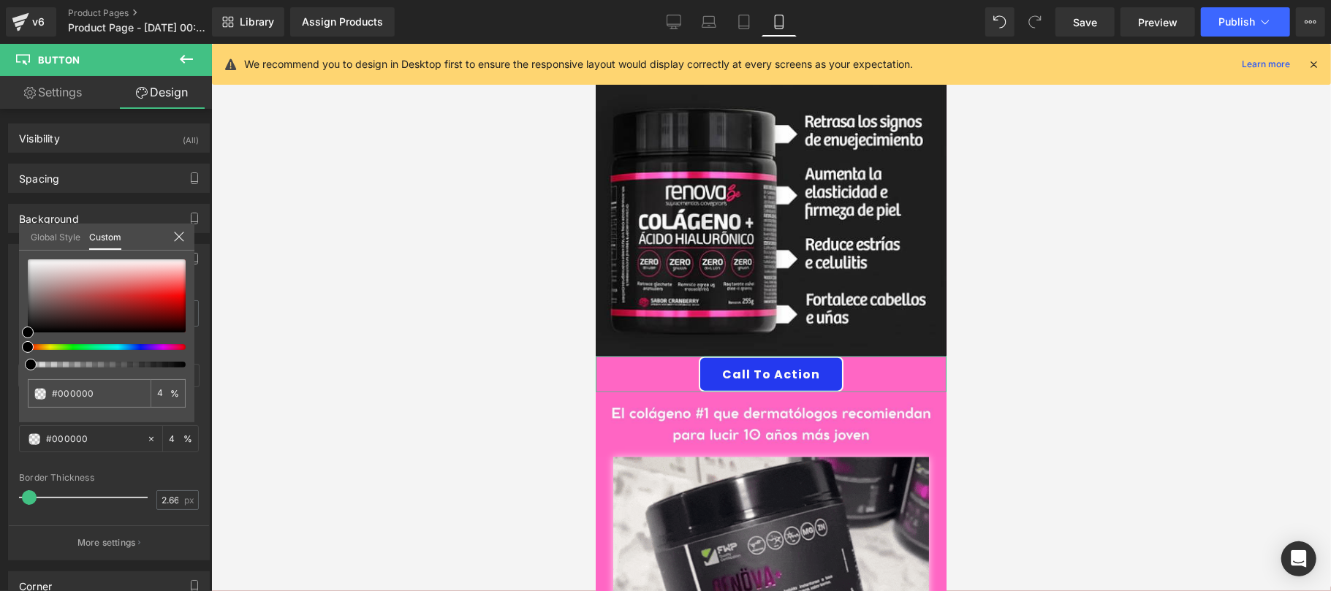
type input "37"
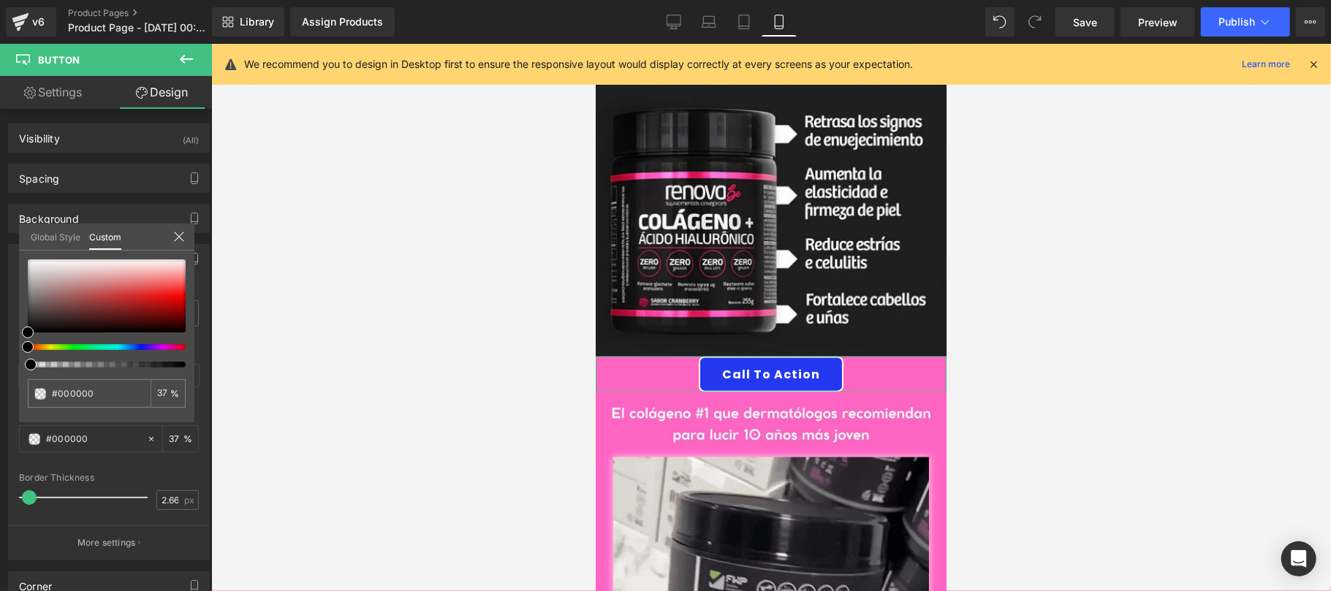
type input "92"
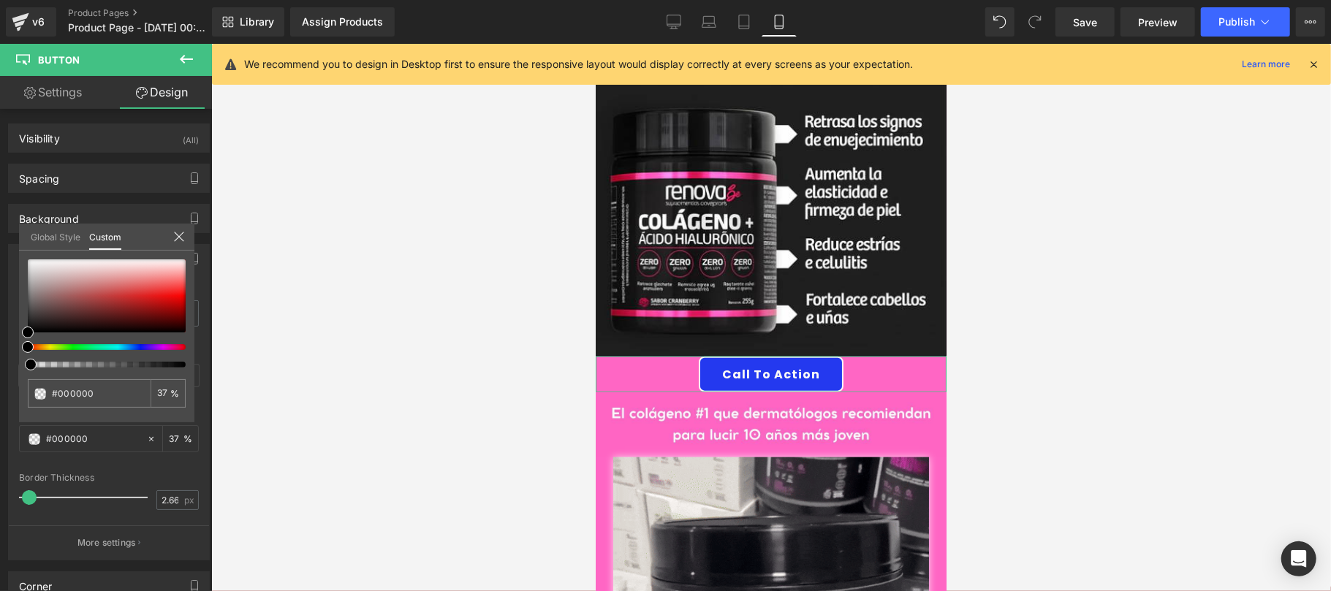
type input "92"
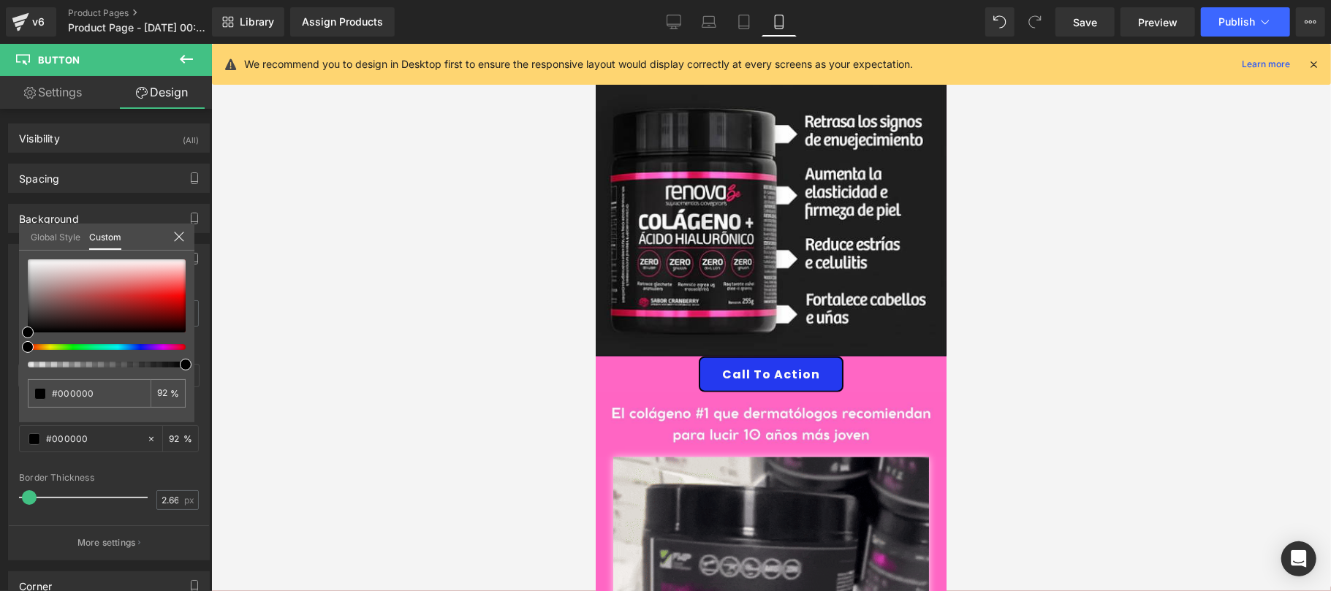
drag, startPoint x: 26, startPoint y: 367, endPoint x: 326, endPoint y: 352, distance: 300.1
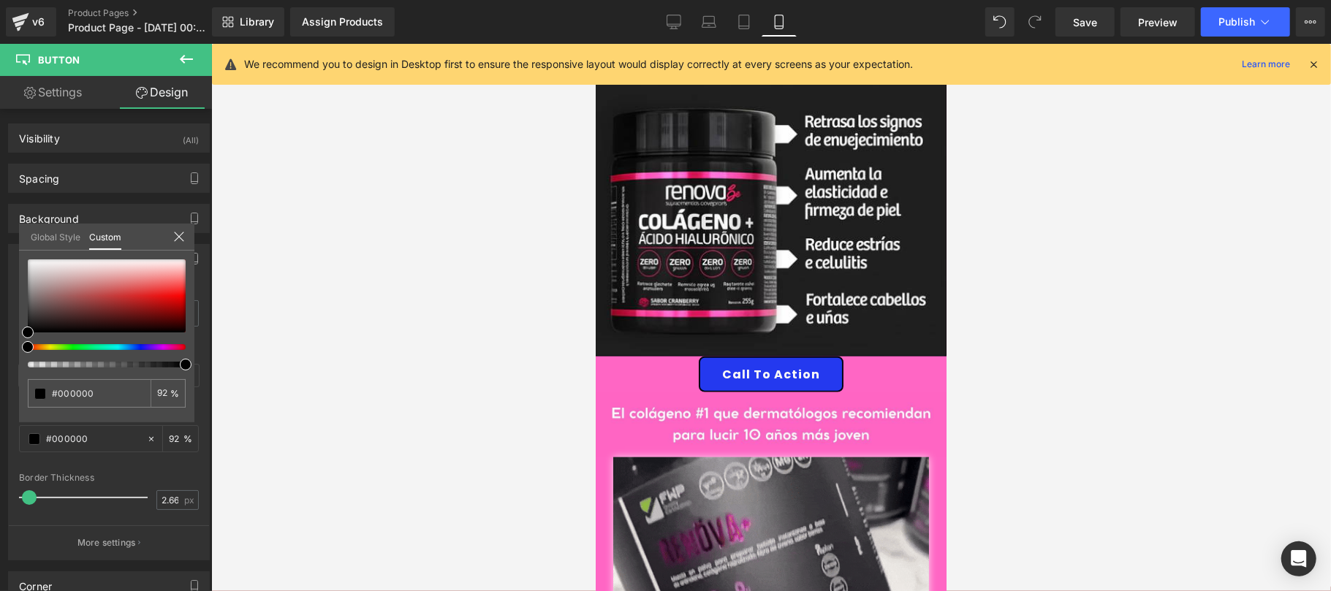
click at [326, 352] on div "Button You are previewing how the will restyle your page. You can not edit Elem…" at bounding box center [665, 308] width 1331 height 616
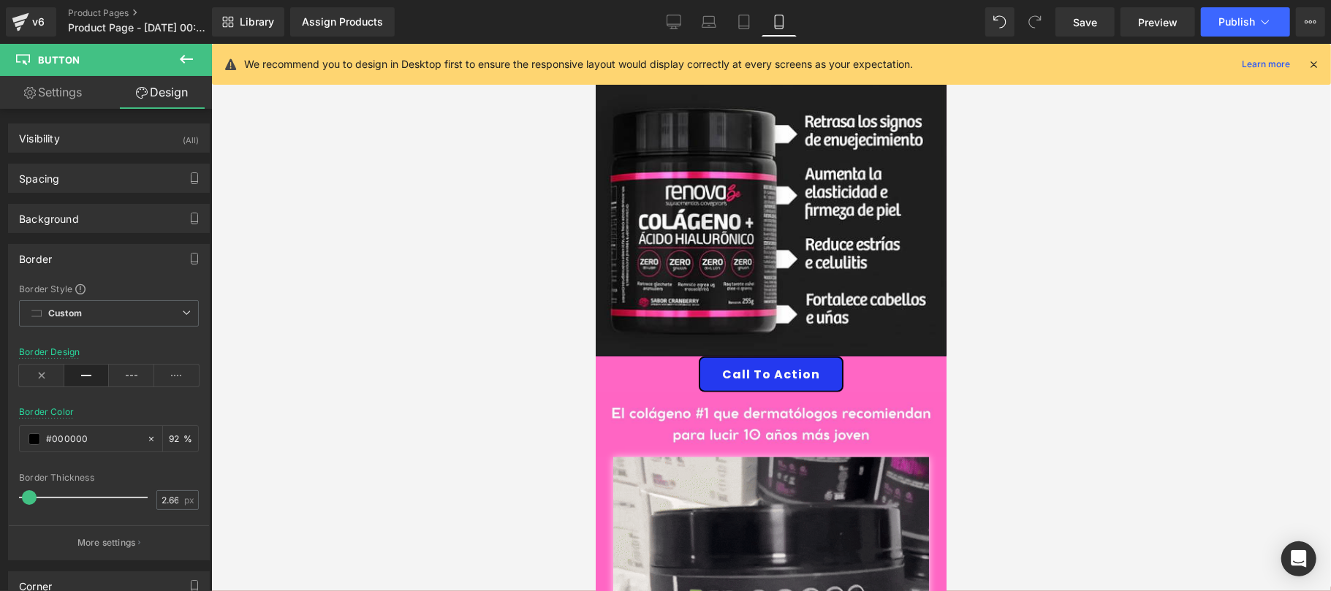
click at [337, 404] on div at bounding box center [771, 318] width 1120 height 548
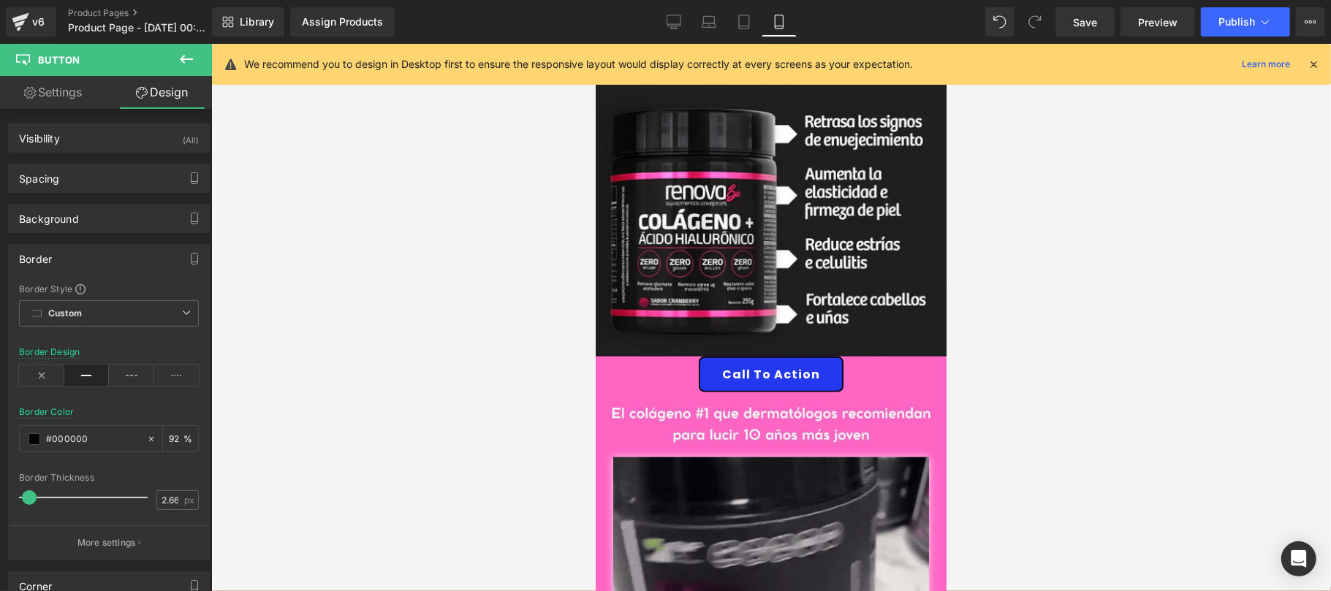
click at [377, 376] on div at bounding box center [771, 318] width 1120 height 548
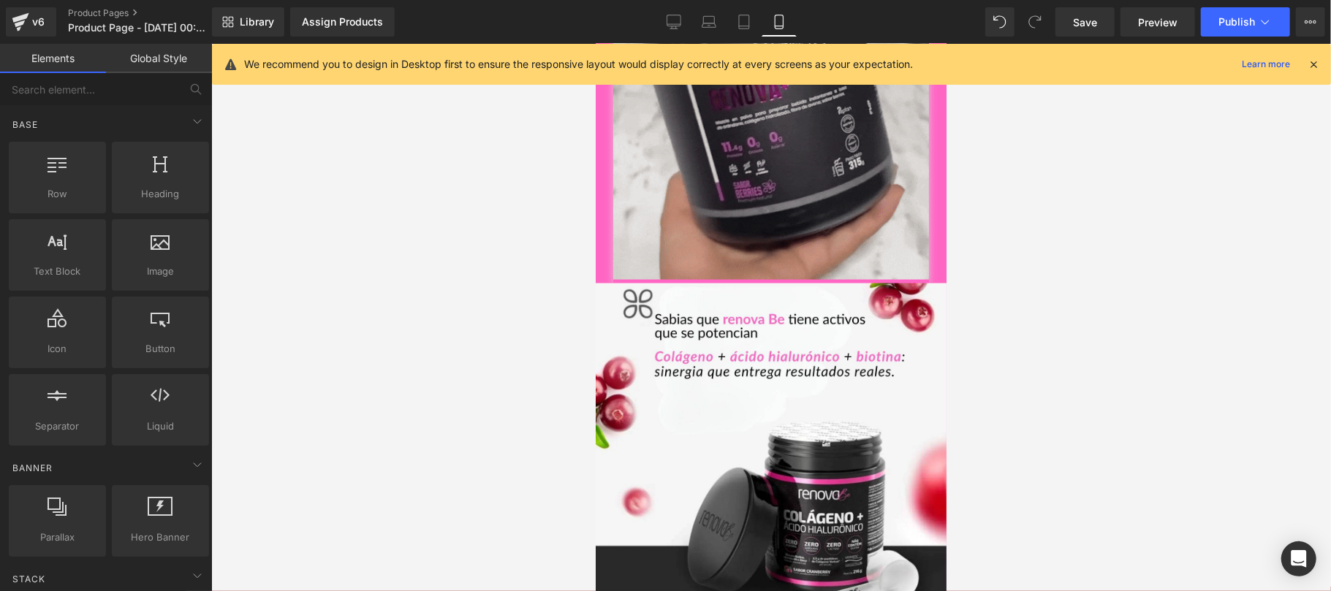
scroll to position [873, 0]
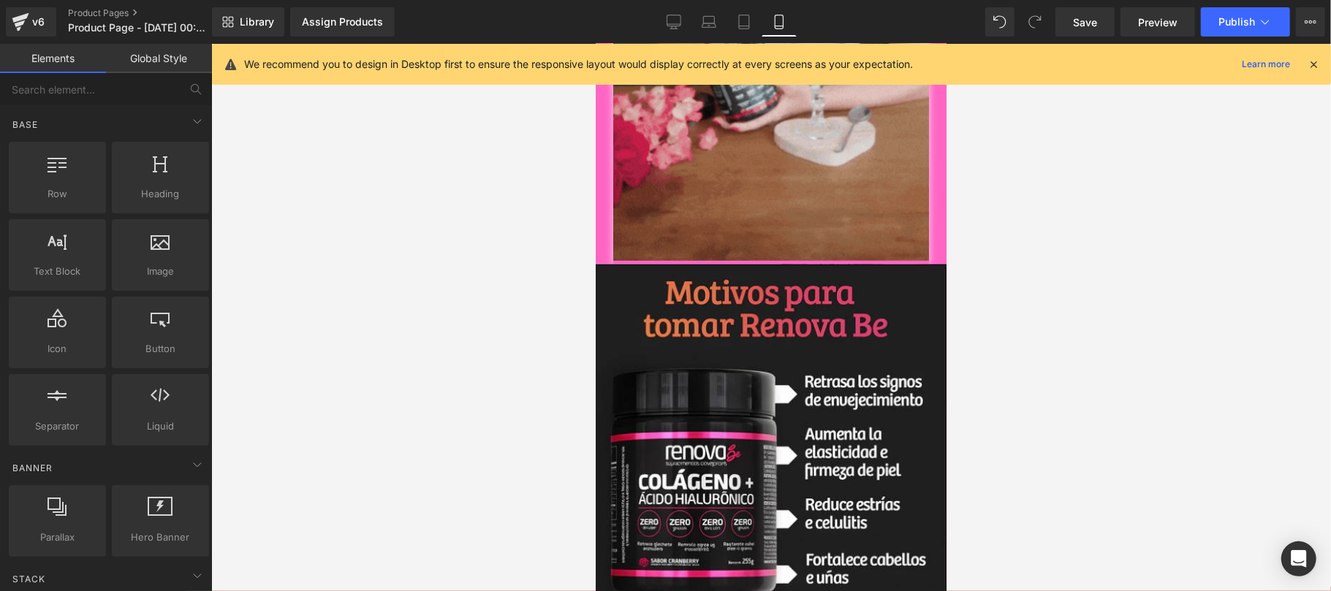
click at [1313, 60] on icon at bounding box center [1313, 64] width 13 height 13
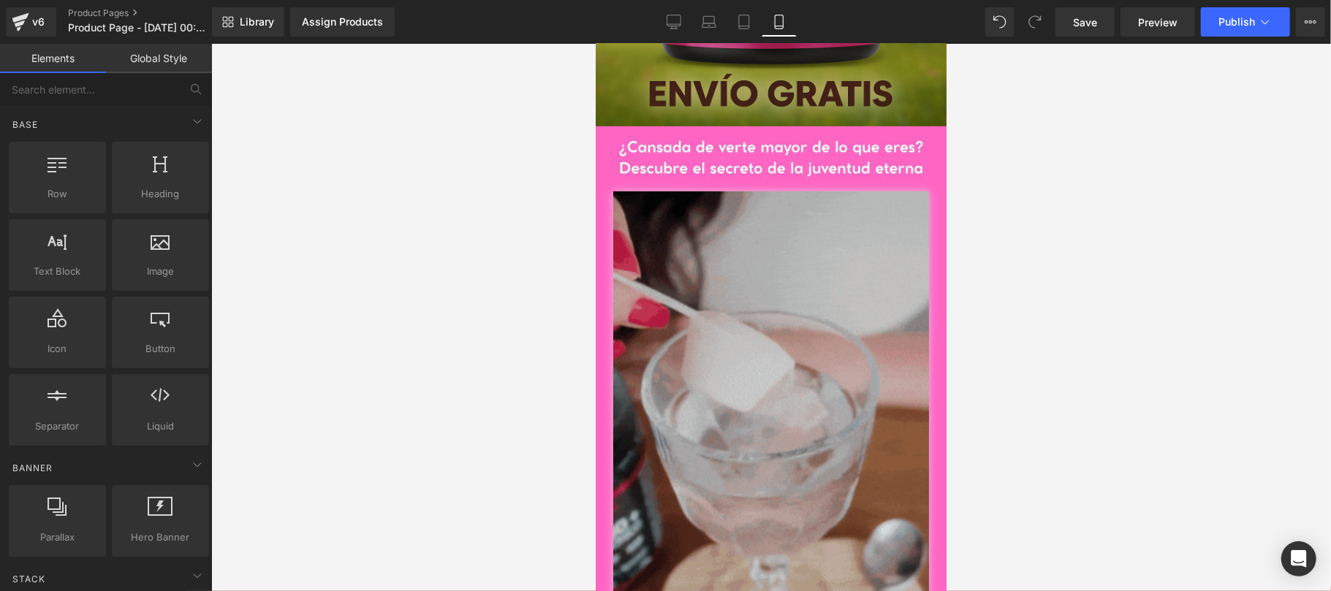
scroll to position [0, 0]
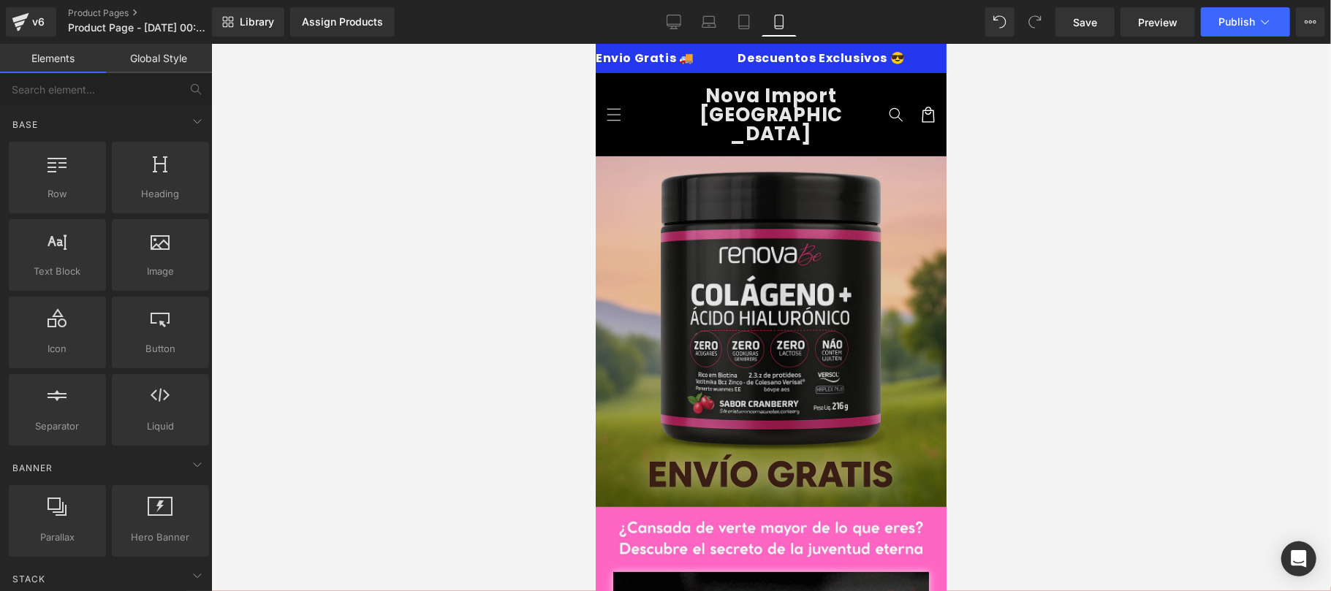
click at [744, 289] on img at bounding box center [770, 331] width 351 height 351
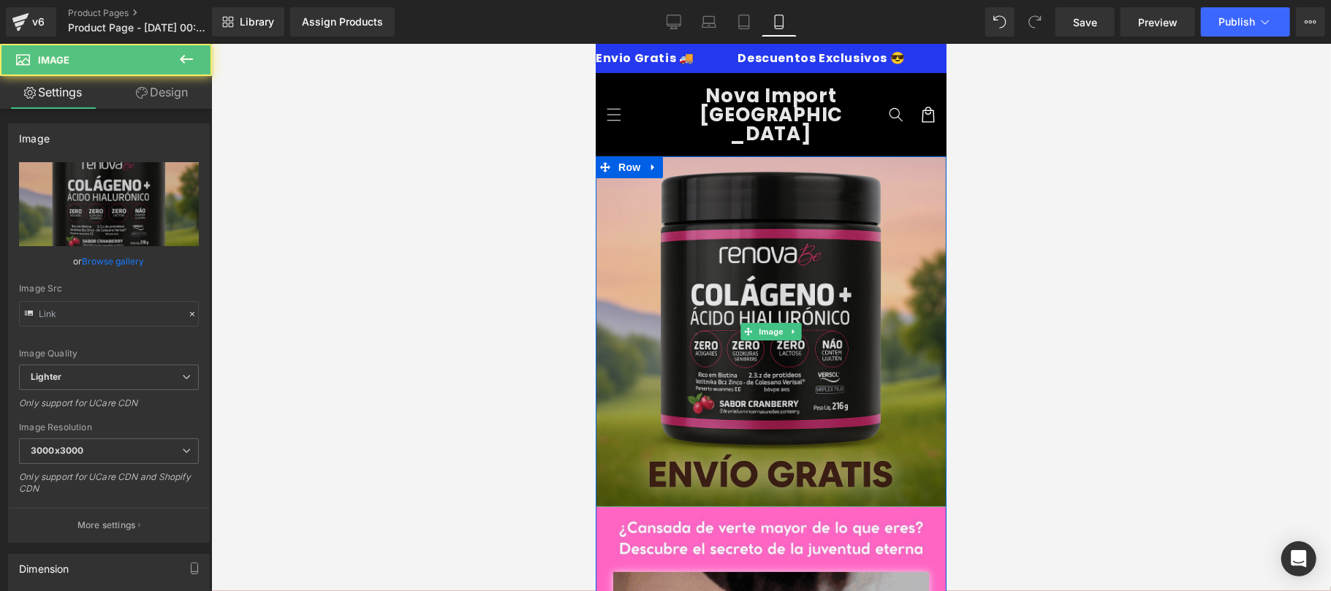
type input "https://ucarecdn.com/935e2442-eac0-4c56-9f3b-91aaae8c716c/-/format/auto/-/previ…"
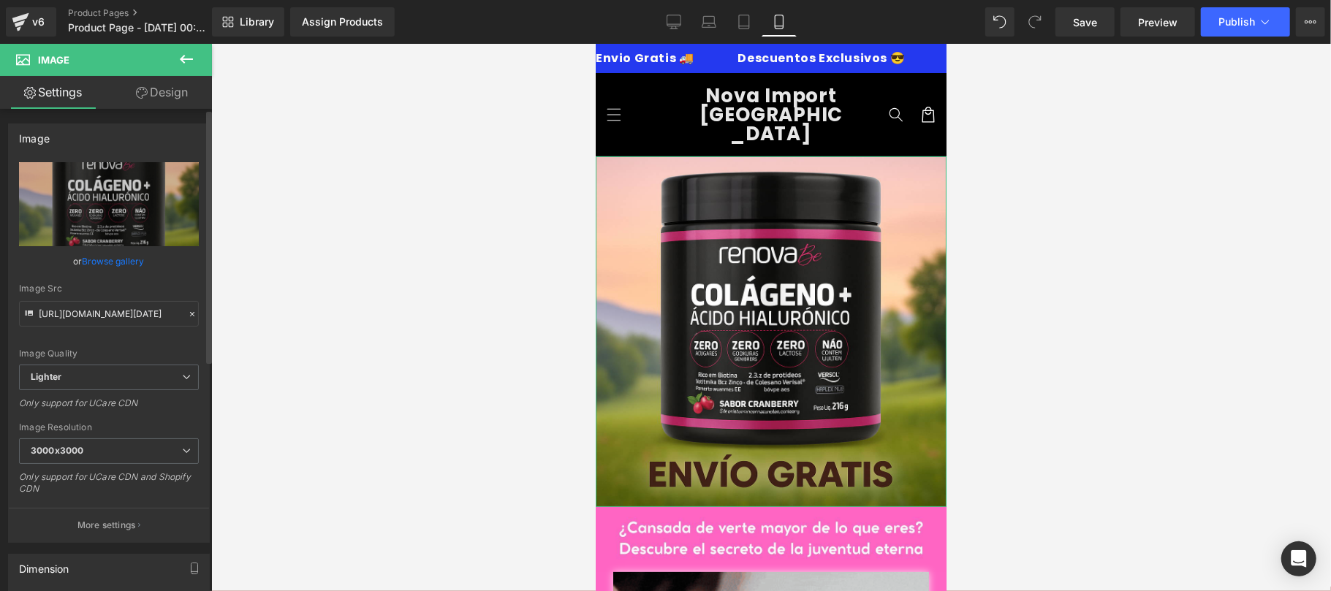
click at [97, 260] on link "Browse gallery" at bounding box center [114, 262] width 62 height 26
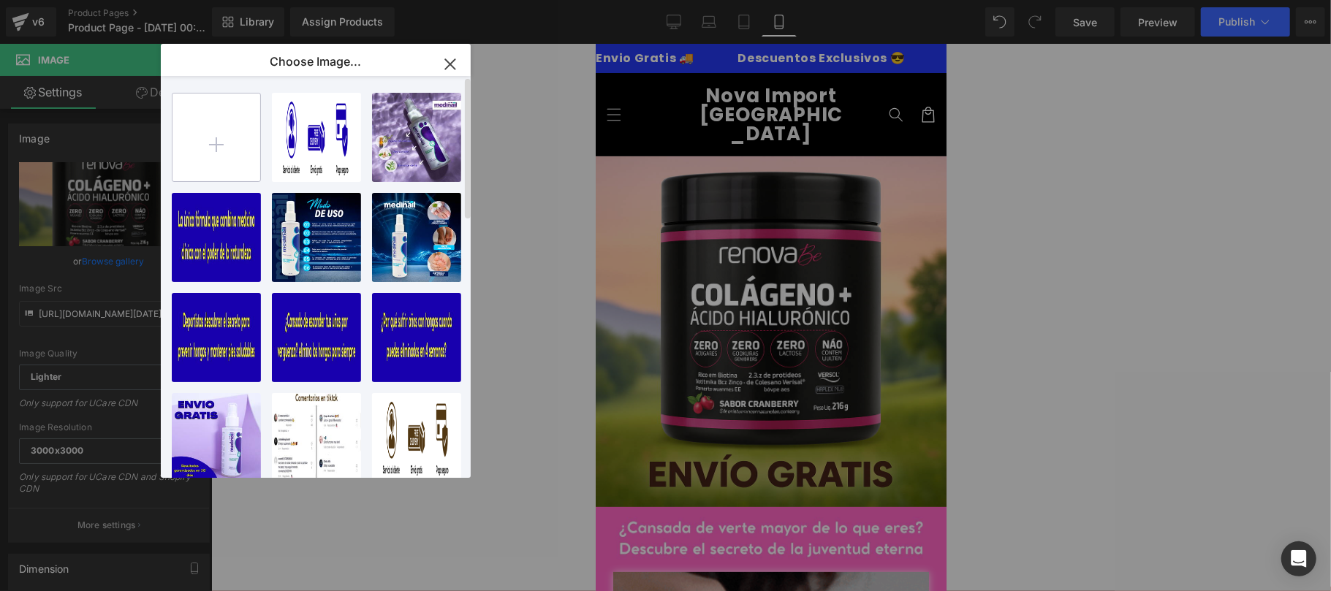
click at [229, 146] on input "file" at bounding box center [217, 138] width 88 height 88
click at [448, 63] on icon "button" at bounding box center [450, 64] width 10 height 10
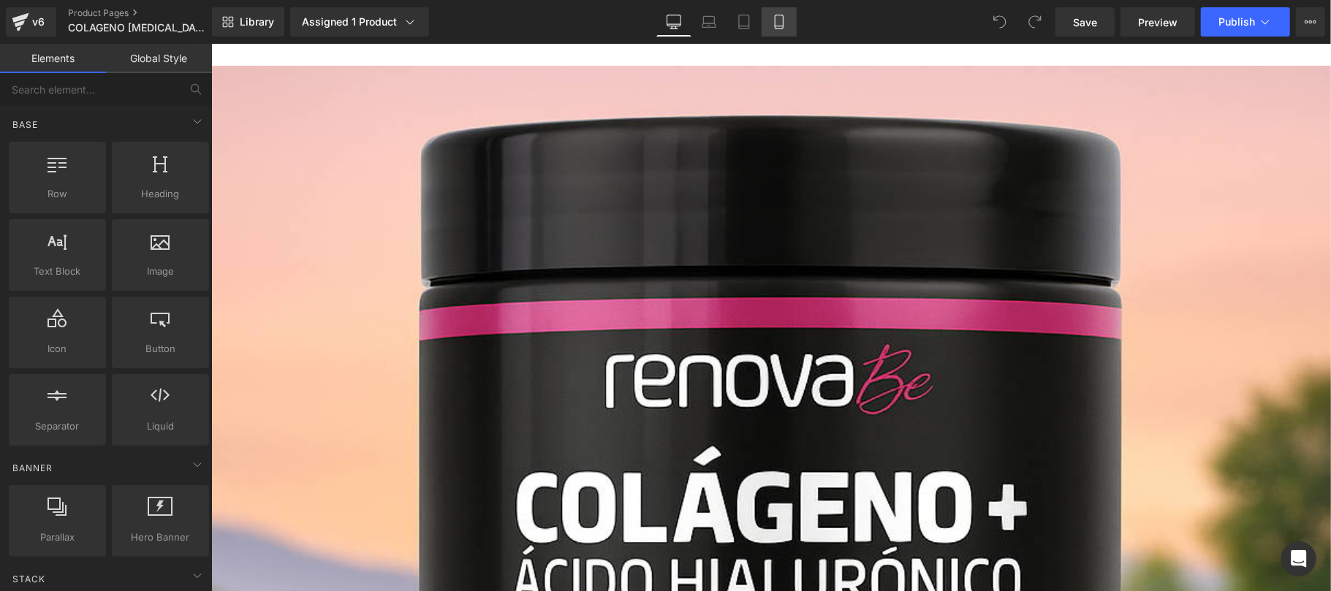
click at [776, 26] on icon at bounding box center [779, 26] width 8 height 0
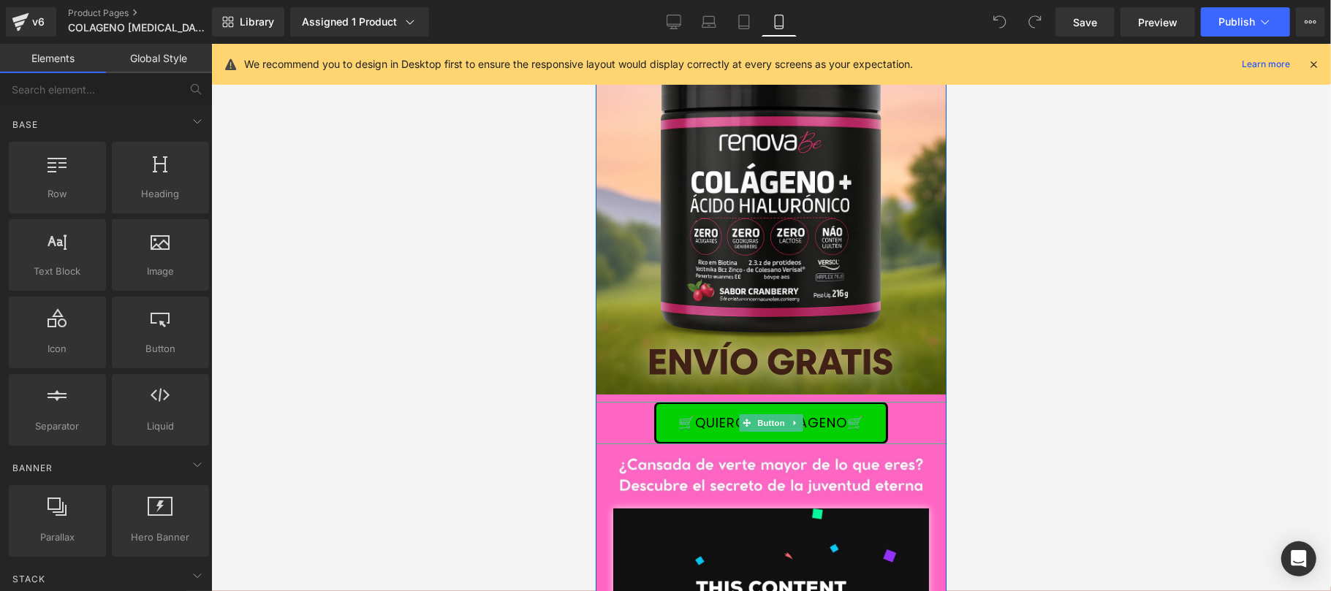
click at [902, 416] on div "🛒QUIERO MI COLAGENO🛒" at bounding box center [770, 422] width 351 height 42
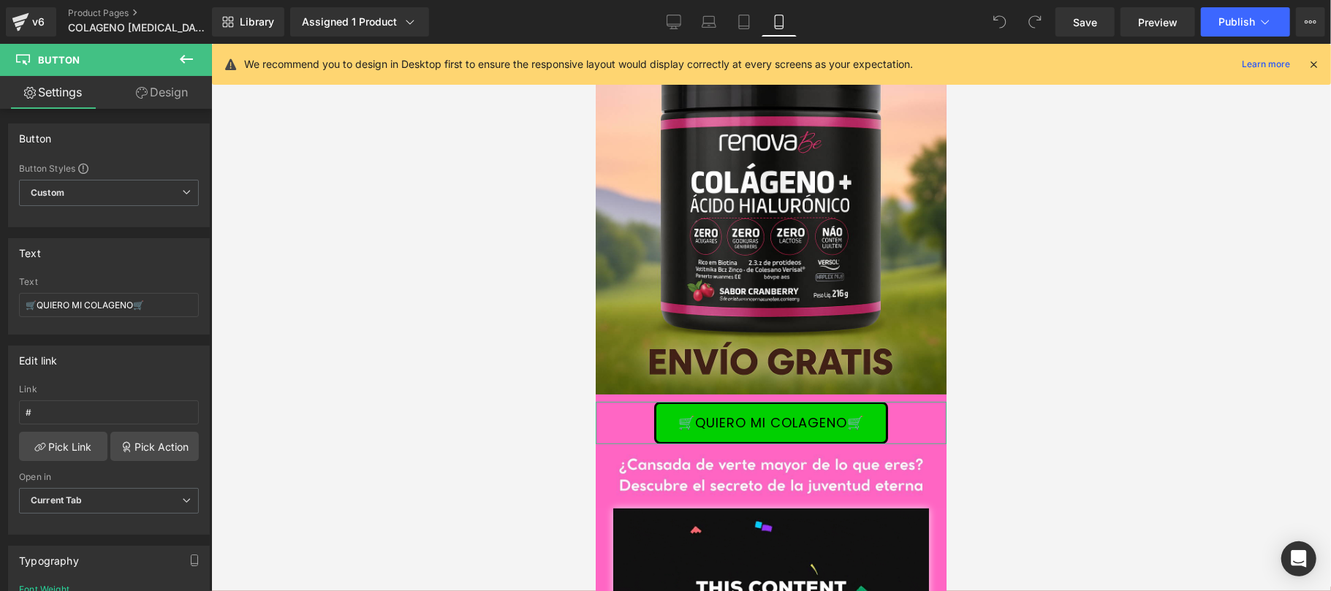
click at [202, 107] on link "Design" at bounding box center [162, 92] width 106 height 33
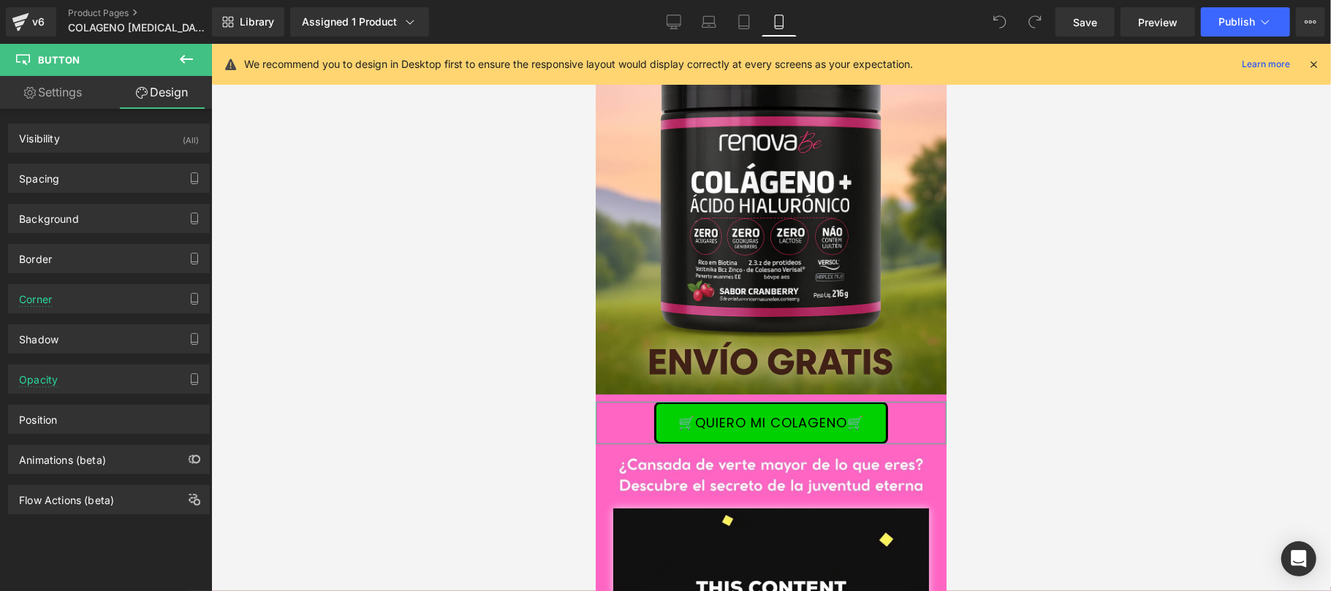
click at [98, 85] on link "Settings" at bounding box center [53, 92] width 106 height 33
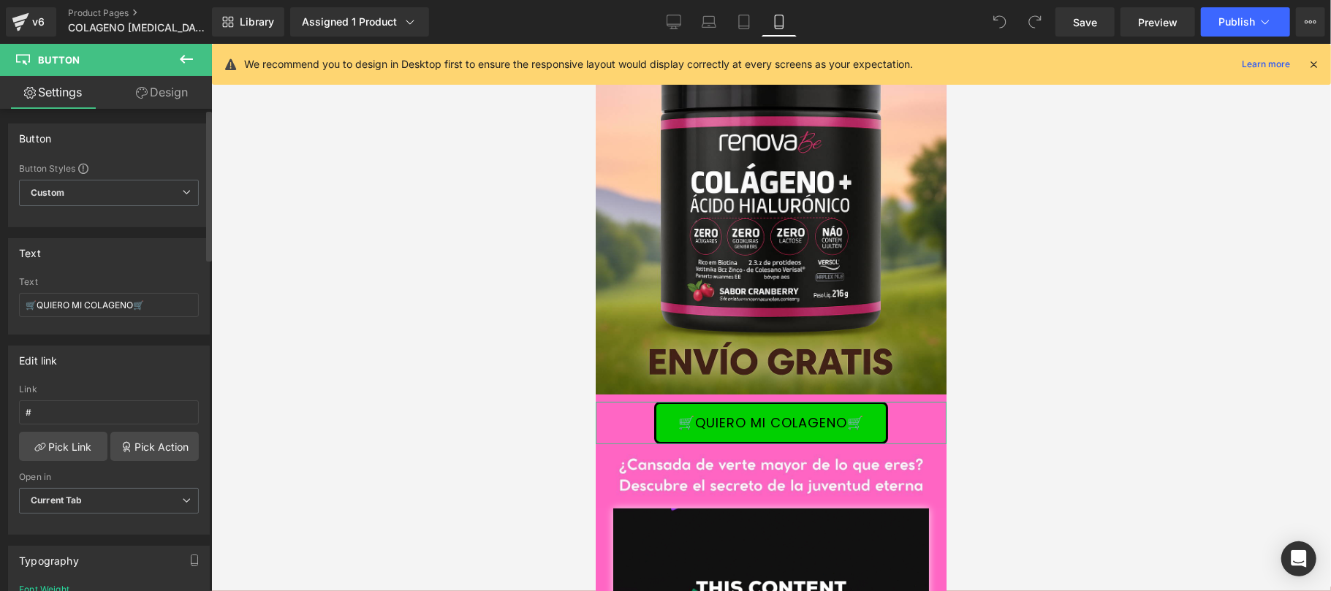
type input "100"
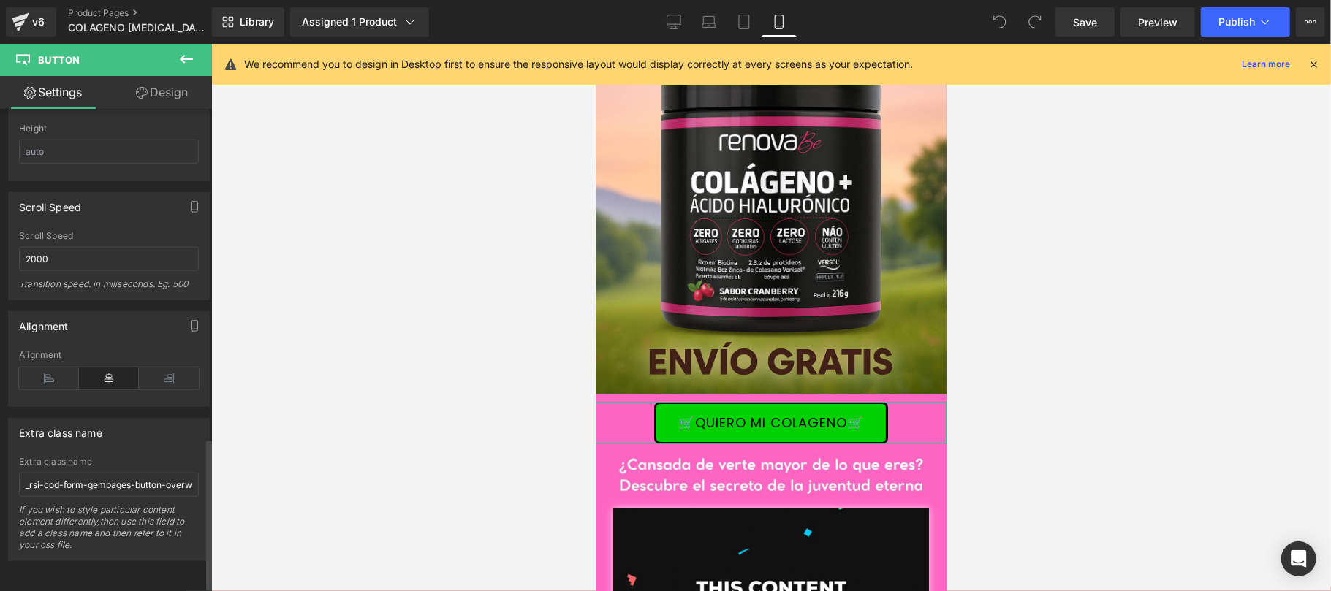
scroll to position [1057, 0]
click at [129, 473] on input "_rsi-cod-form-gempages-button-overwrite _rsi-cod-form-is-gempage" at bounding box center [109, 485] width 180 height 24
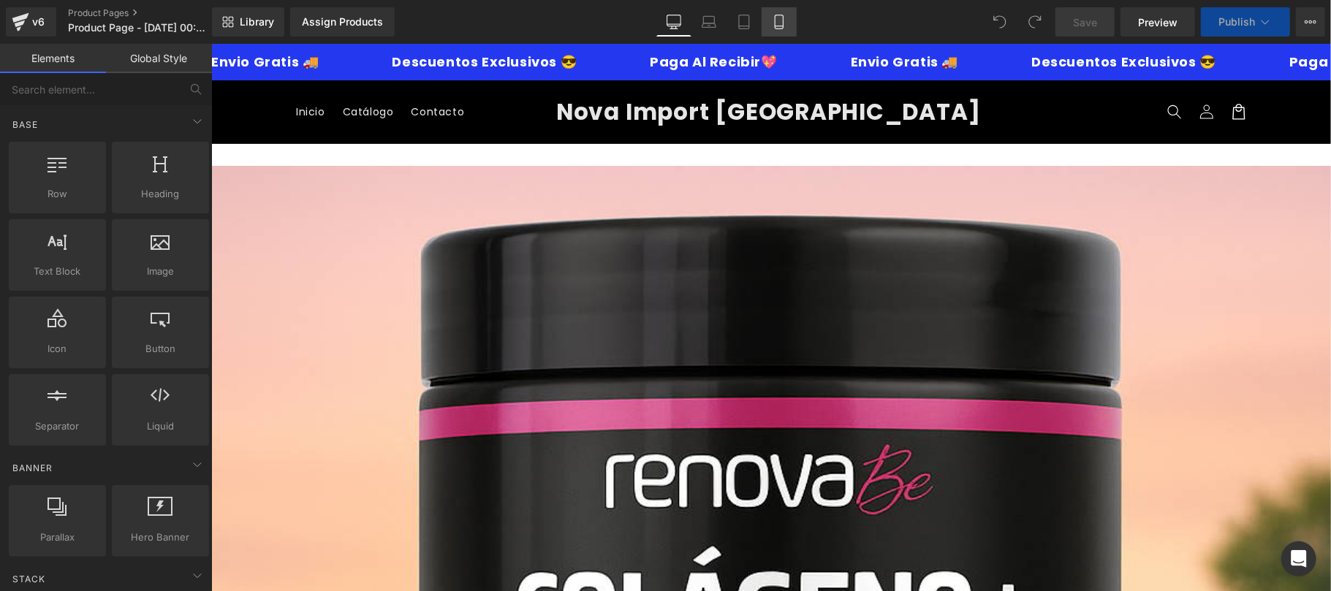
click at [781, 32] on link "Mobile" at bounding box center [779, 21] width 35 height 29
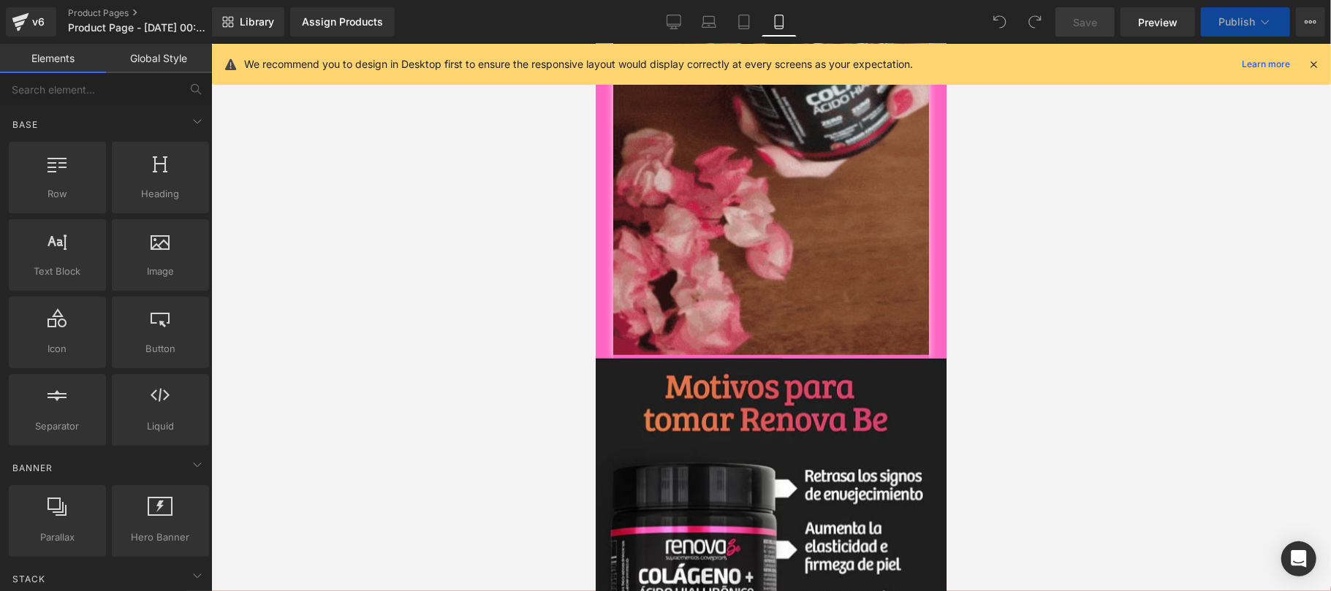
scroll to position [779, 0]
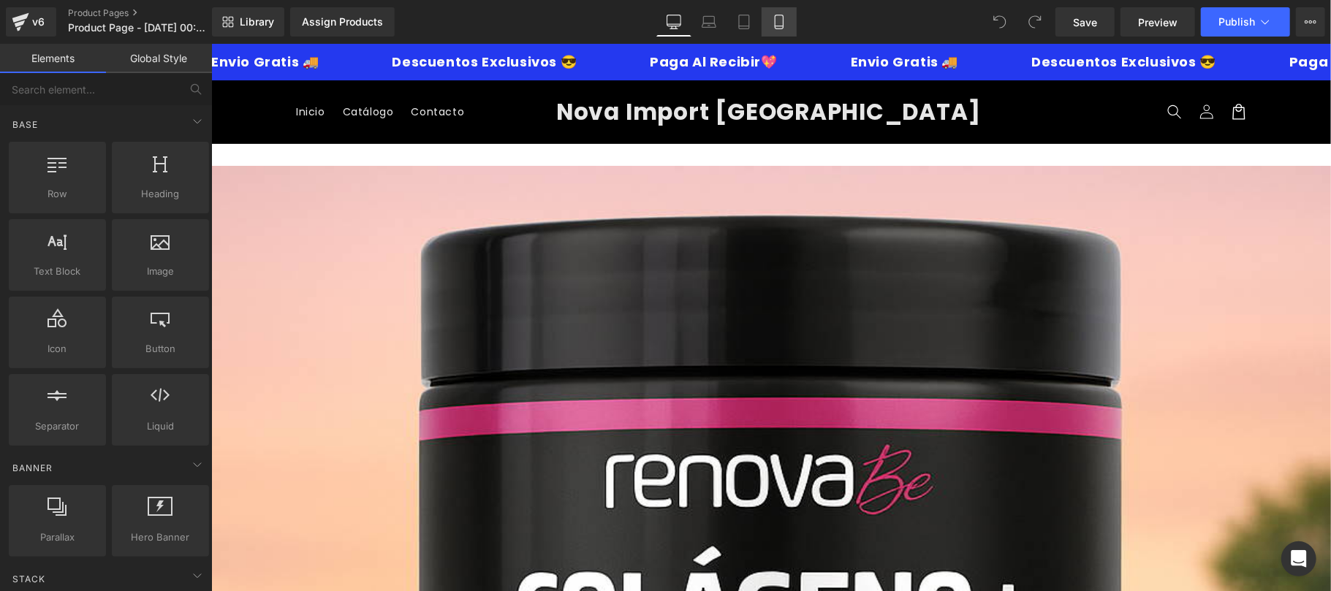
click at [768, 20] on link "Mobile" at bounding box center [779, 21] width 35 height 29
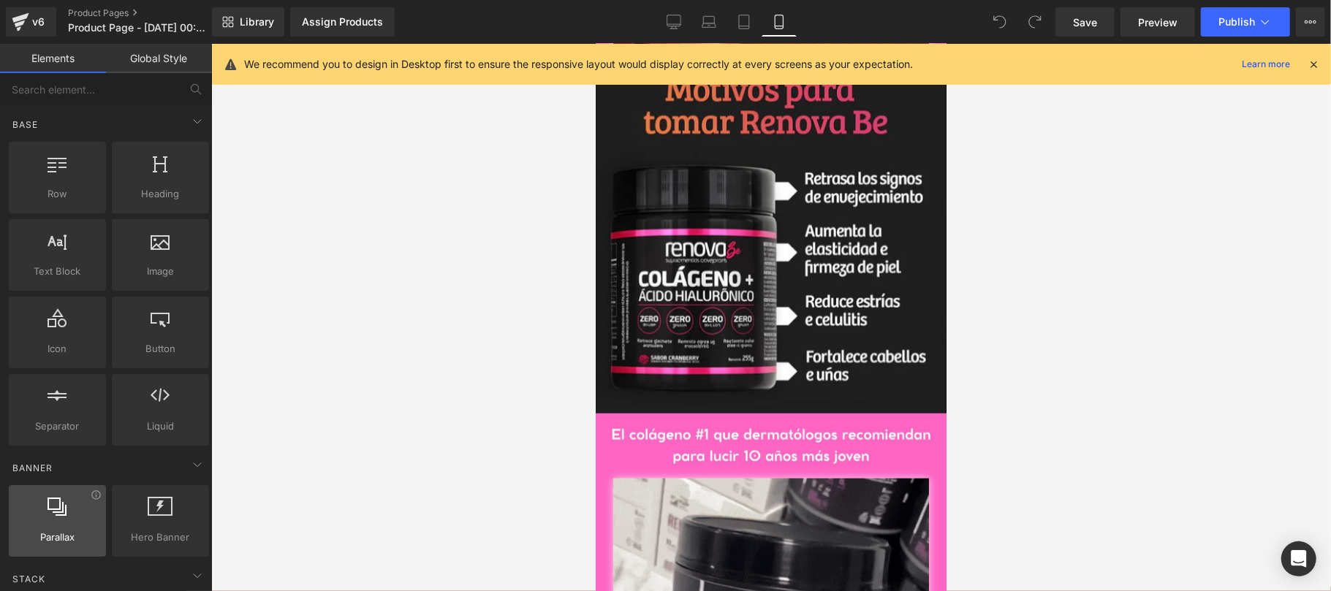
scroll to position [1040, 0]
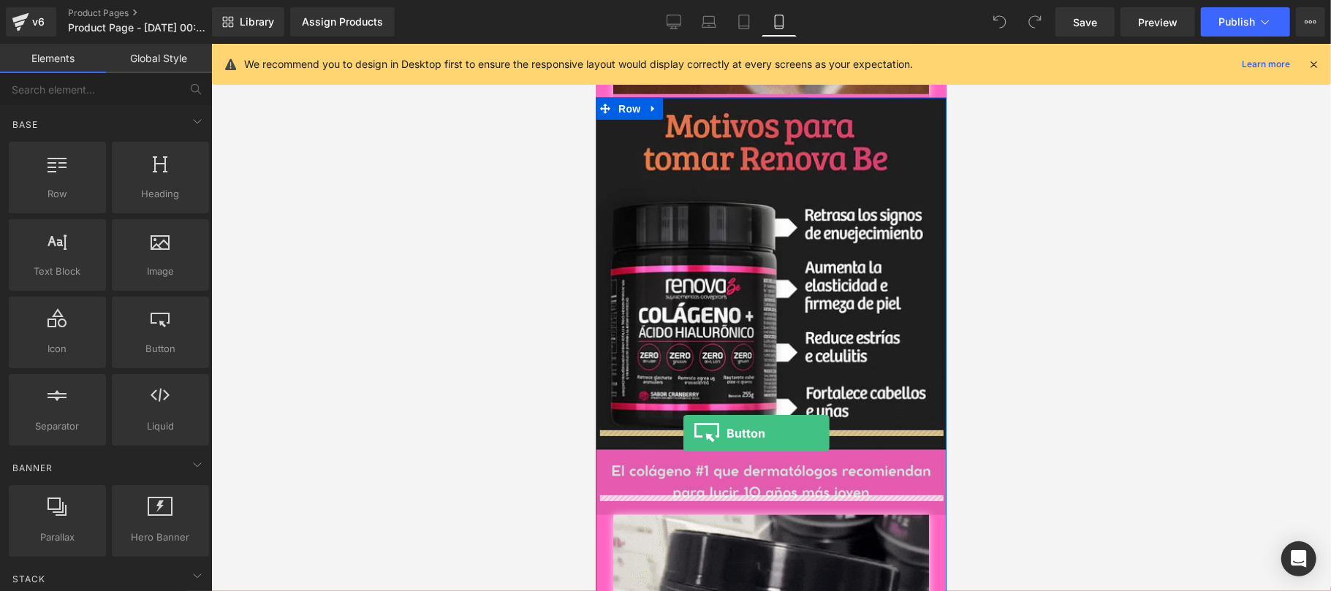
drag, startPoint x: 760, startPoint y: 391, endPoint x: 683, endPoint y: 433, distance: 87.3
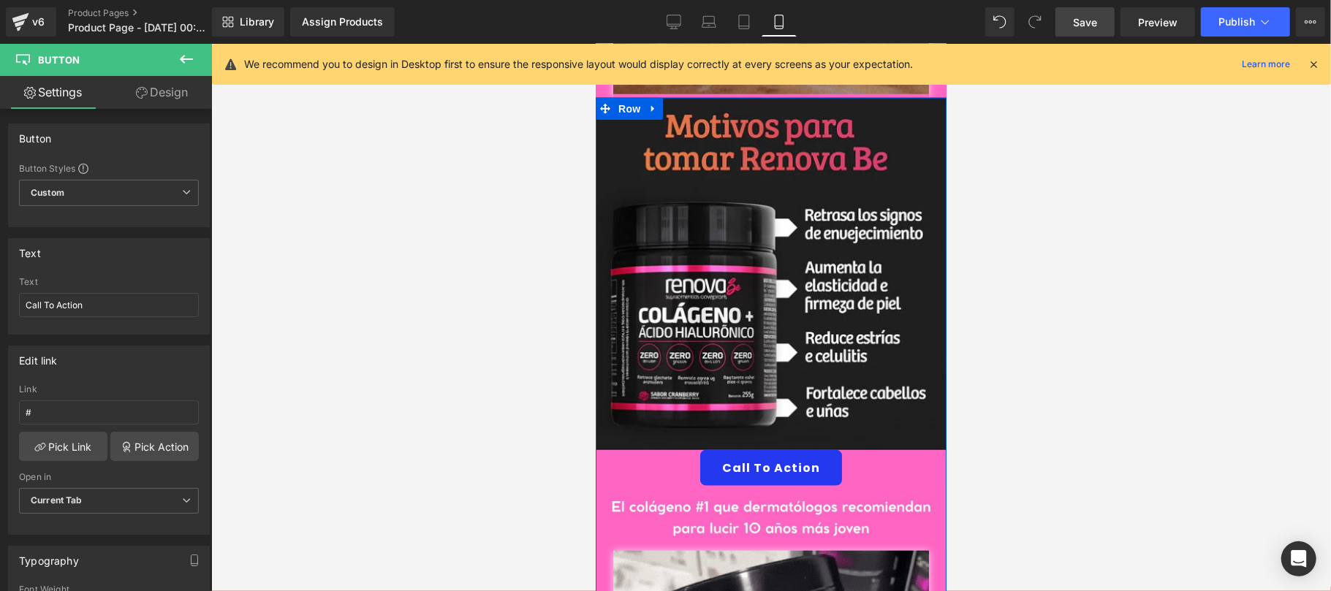
click at [1094, 22] on span "Save" at bounding box center [1085, 22] width 24 height 15
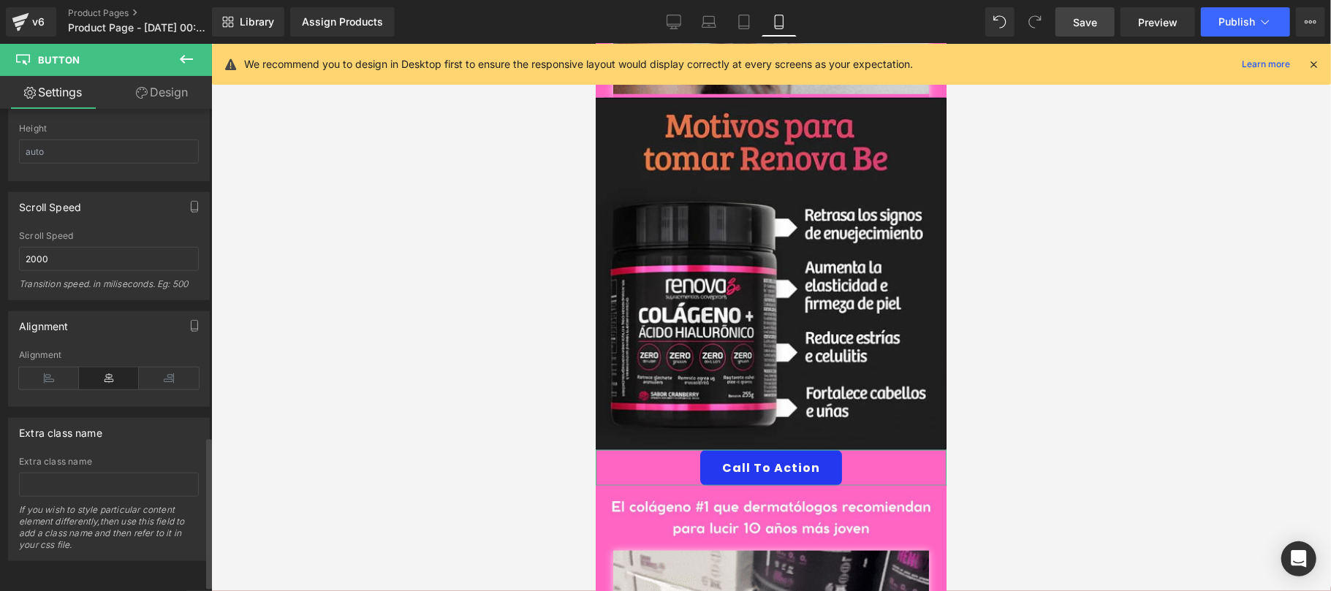
scroll to position [1057, 0]
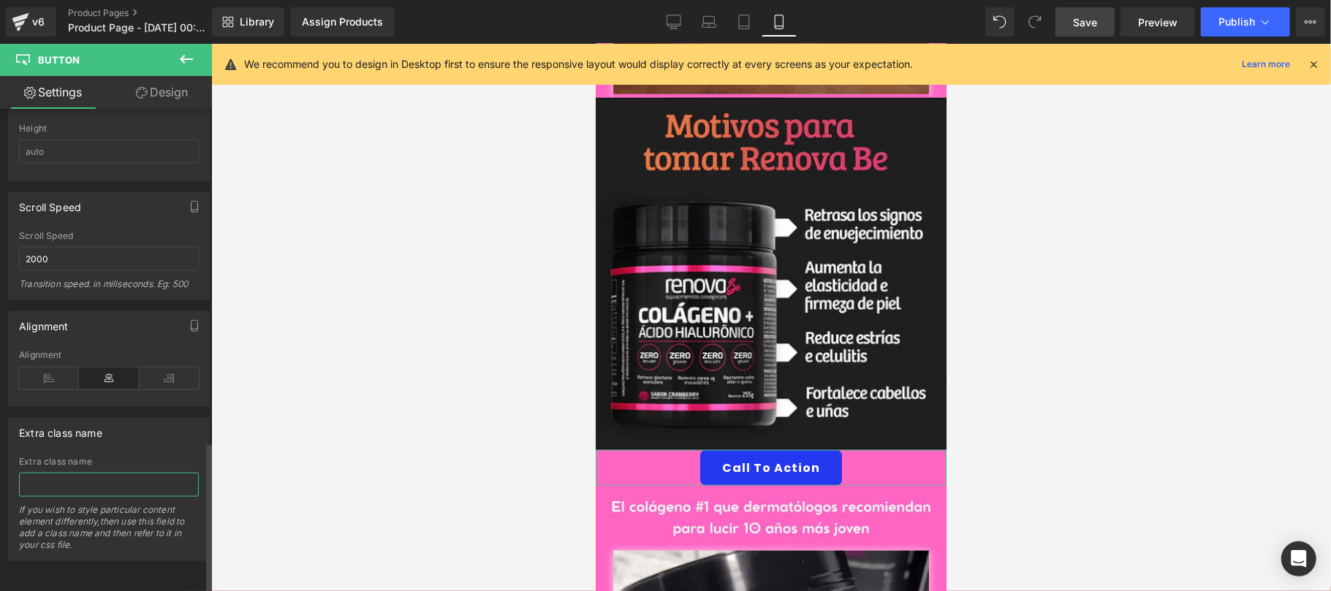
click at [132, 475] on input "text" at bounding box center [109, 485] width 180 height 24
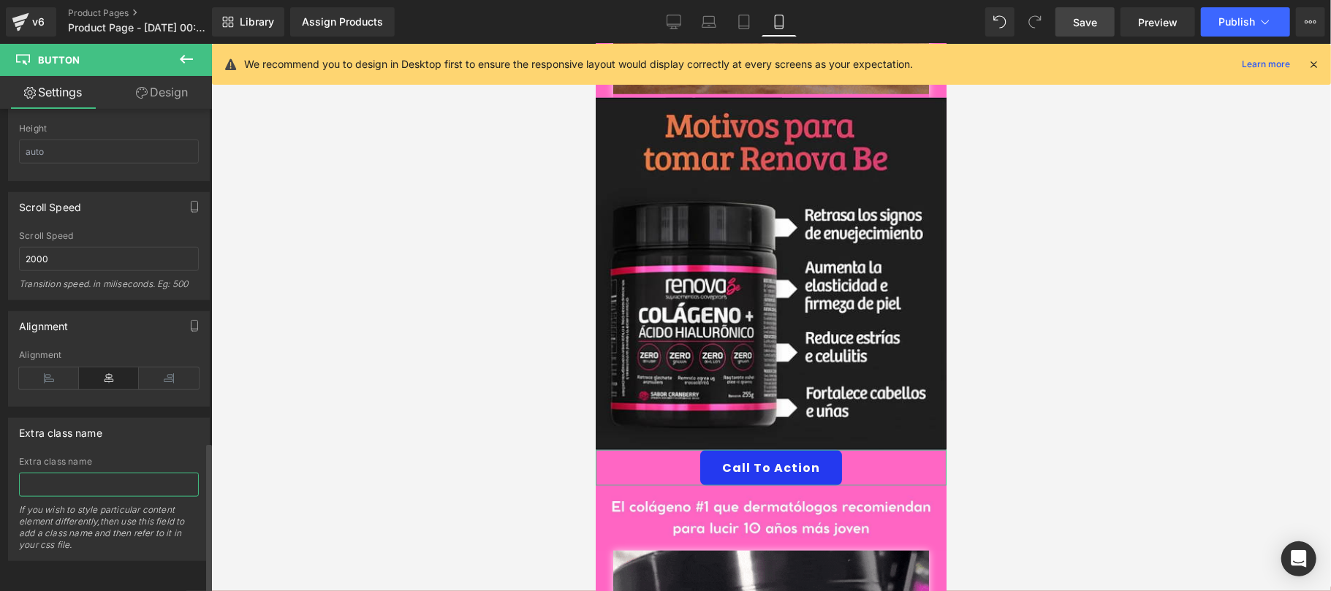
paste input "_rsi-cod-form-gempages-button-overwrite _rsi-cod-form-is-gempage"
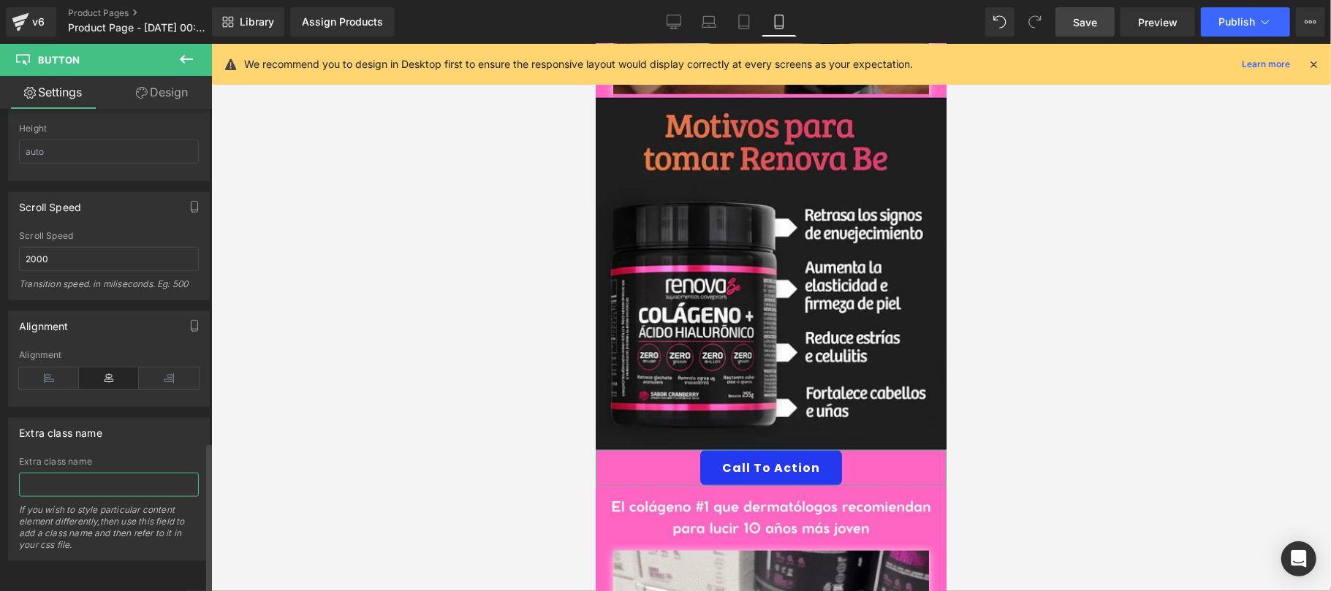
type input "_rsi-cod-form-gempages-button-overwrite _rsi-cod-form-is-gempage"
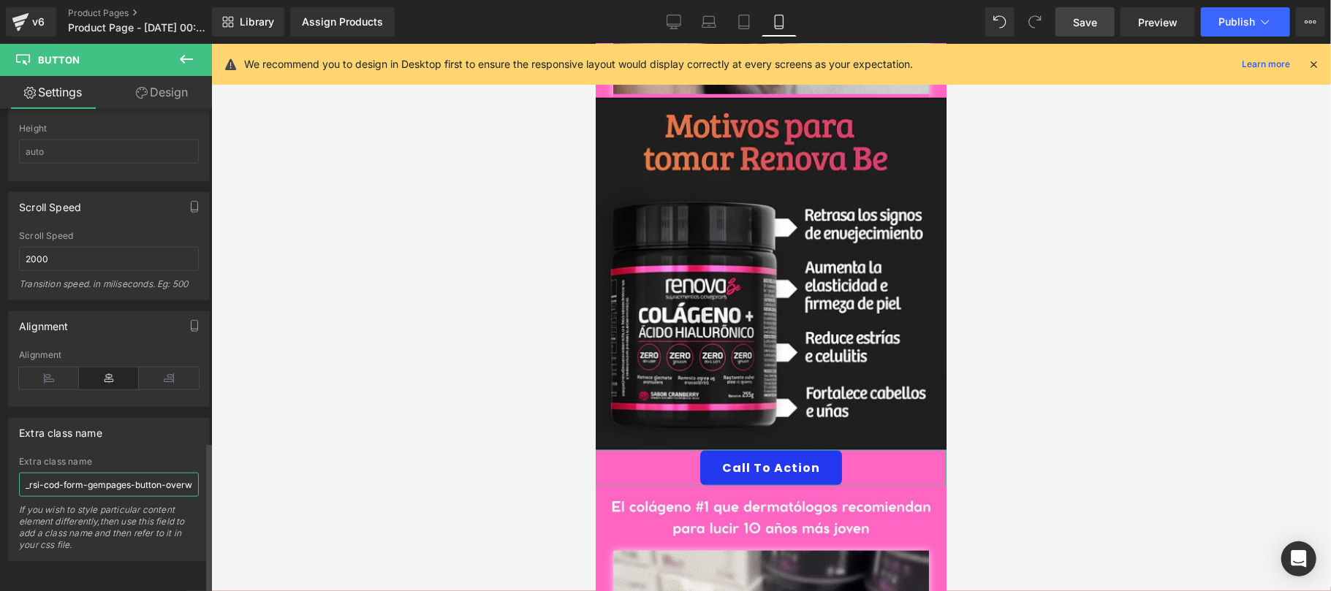
scroll to position [0, 132]
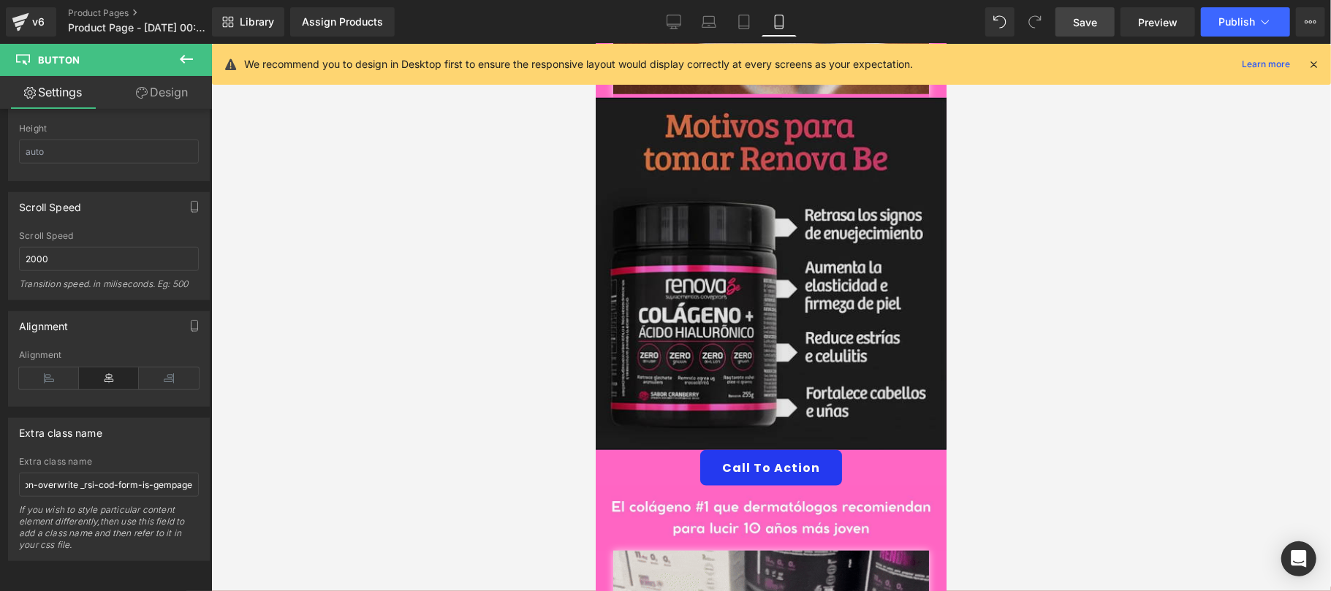
click at [173, 94] on link "Design" at bounding box center [162, 92] width 106 height 33
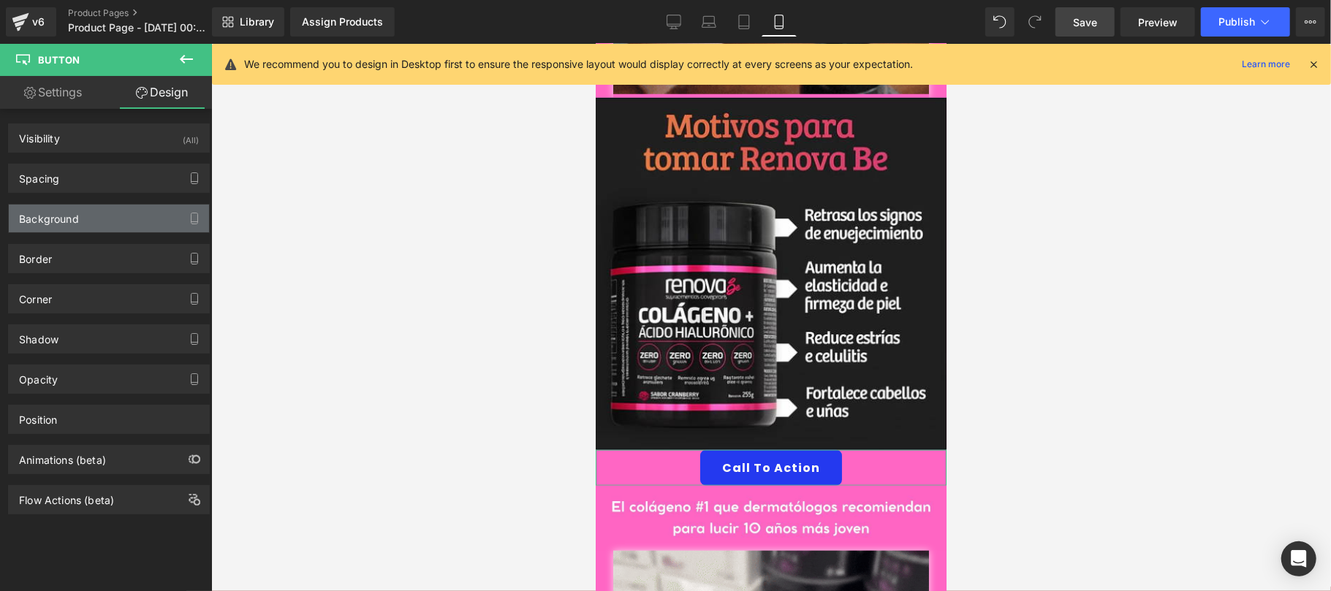
scroll to position [0, 0]
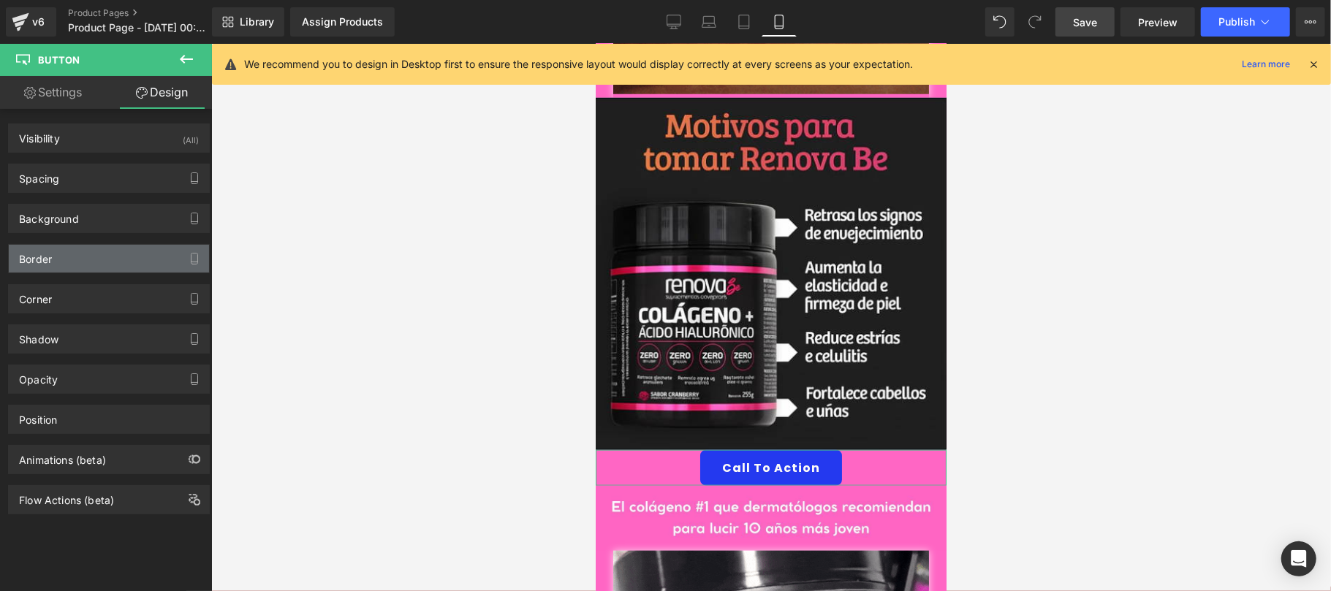
click at [77, 265] on div "Border" at bounding box center [109, 259] width 200 height 28
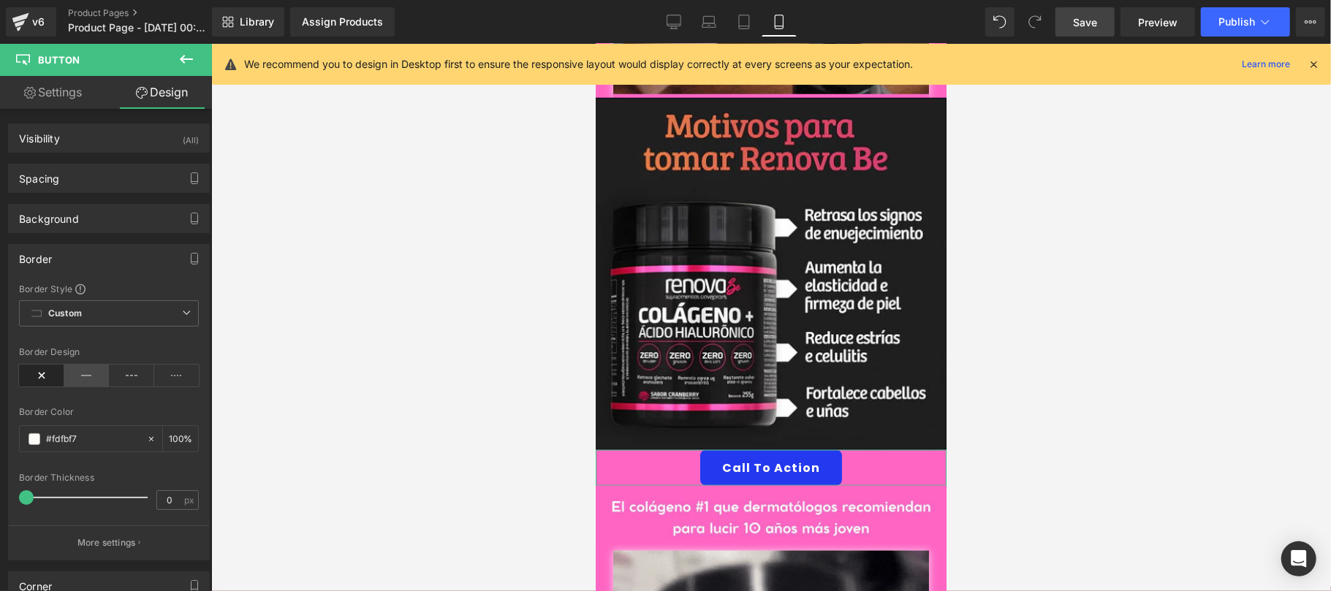
click at [83, 376] on icon at bounding box center [86, 376] width 45 height 22
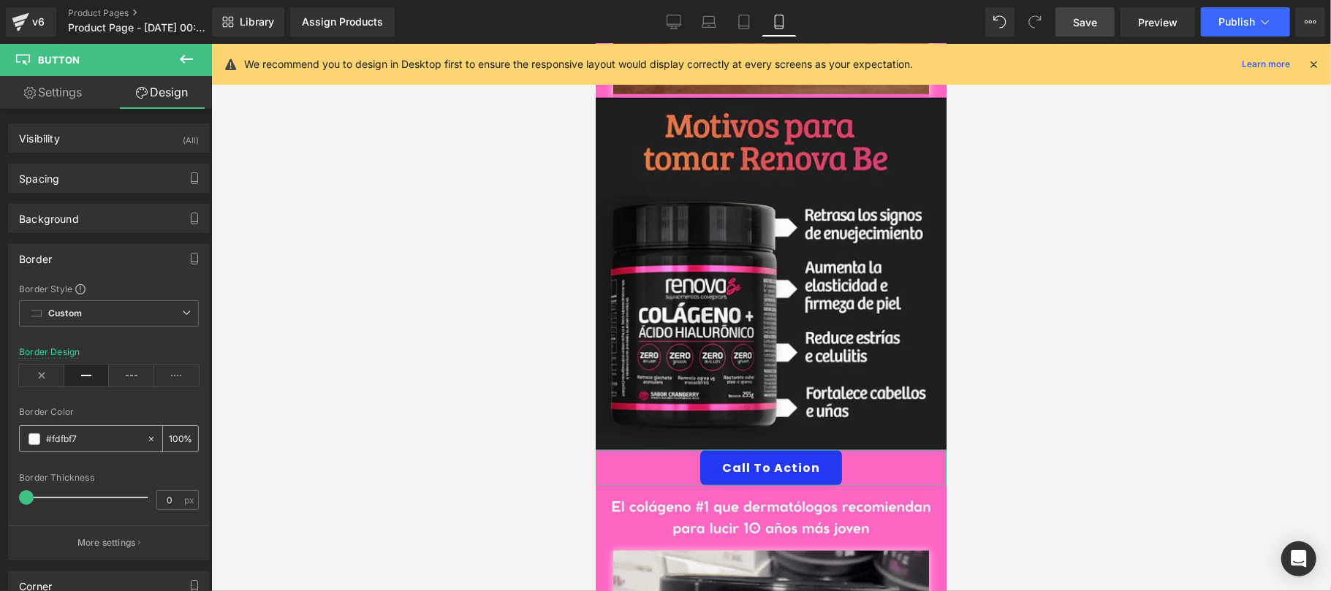
click at [83, 443] on input "#fdfbf7" at bounding box center [93, 439] width 94 height 16
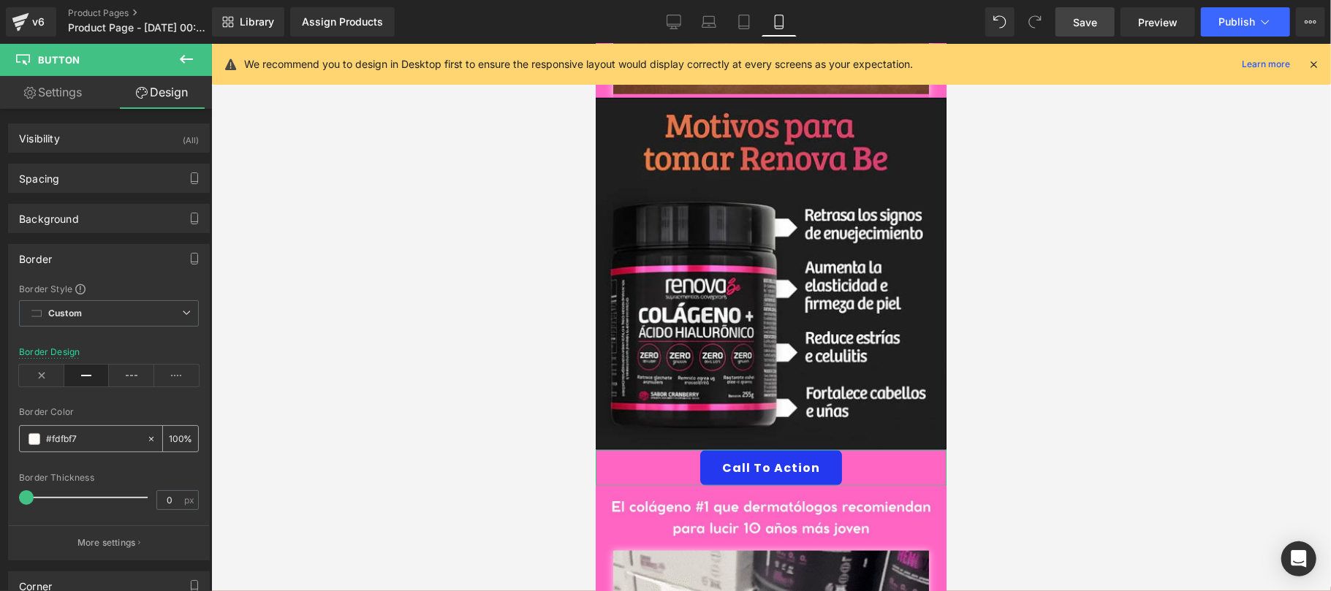
click at [36, 442] on span at bounding box center [35, 440] width 12 height 12
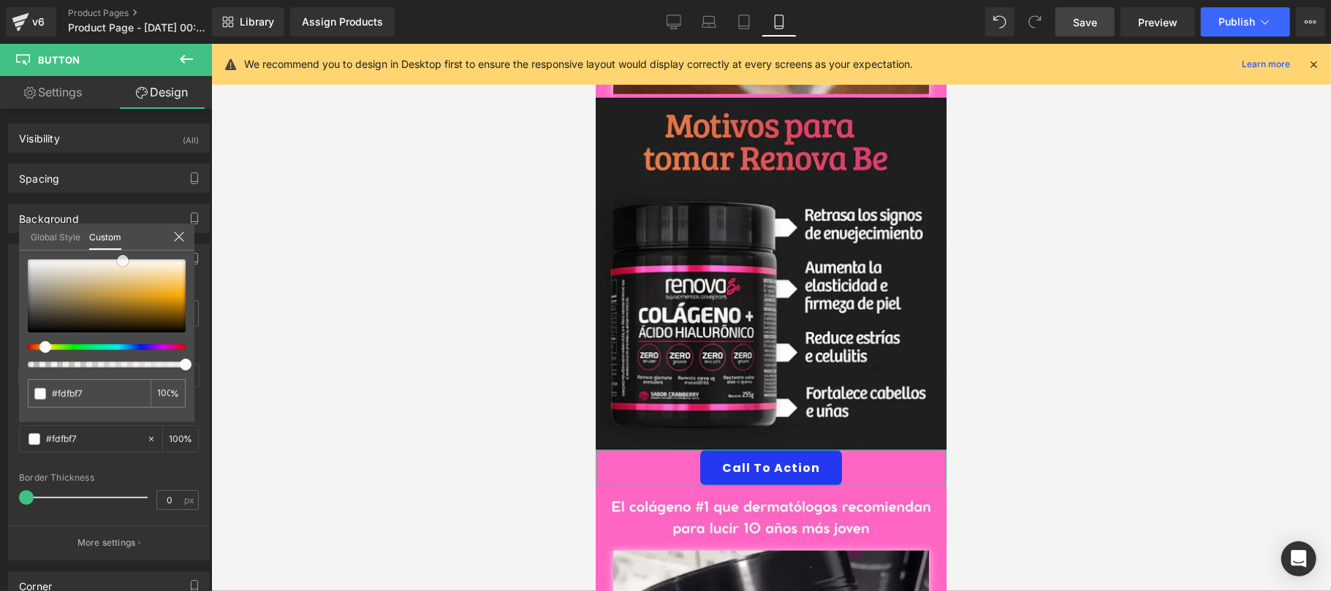
type input "#fcfaf7"
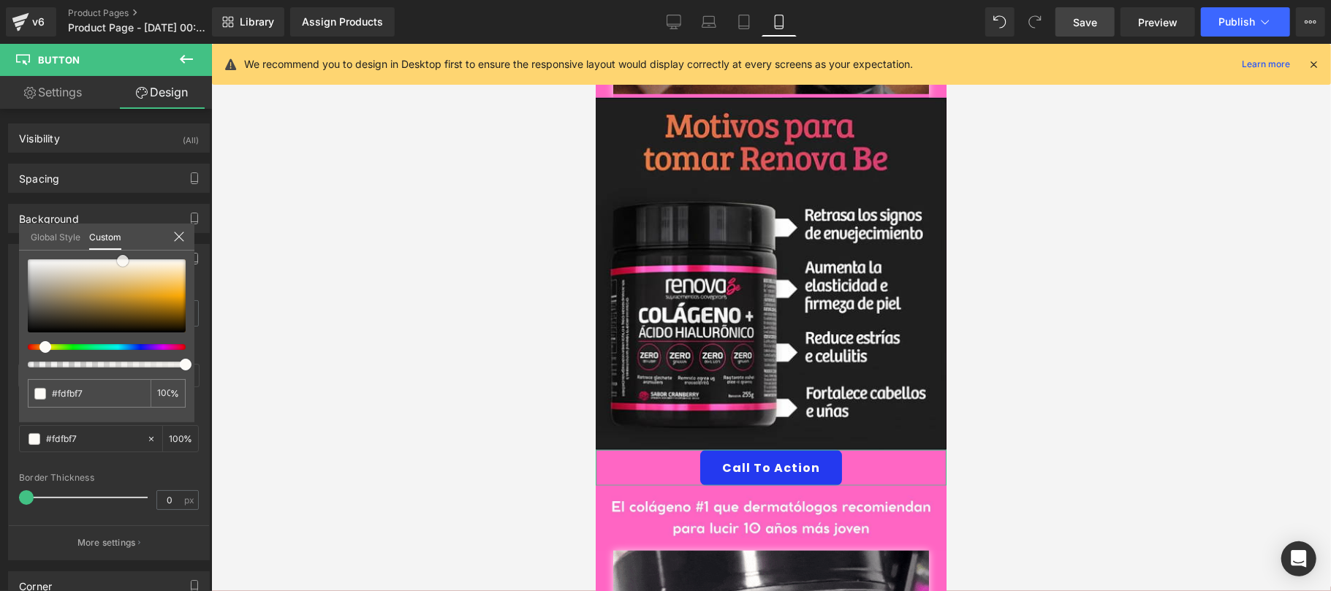
type input "#fcfaf7"
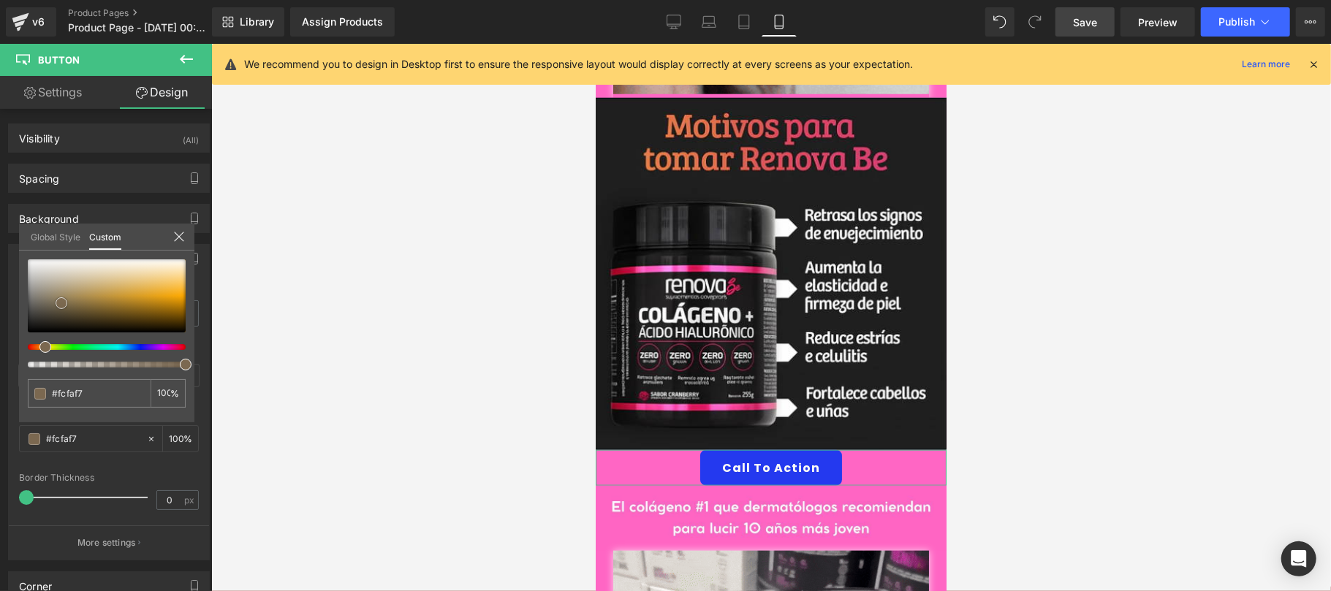
type input "#d2bc9d"
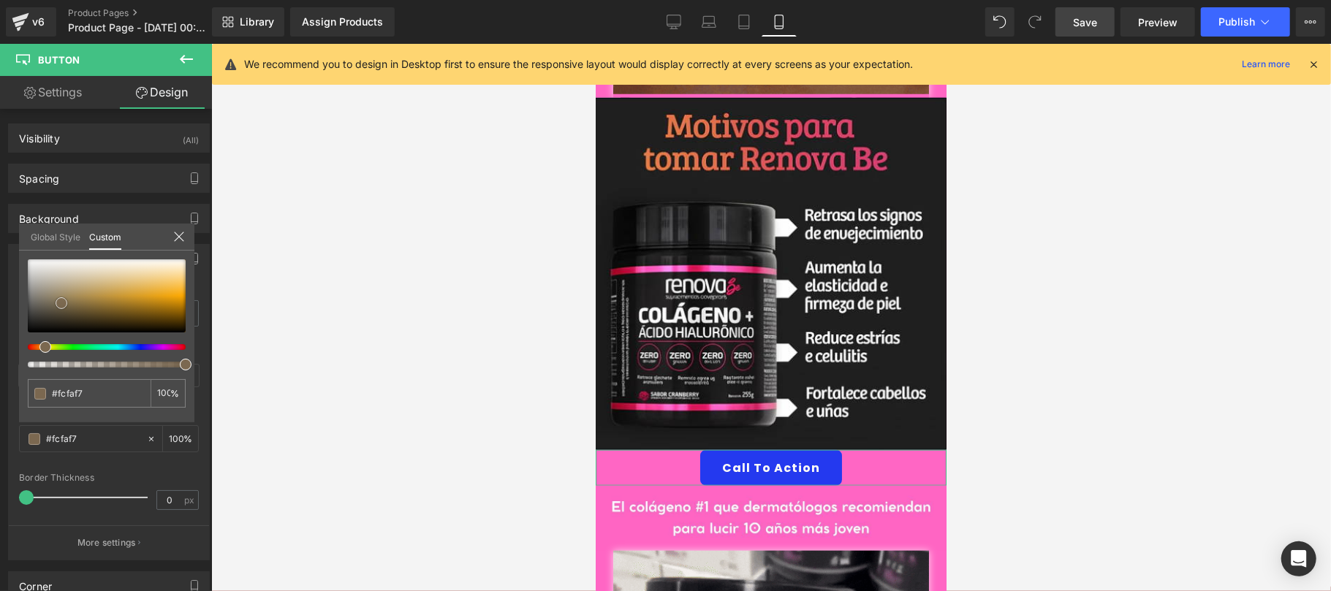
type input "#d2bc9d"
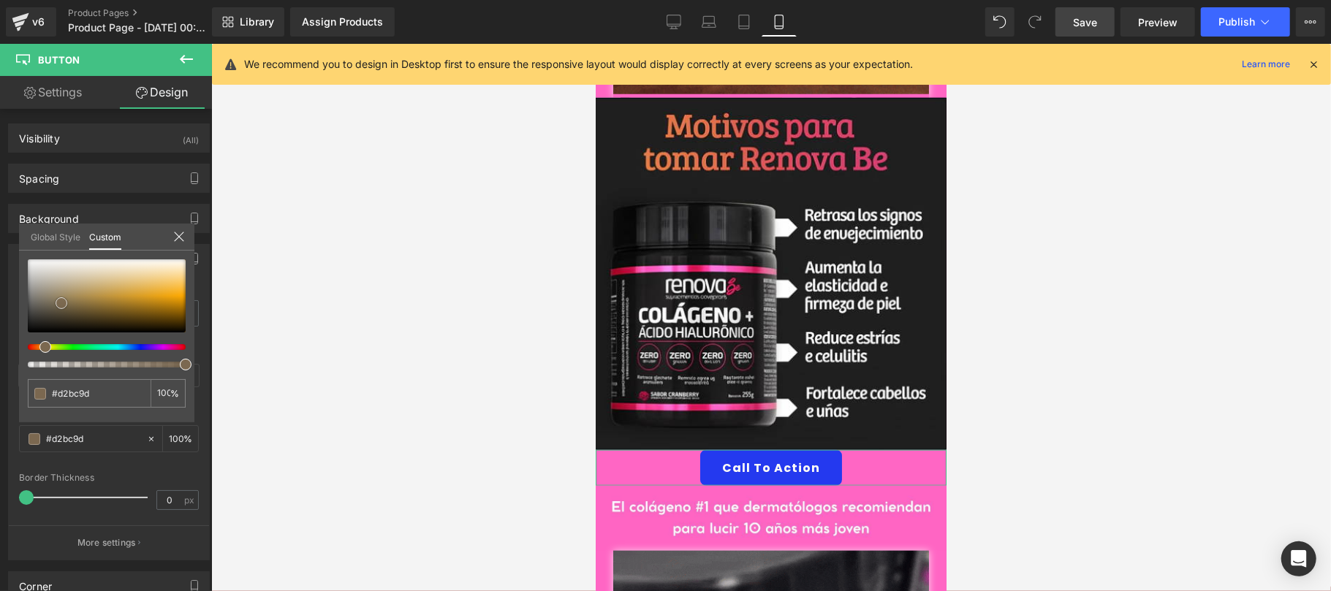
type input "#7b6850"
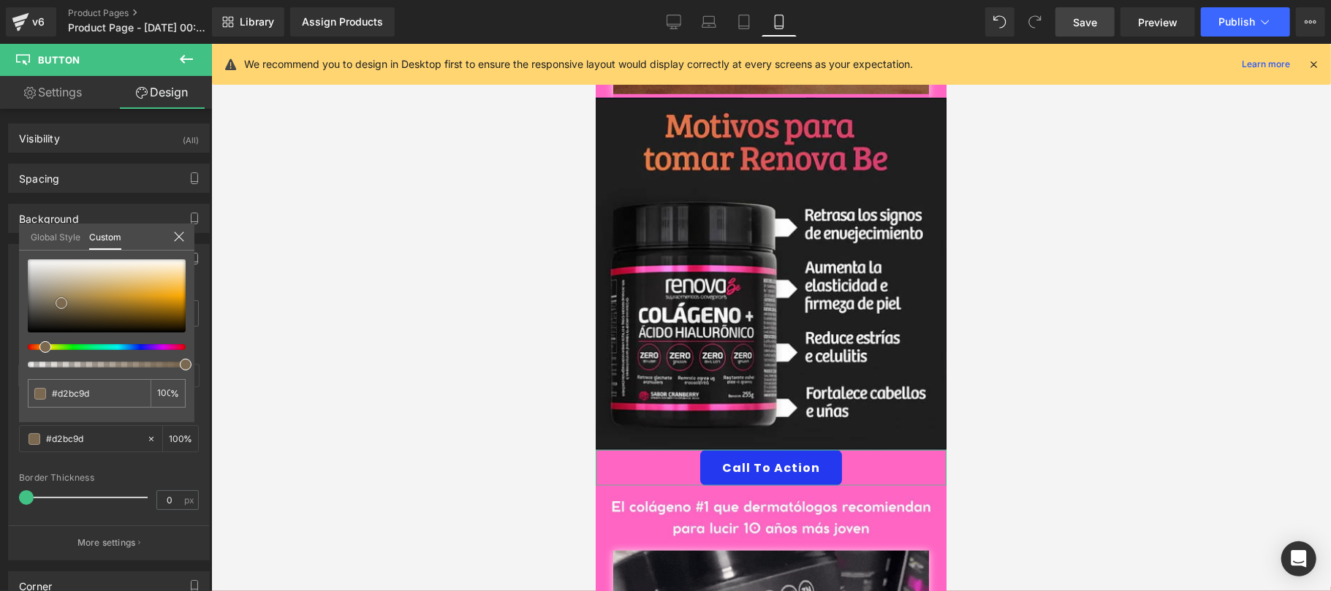
type input "#7b6850"
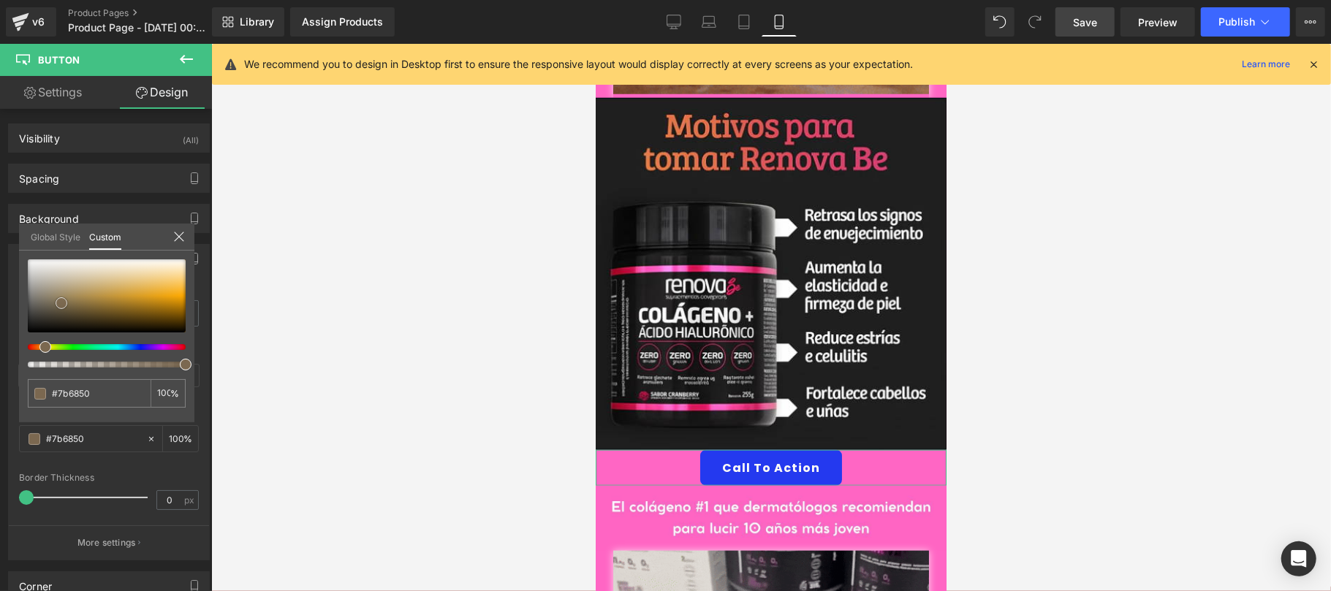
type input "#5f5243"
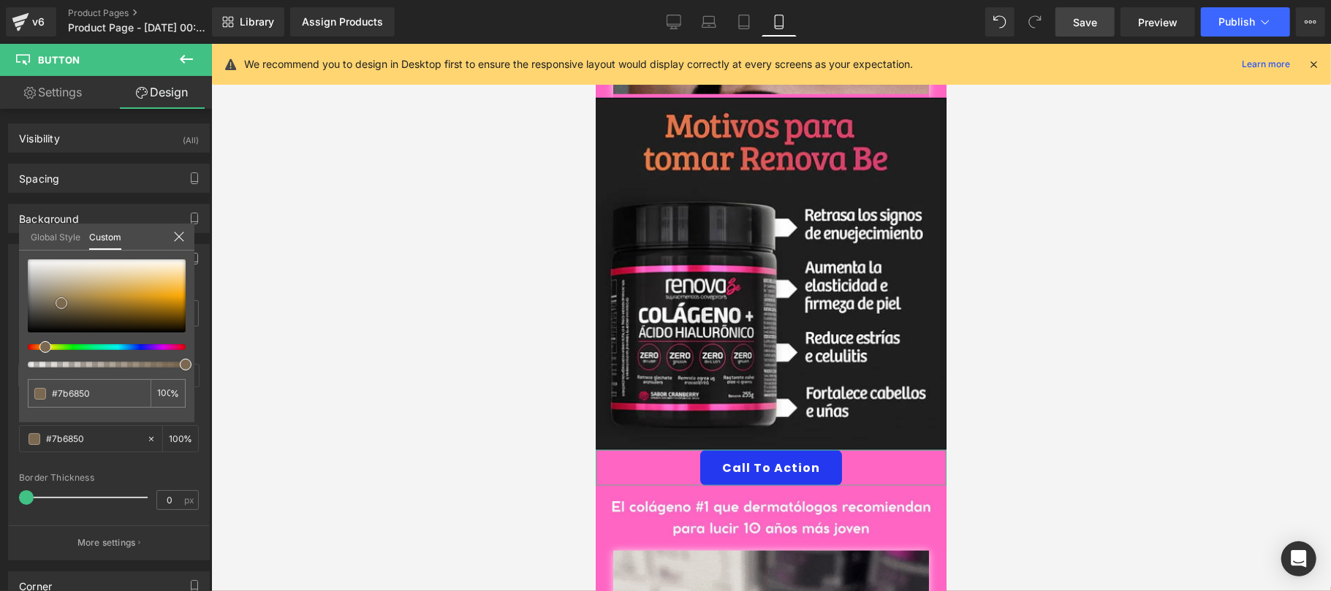
type input "#5f5243"
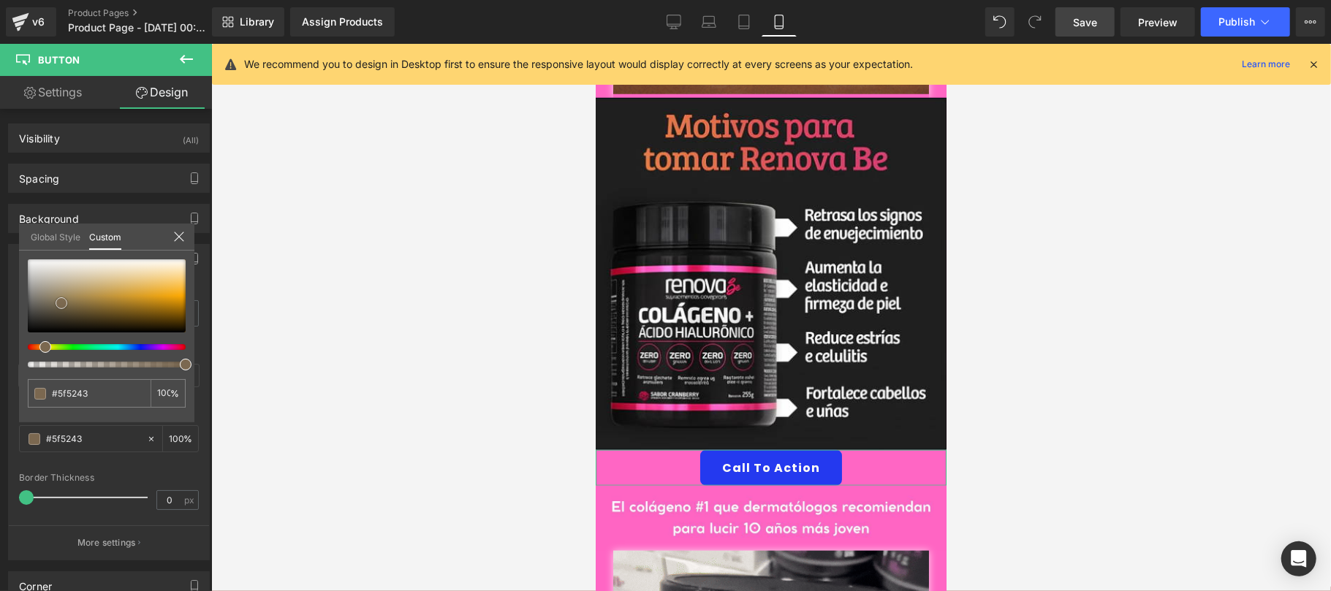
type input "#302b26"
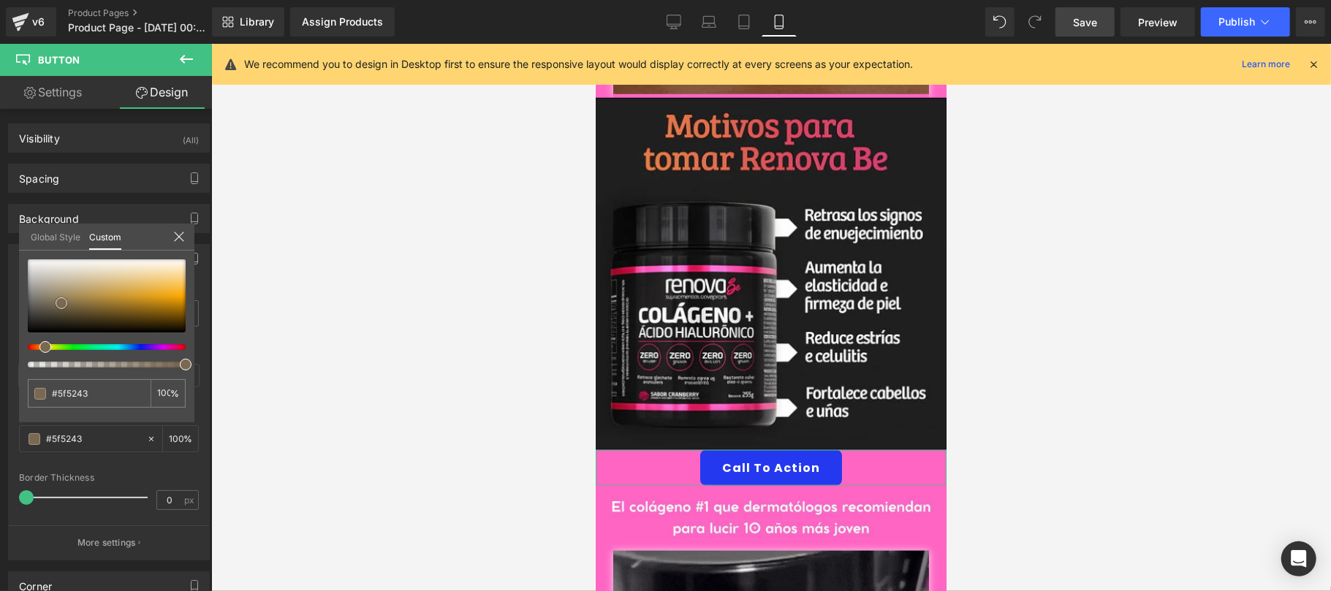
type input "#302b26"
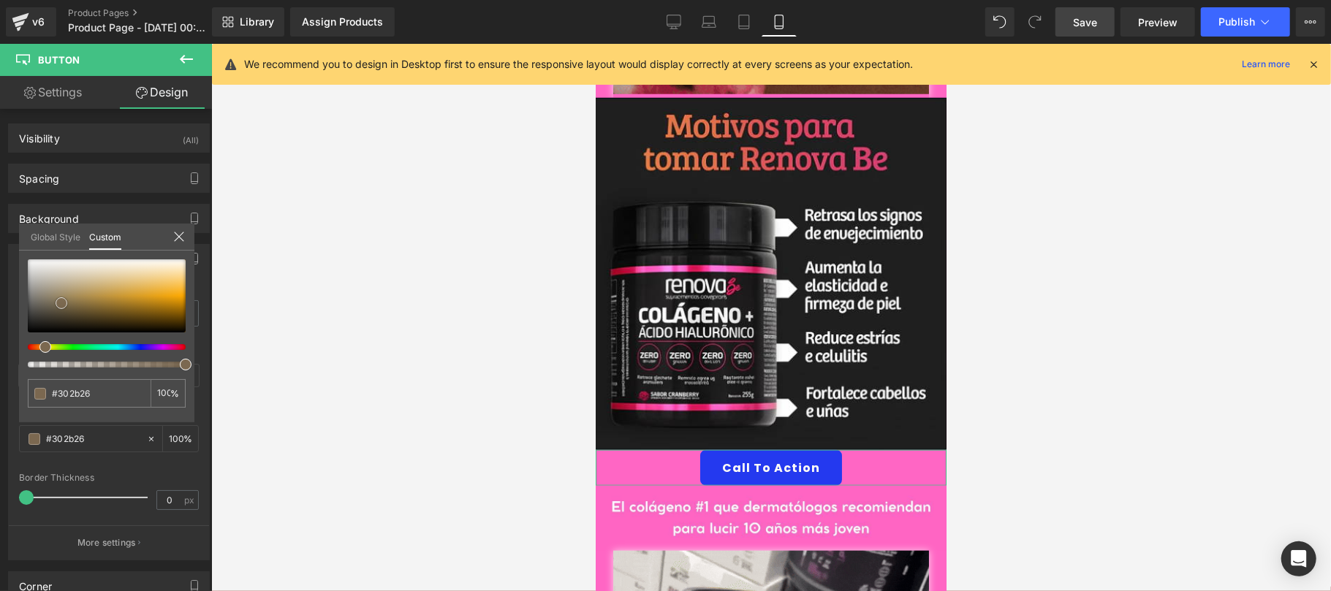
type input "#1c1916"
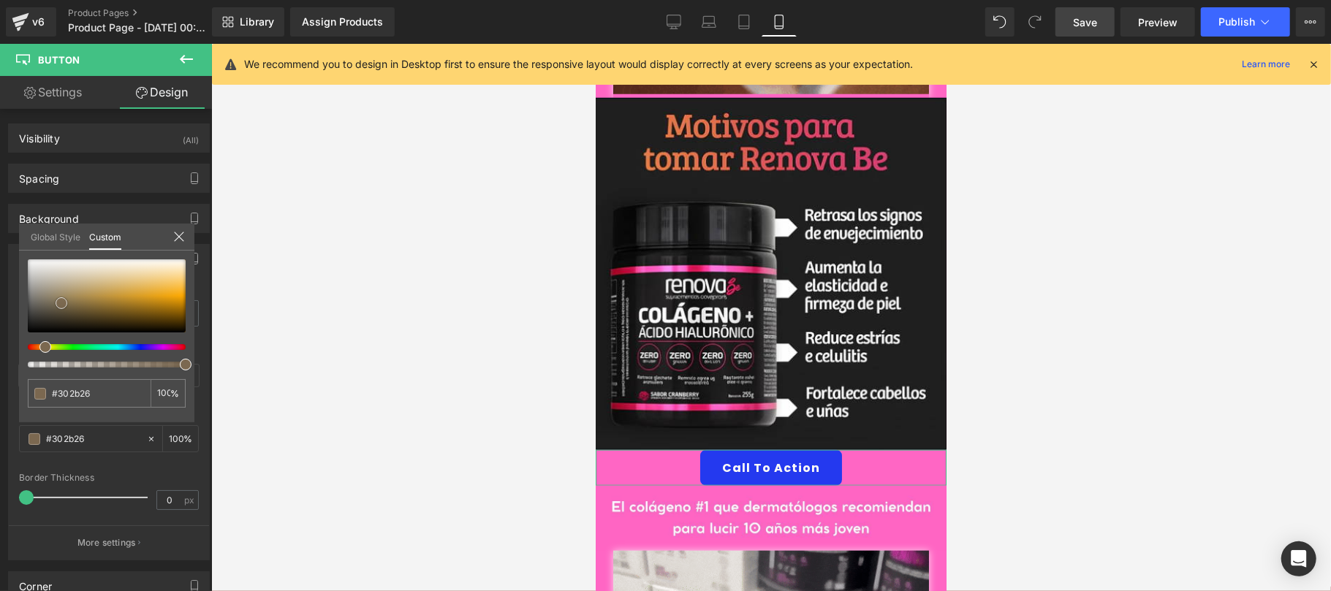
type input "#1c1916"
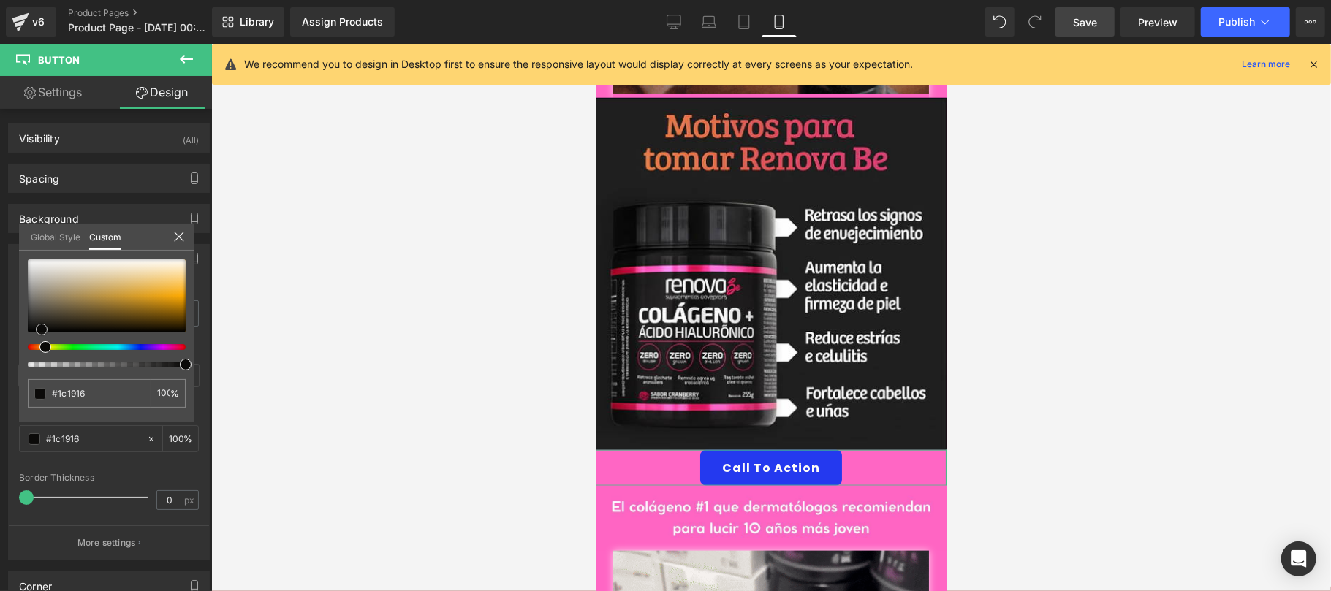
type input "#100f0e"
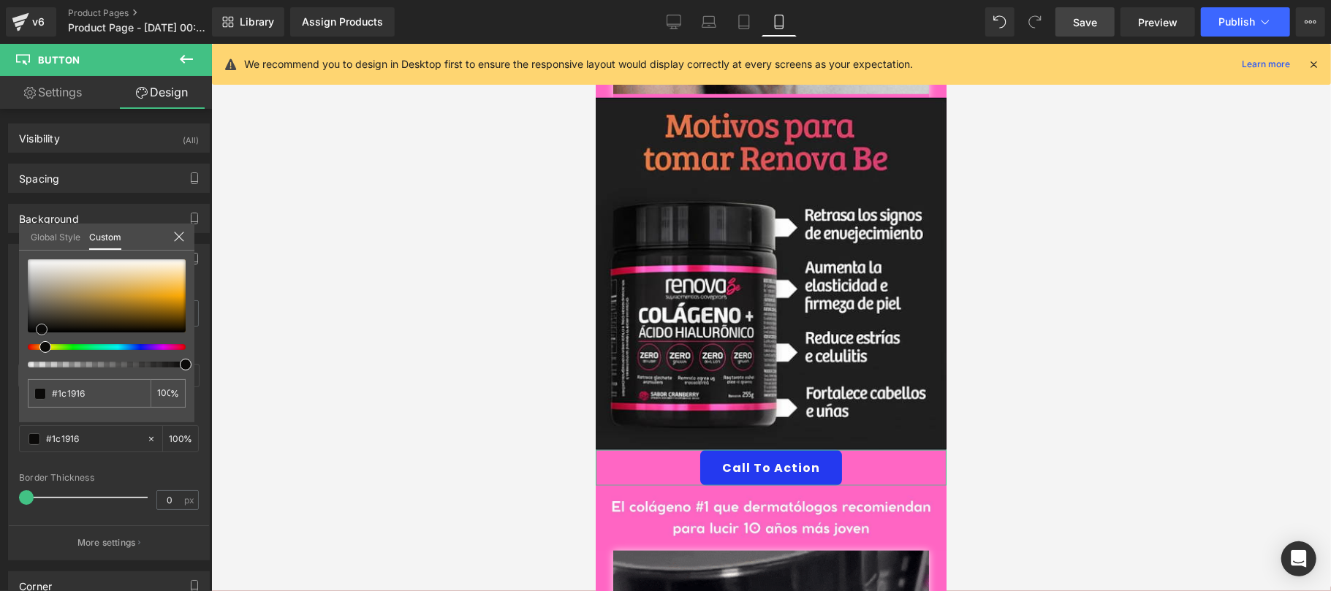
type input "#100f0e"
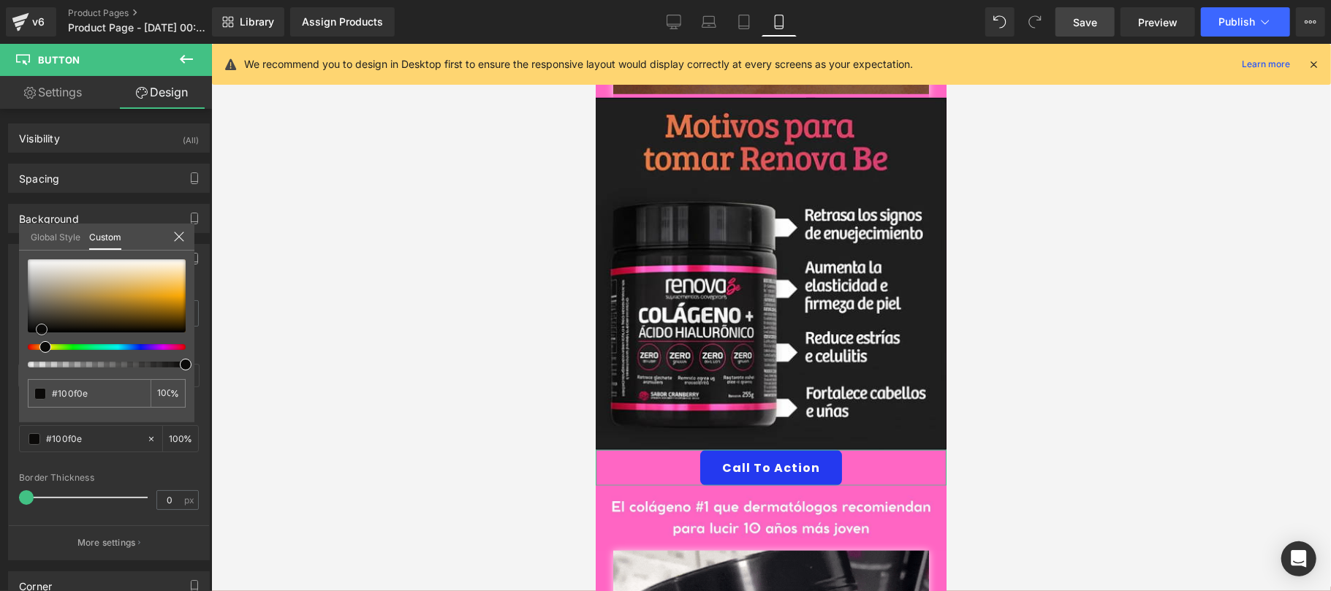
type input "#050504"
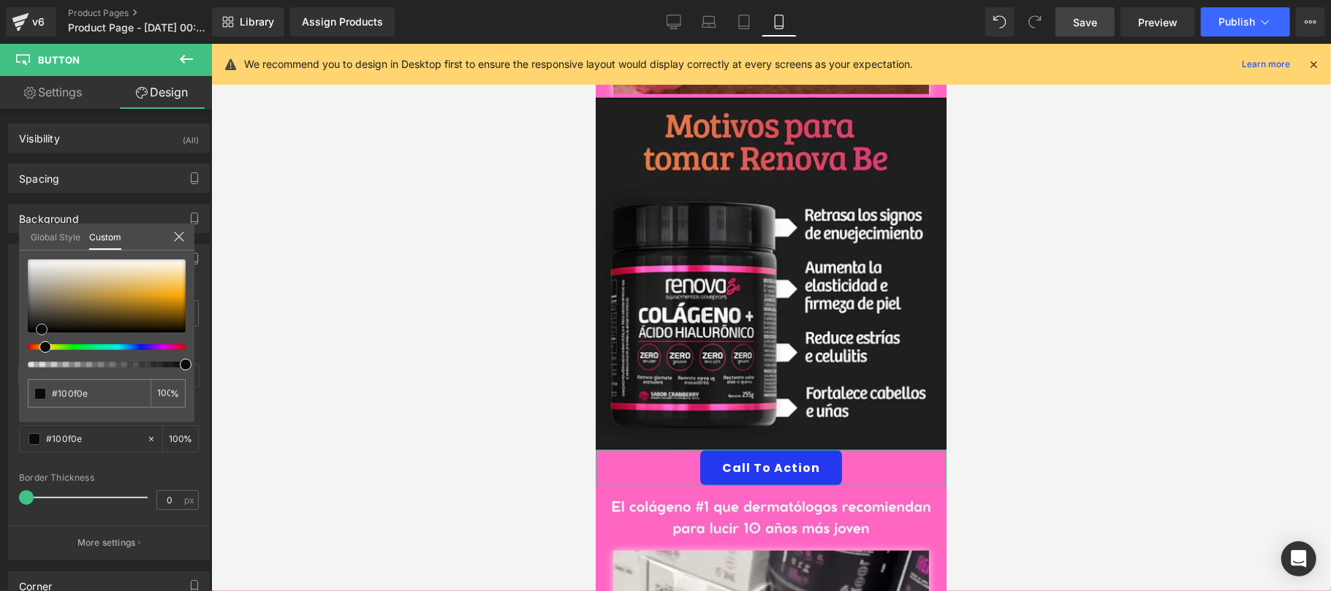
type input "#050504"
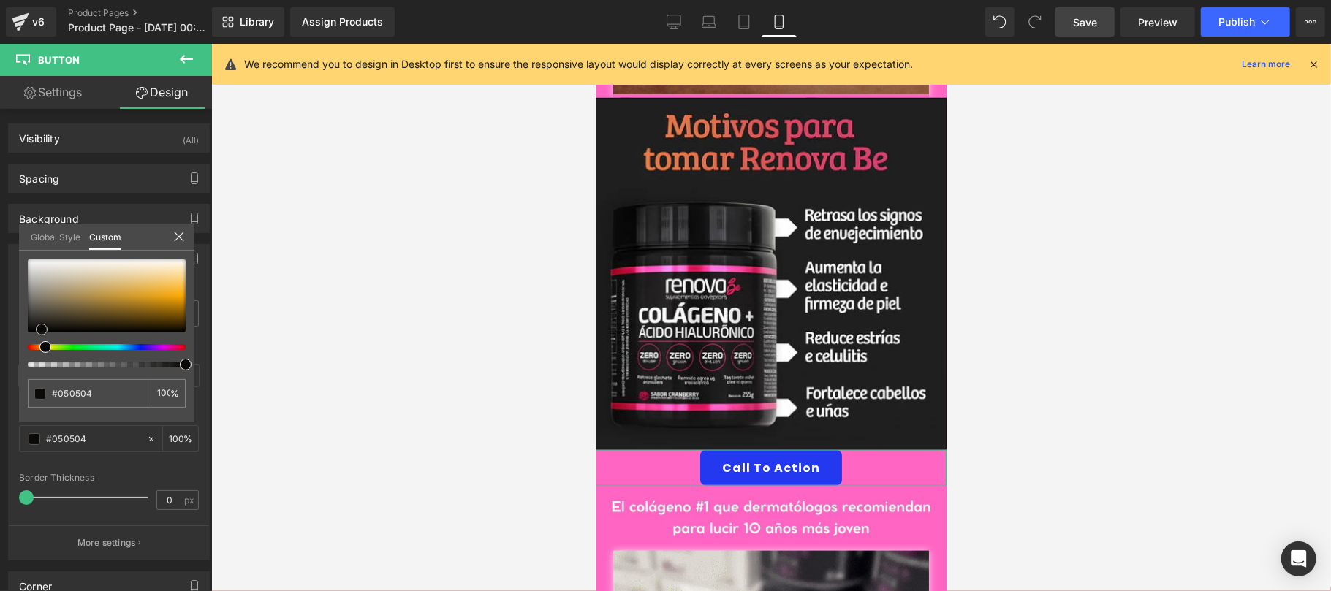
type input "#000000"
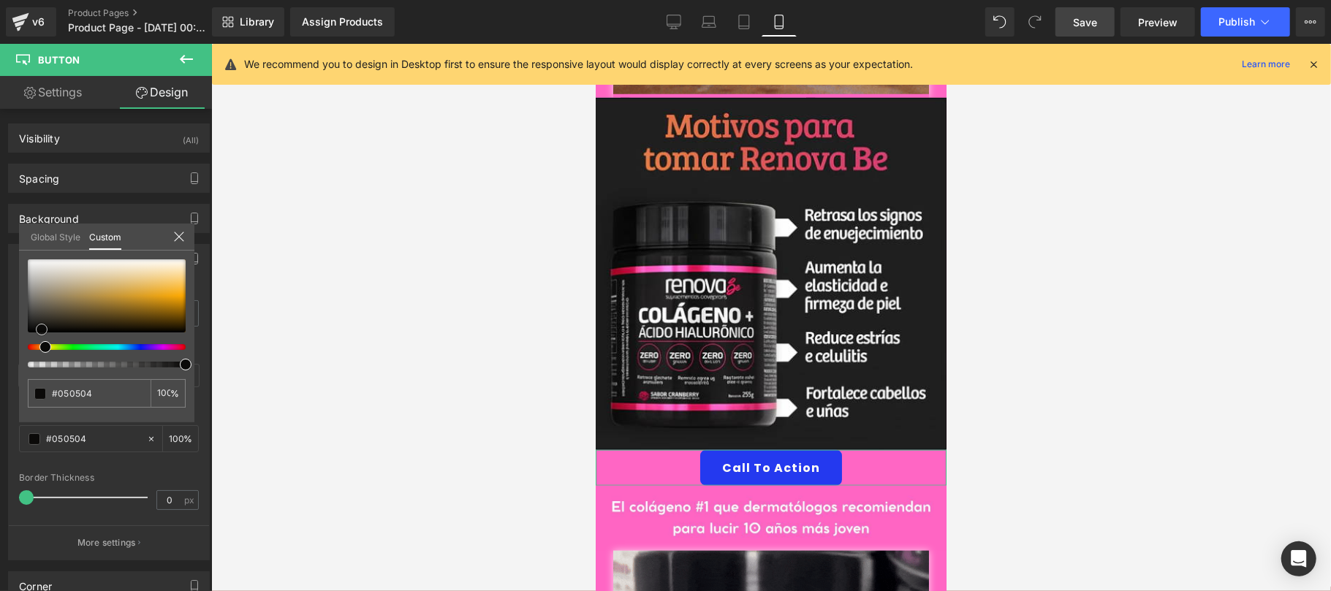
type input "#000000"
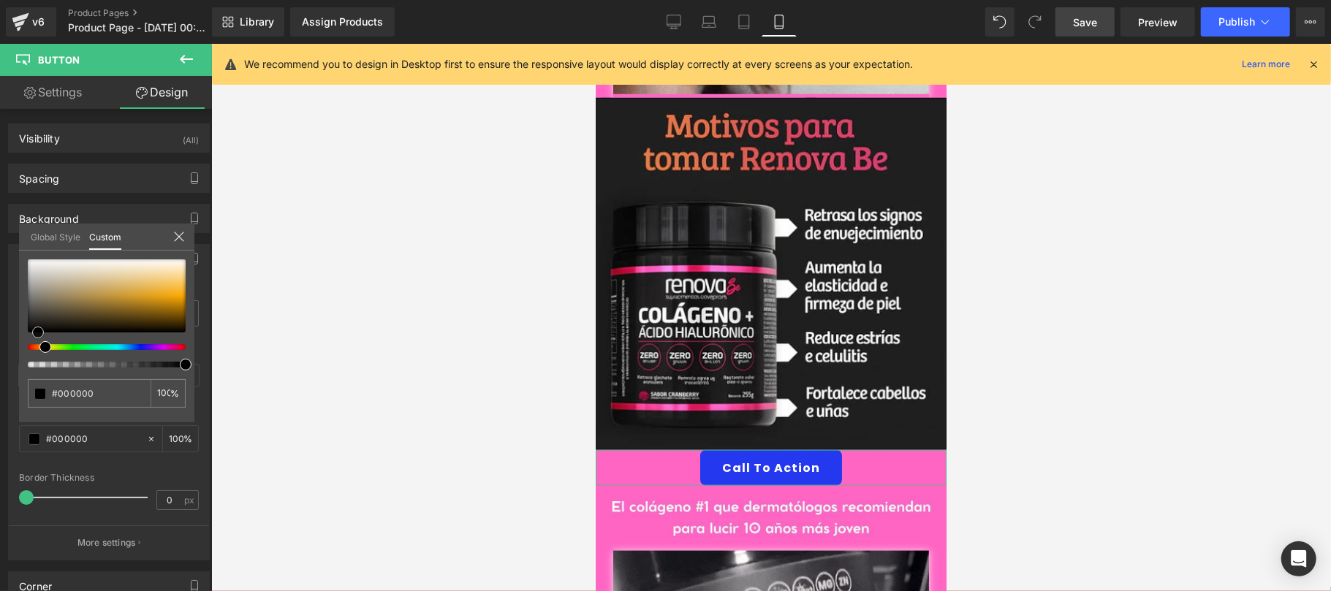
drag, startPoint x: 117, startPoint y: 263, endPoint x: 32, endPoint y: 348, distance: 119.9
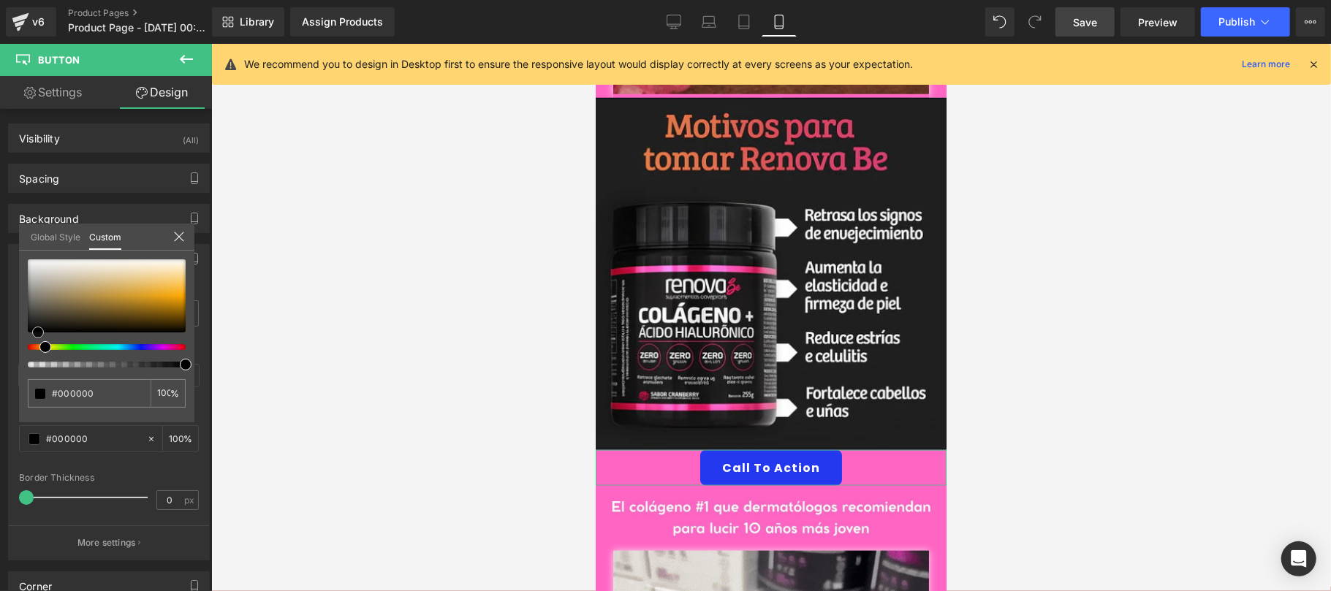
click at [32, 348] on div at bounding box center [107, 314] width 158 height 108
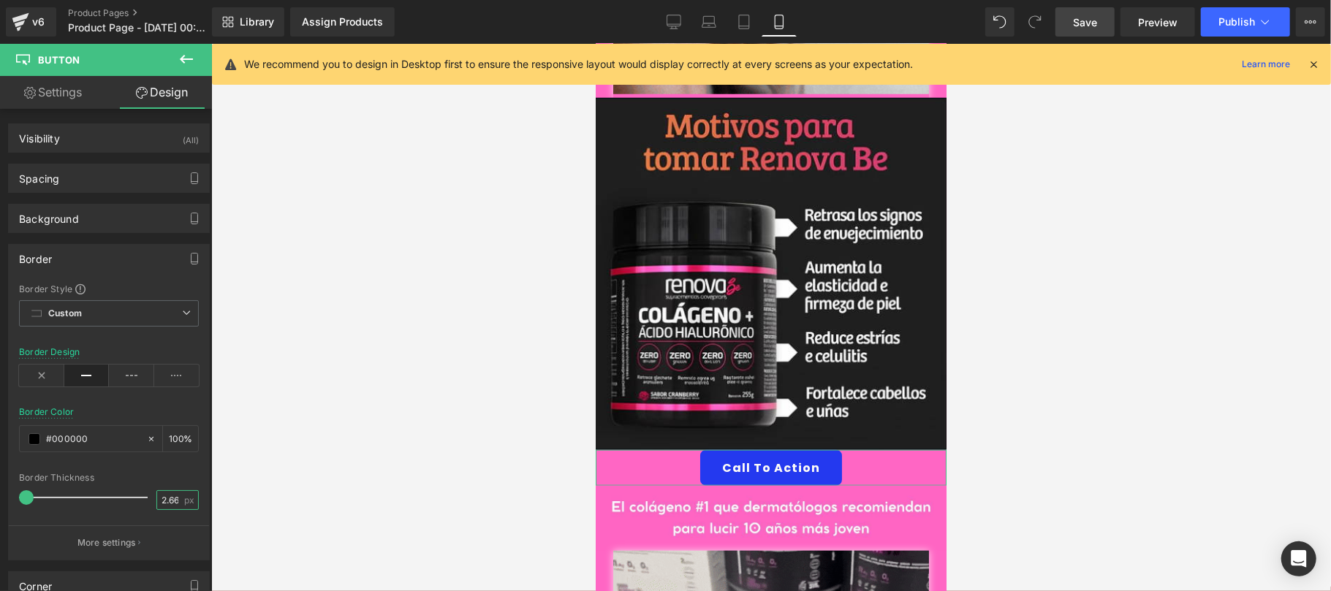
scroll to position [0, 1]
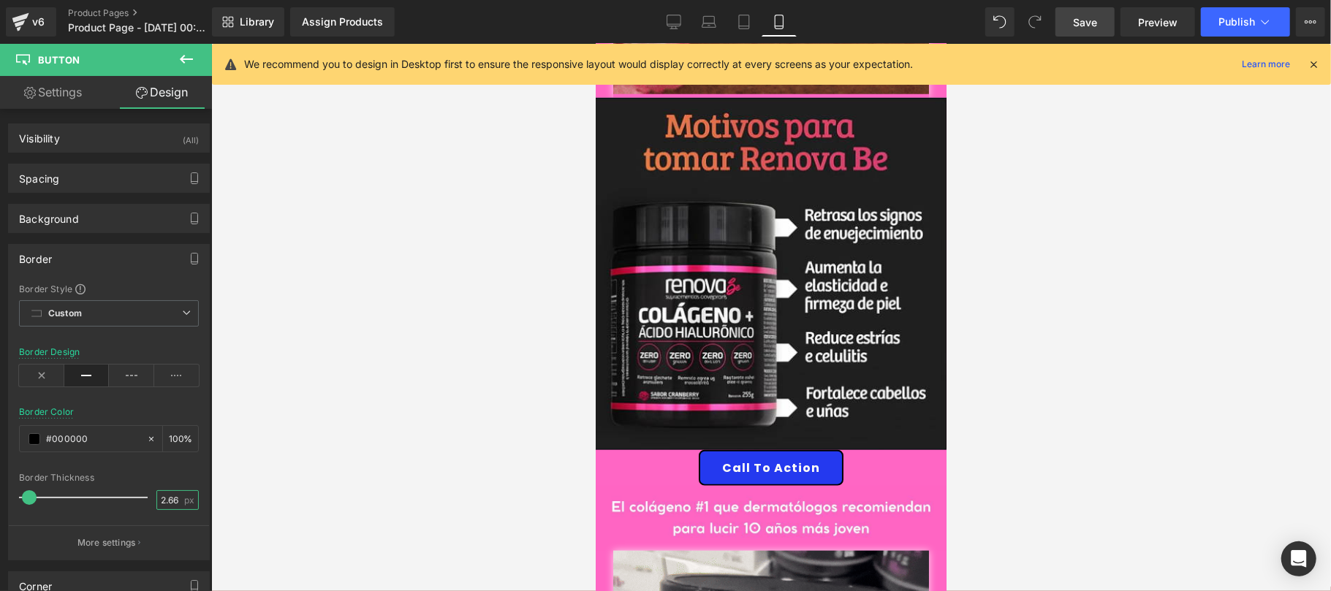
type input "2.66"
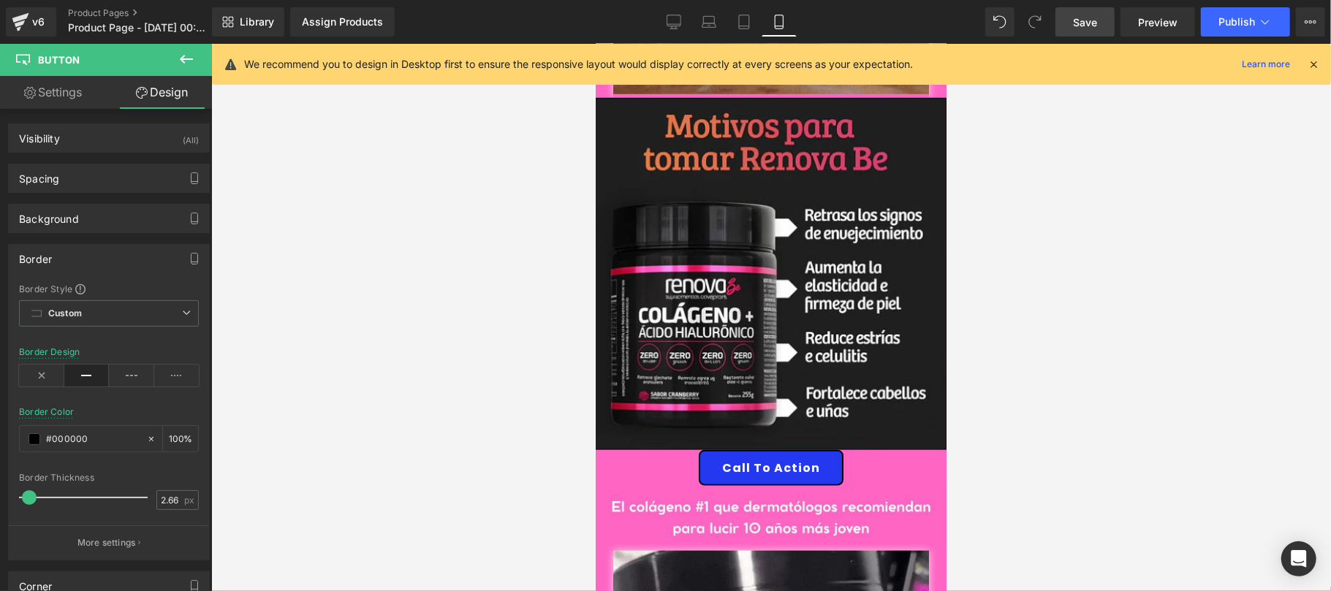
click at [363, 428] on div at bounding box center [771, 318] width 1120 height 548
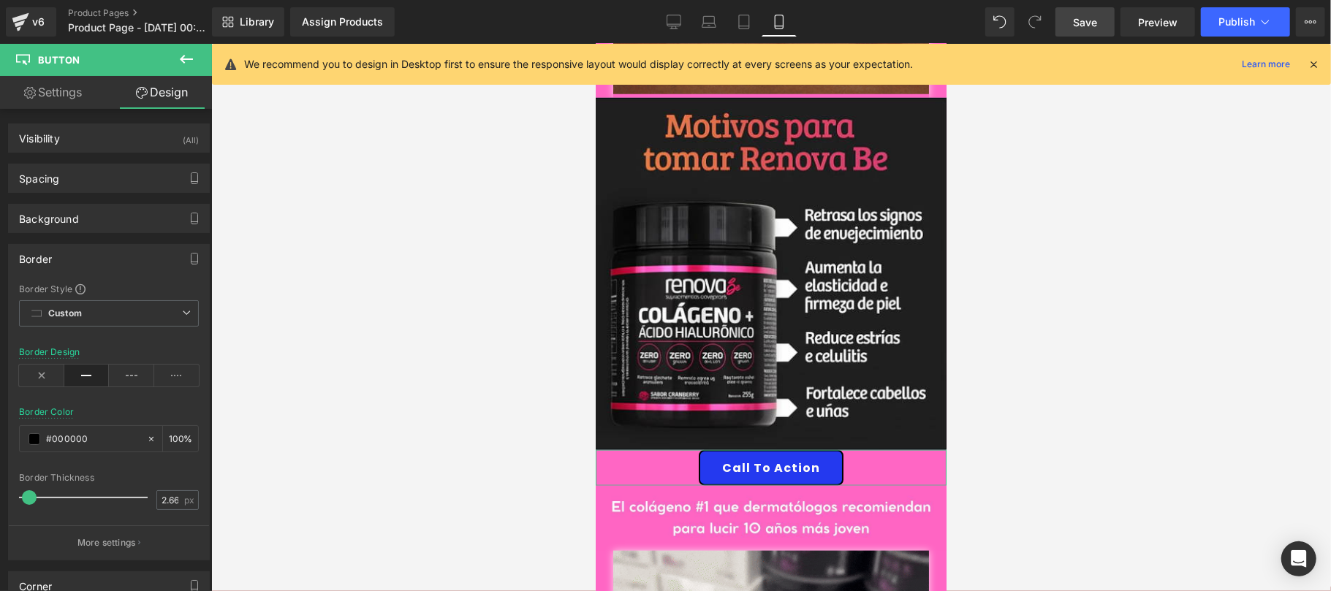
scroll to position [260, 0]
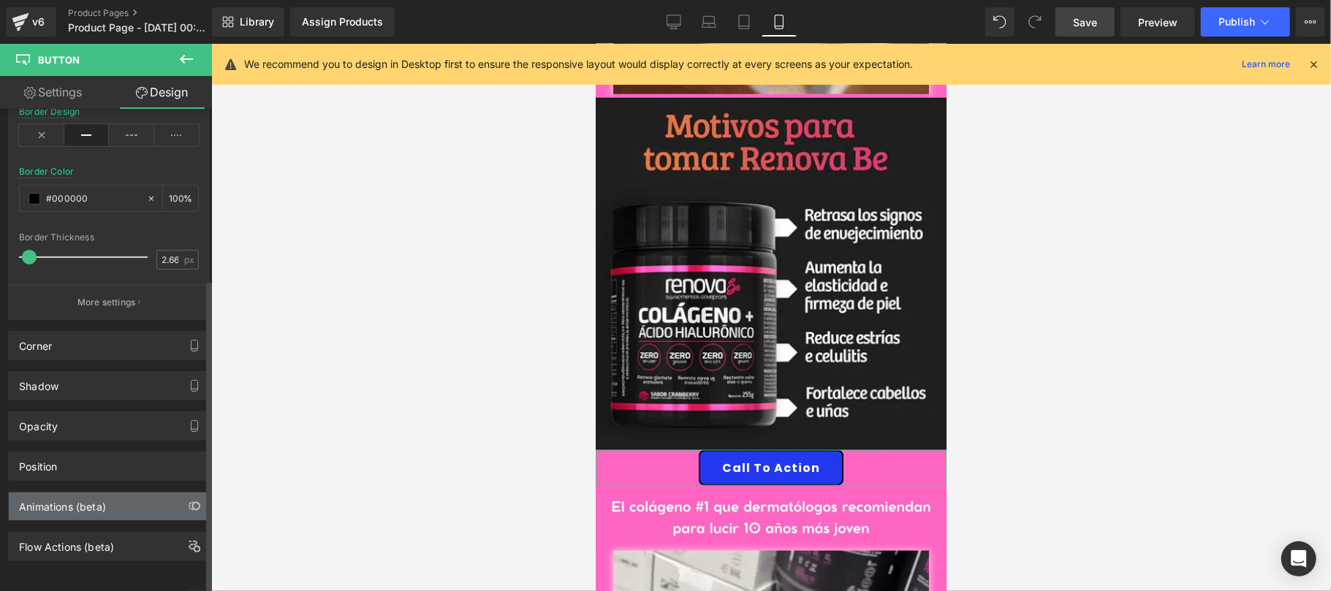
click at [91, 501] on div "Animations (beta)" at bounding box center [109, 507] width 200 height 28
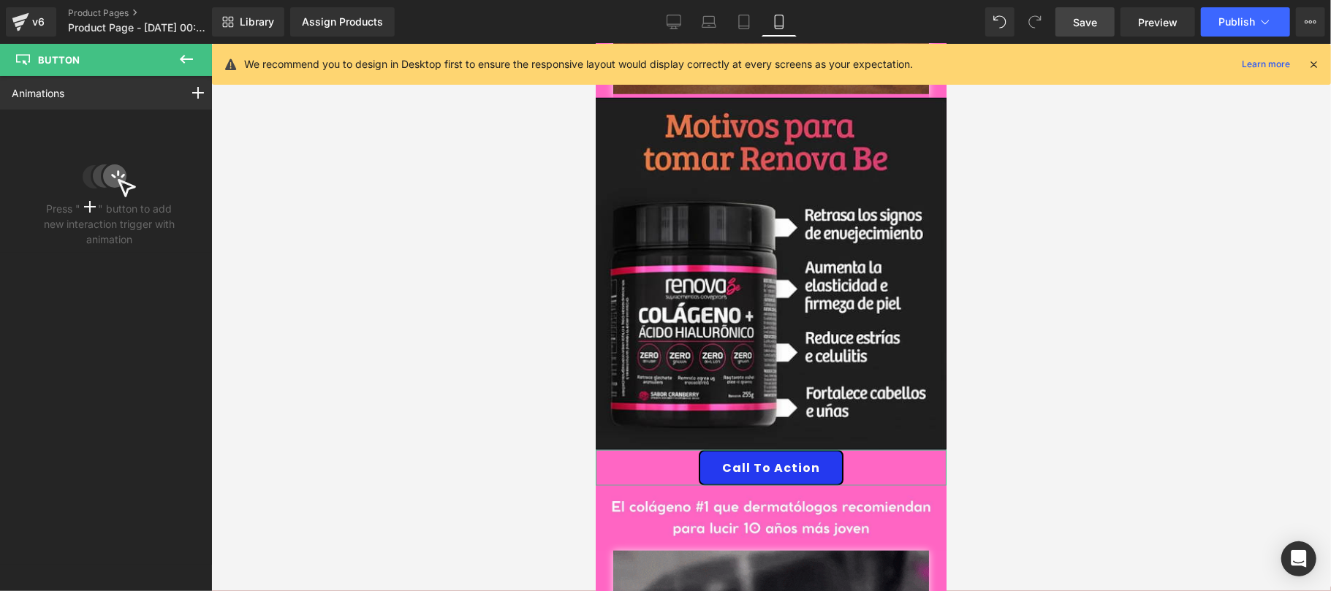
click at [121, 100] on div "Animations Mouse Click Mouse Hover Mouse Leave Scroll Into view While scrolling…" at bounding box center [109, 93] width 219 height 34
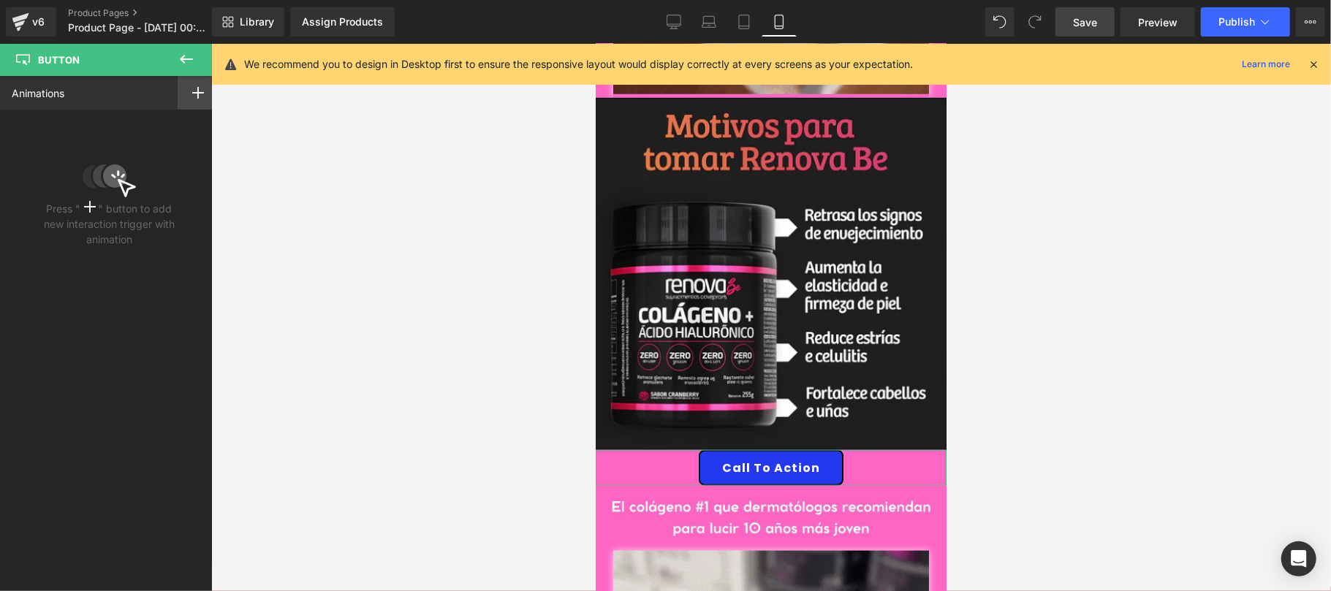
click at [183, 94] on div at bounding box center [198, 93] width 41 height 34
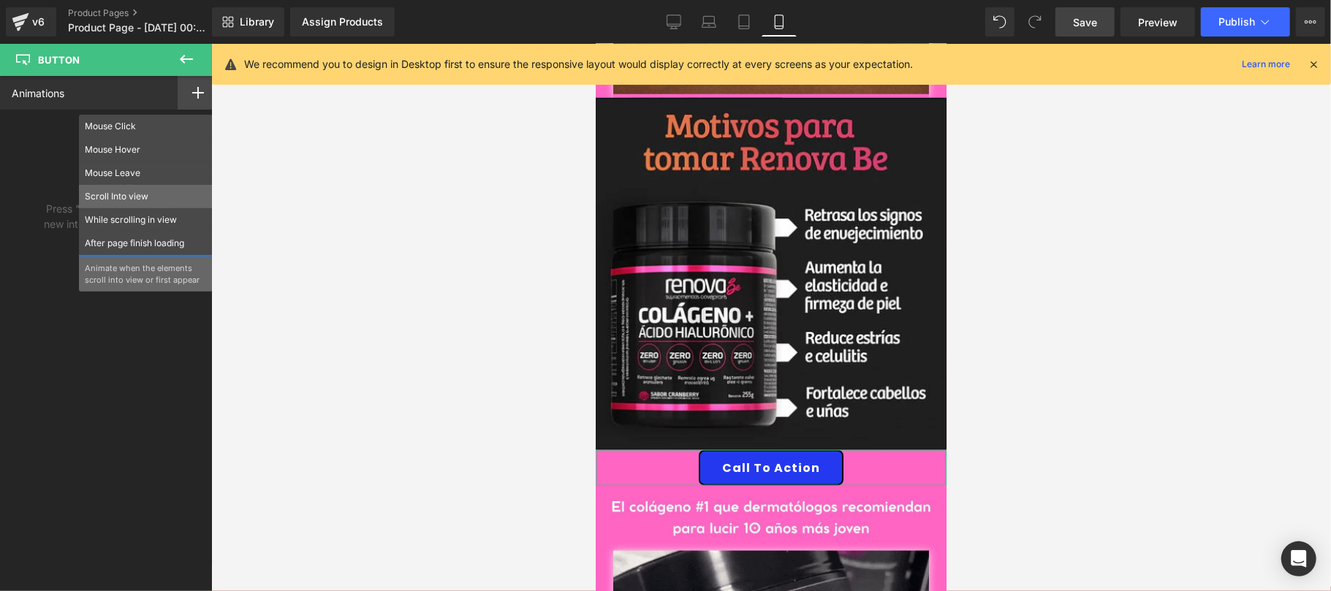
click at [148, 196] on p "Scroll Into view" at bounding box center [146, 196] width 122 height 13
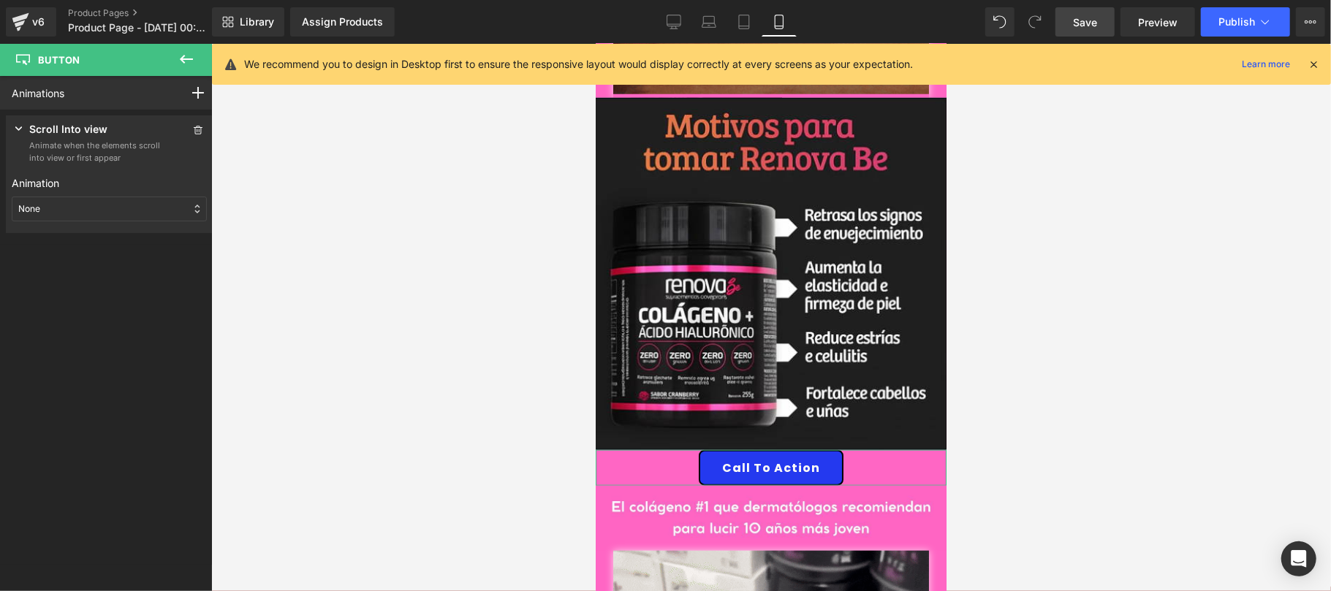
click at [73, 202] on div "None" at bounding box center [109, 209] width 195 height 25
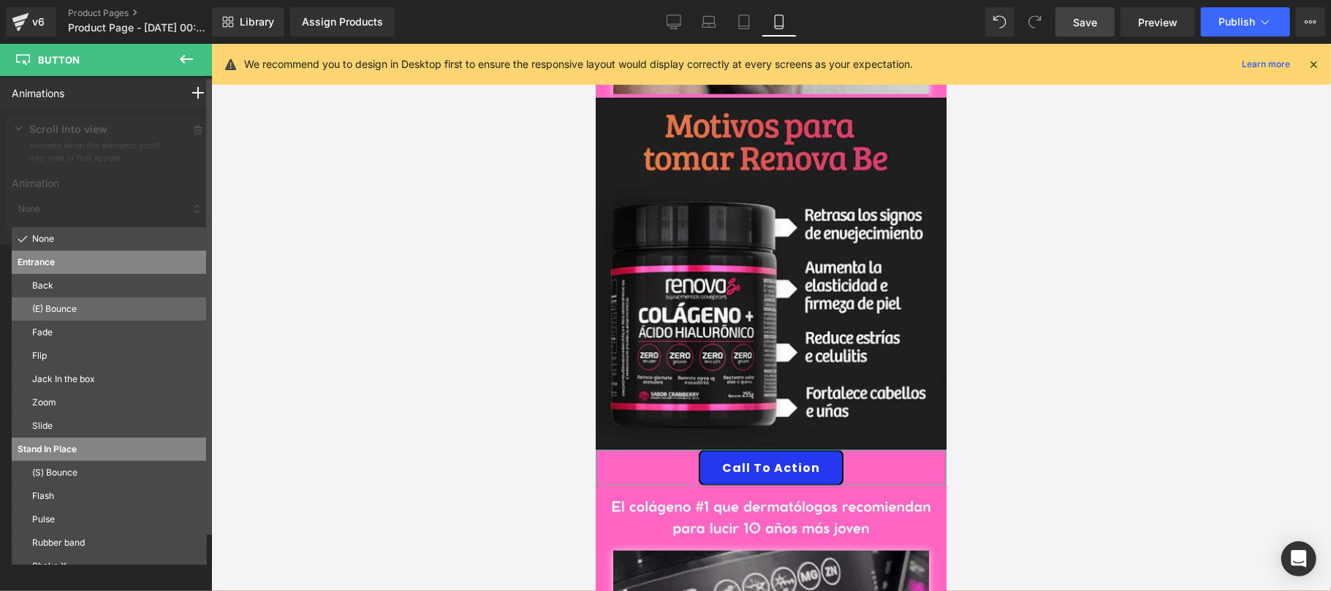
click at [60, 317] on div "(E) Bounce" at bounding box center [109, 309] width 195 height 23
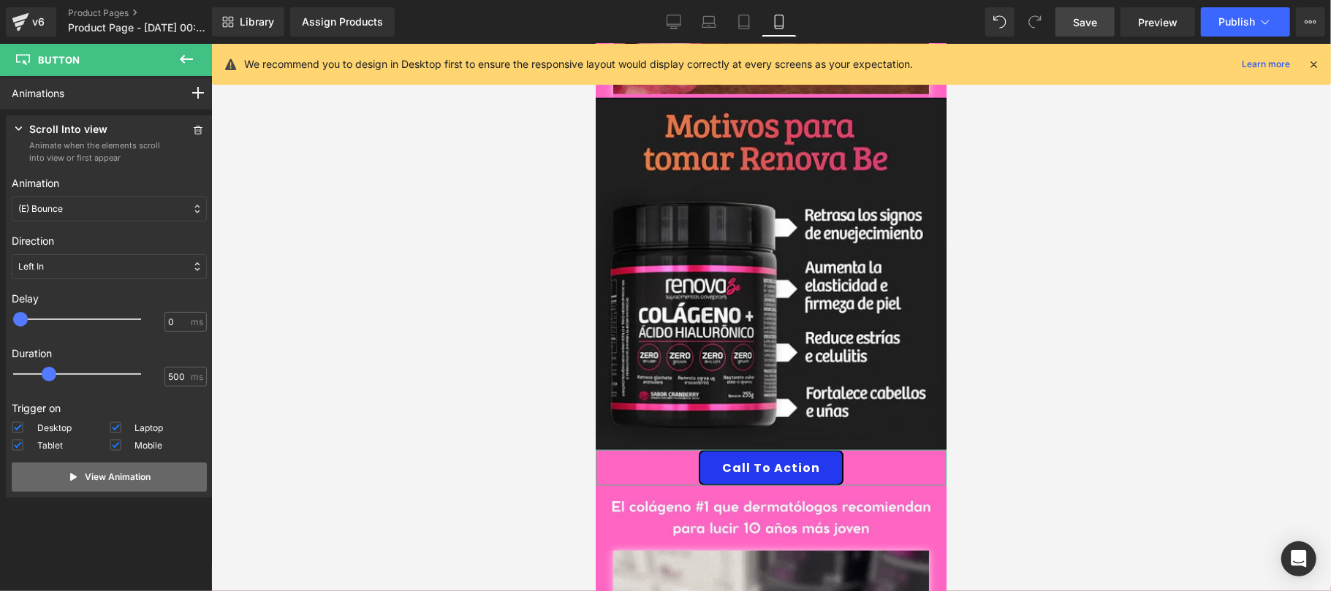
click at [88, 478] on p "View Animation" at bounding box center [119, 477] width 66 height 13
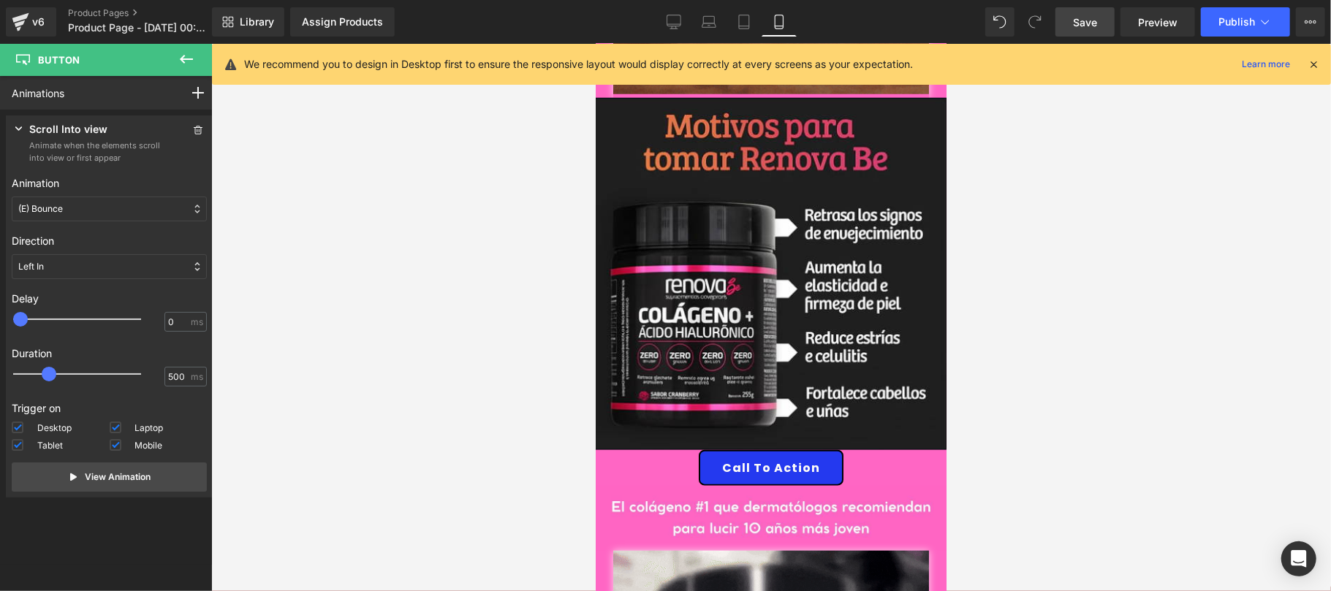
click at [375, 381] on div at bounding box center [771, 318] width 1120 height 548
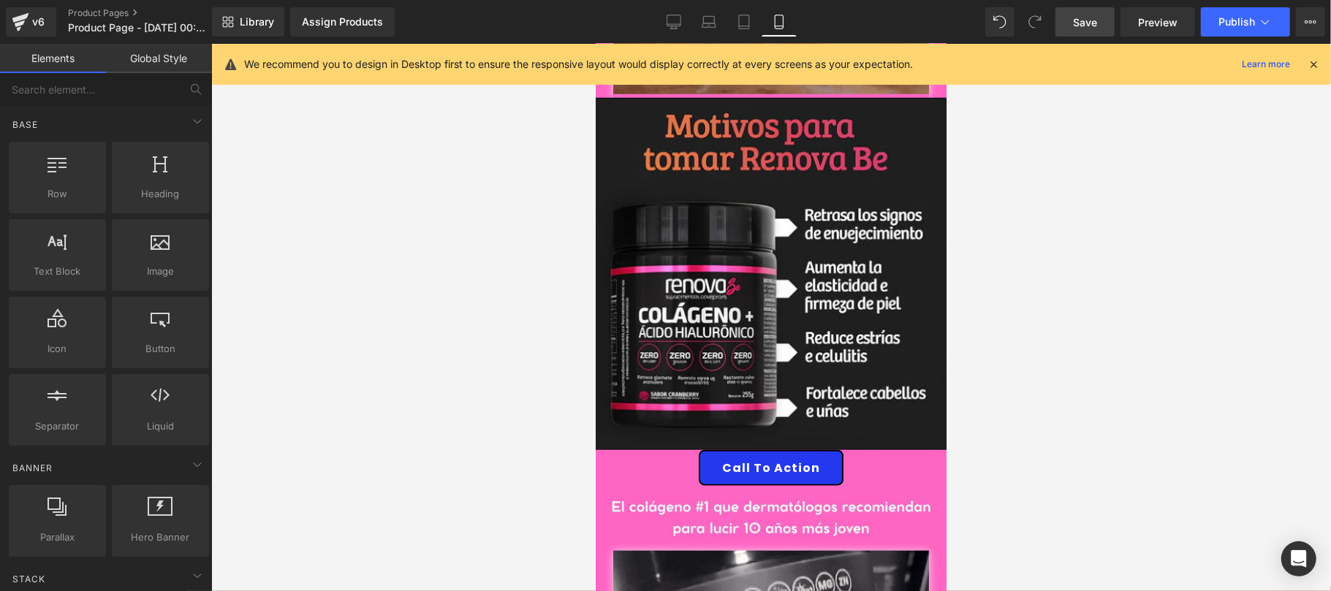
click at [1095, 28] on span "Save" at bounding box center [1085, 22] width 24 height 15
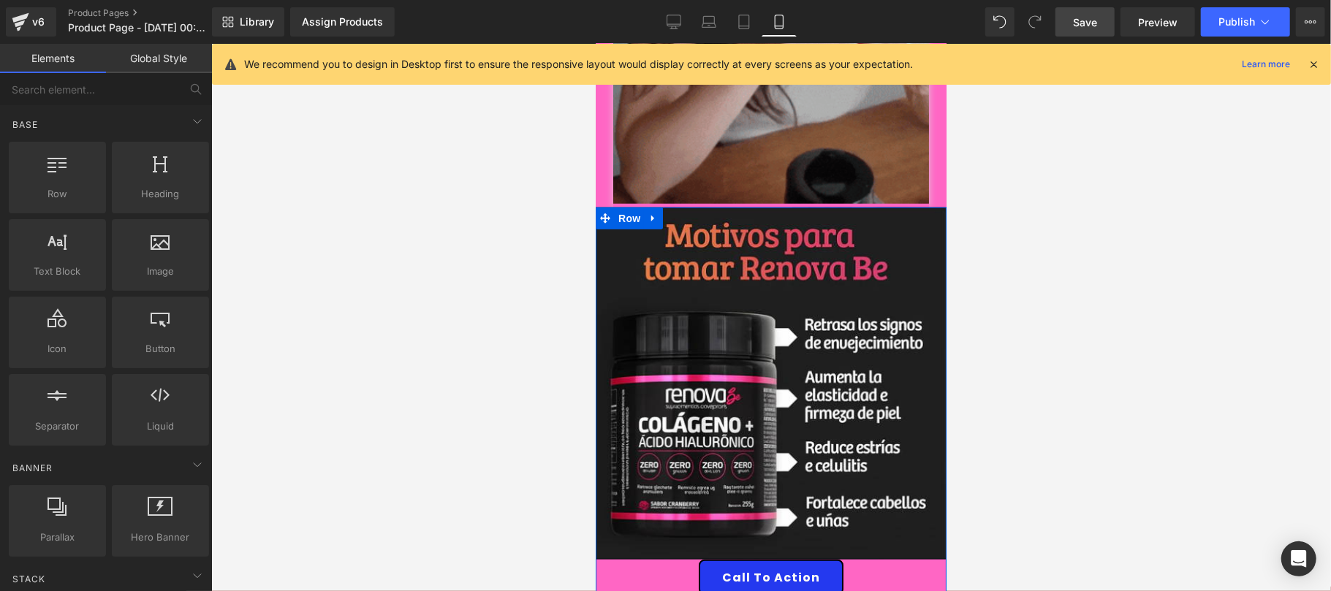
scroll to position [779, 0]
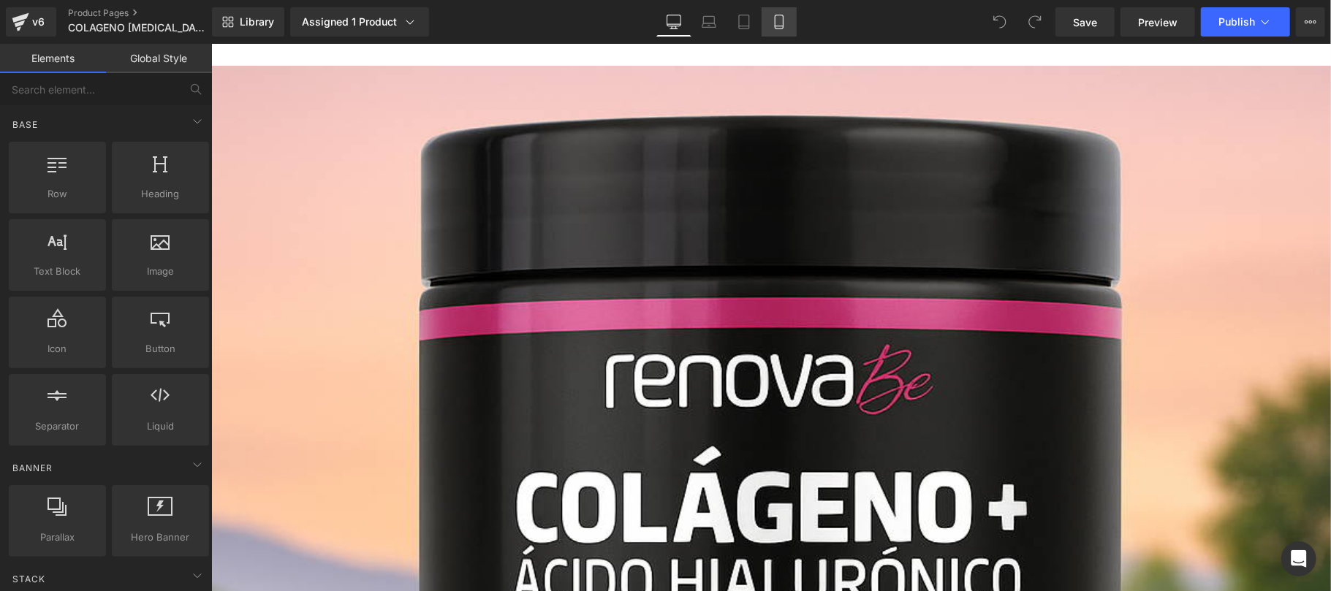
click at [779, 15] on icon at bounding box center [779, 22] width 15 height 15
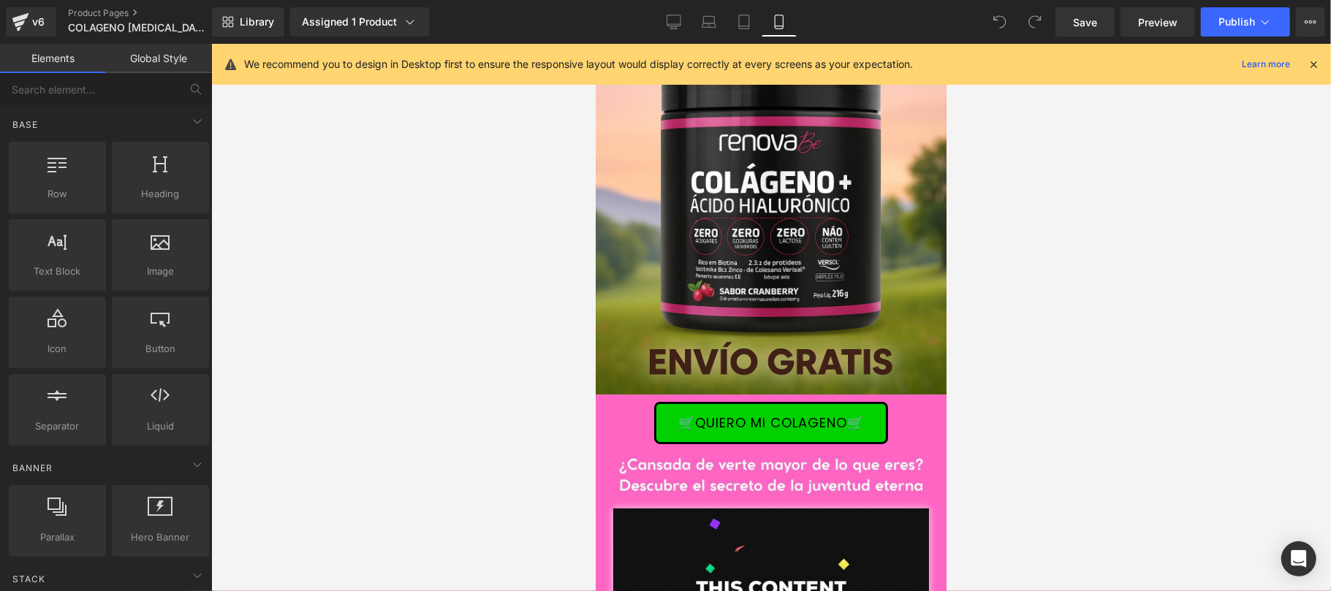
click at [921, 422] on div "🛒QUIERO MI COLAGENO🛒" at bounding box center [770, 422] width 351 height 42
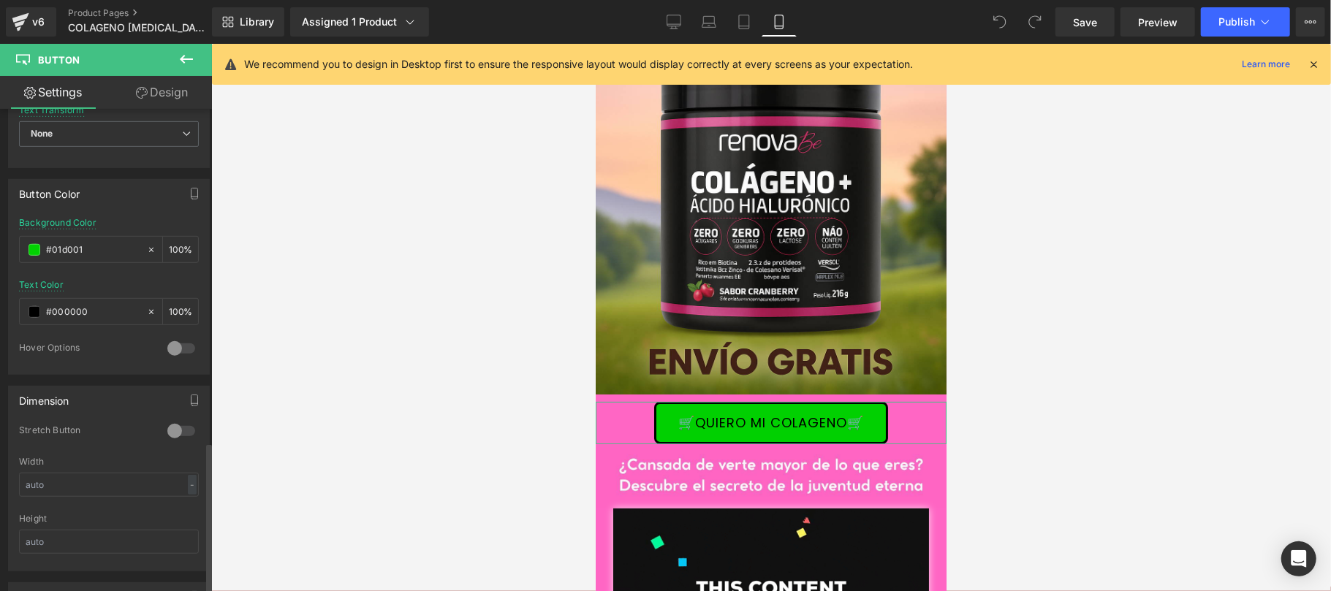
scroll to position [1057, 0]
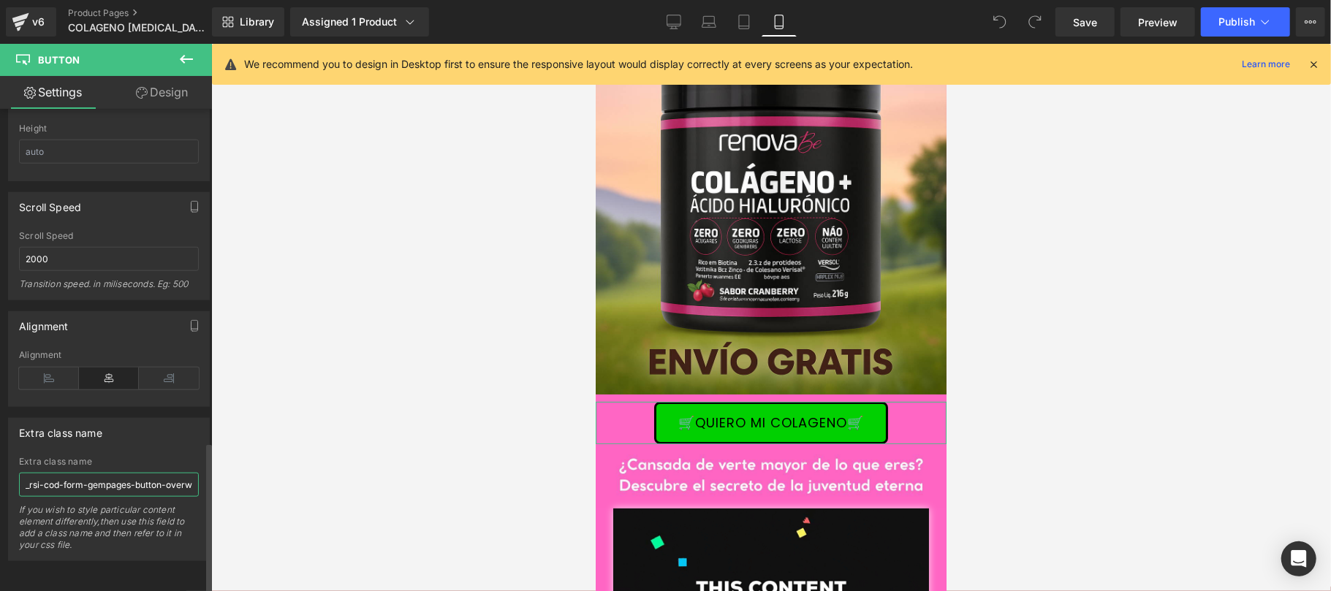
click at [118, 473] on input "_rsi-cod-form-gempages-button-overwrite _rsi-cod-form-is-gempage" at bounding box center [109, 485] width 180 height 24
